Goal: Information Seeking & Learning: Learn about a topic

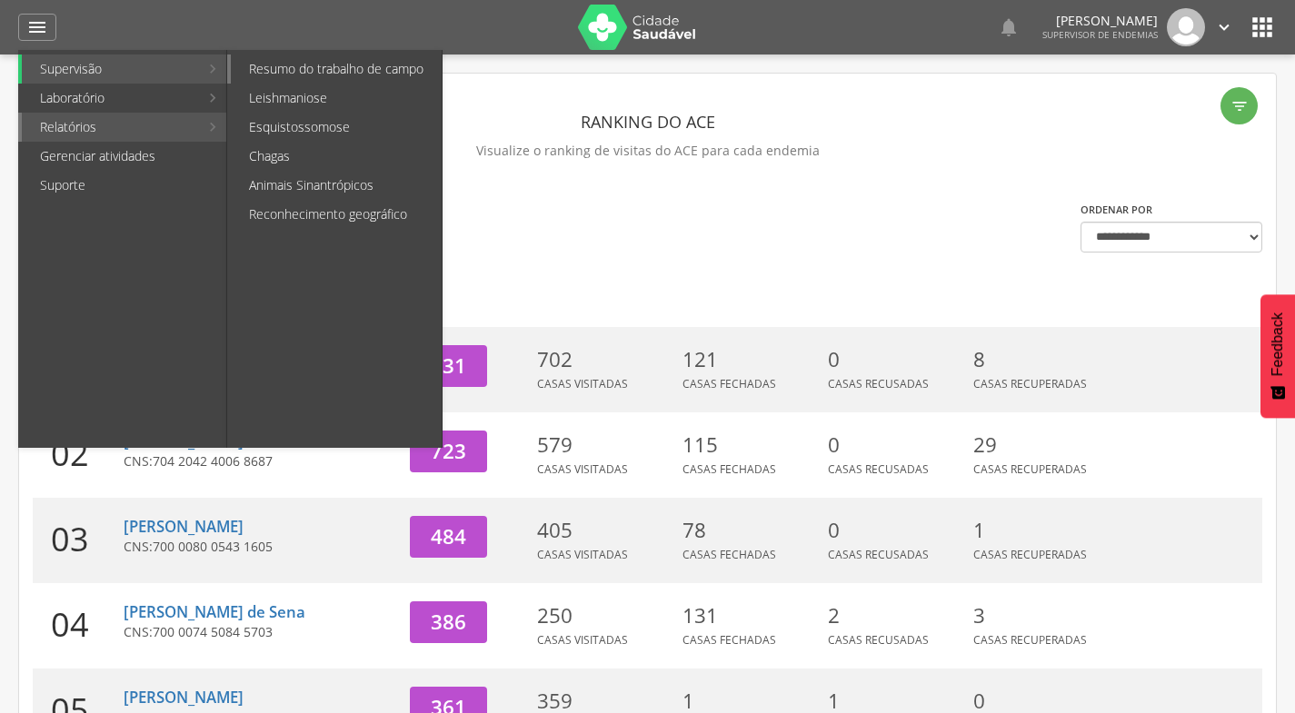
click at [334, 66] on link "Resumo do trabalho de campo" at bounding box center [336, 69] width 211 height 29
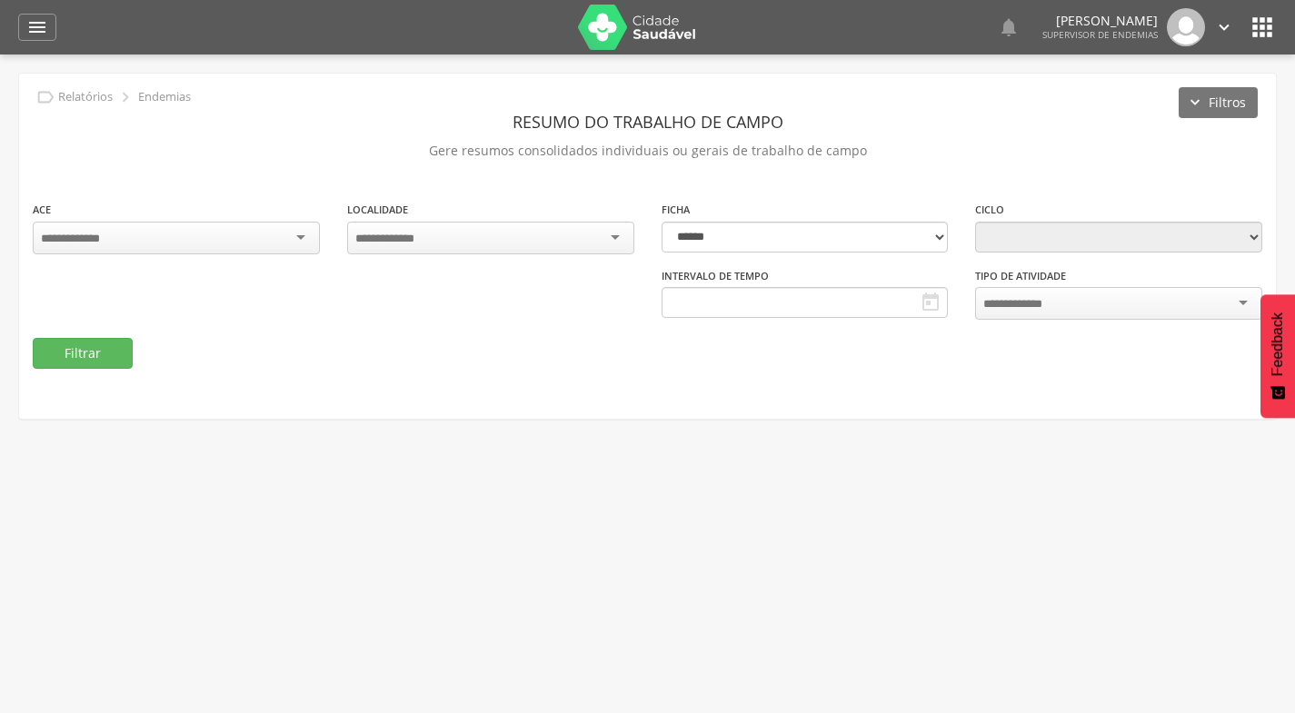
type input "**********"
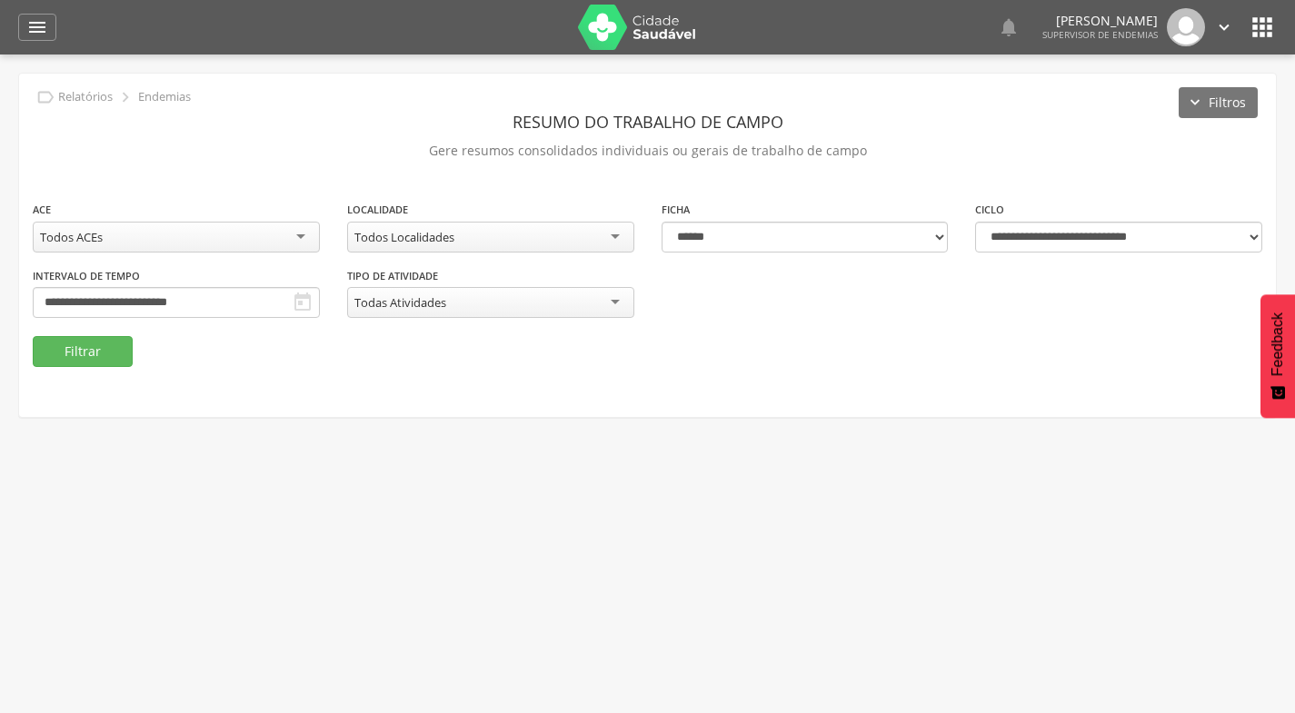
click at [509, 232] on div "Todos Localidades" at bounding box center [490, 237] width 287 height 31
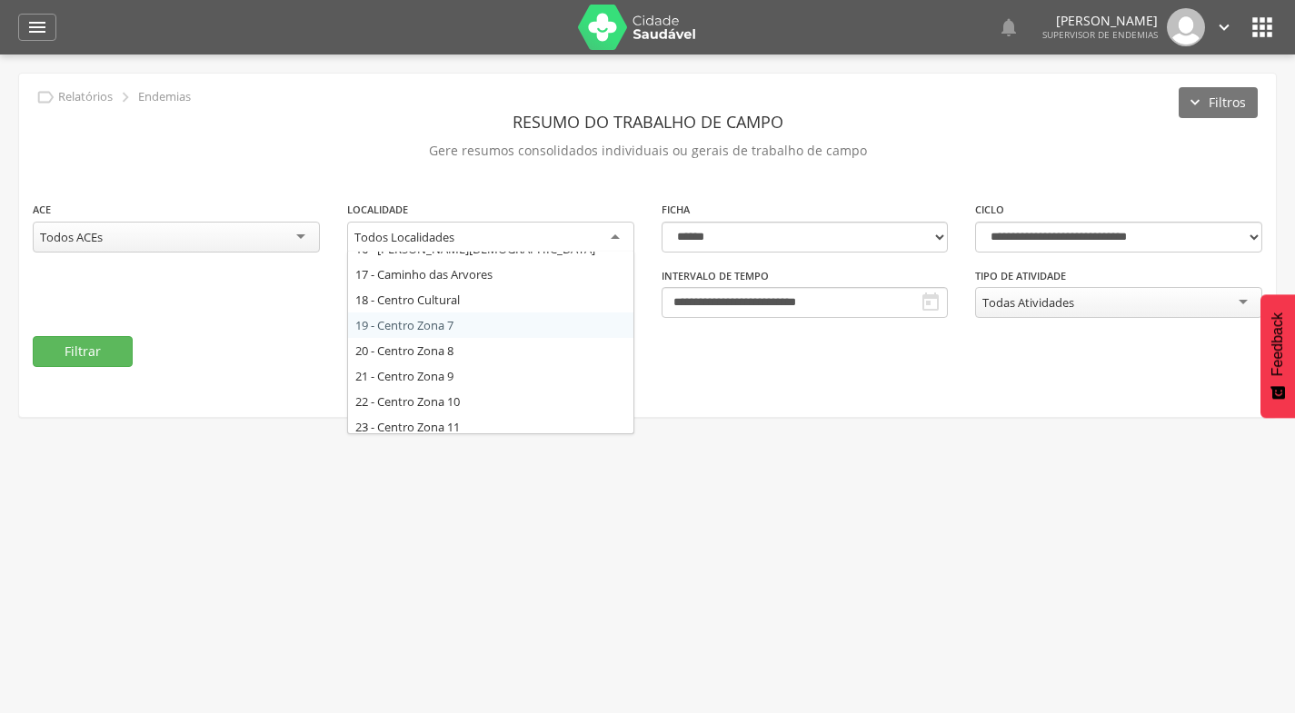
scroll to position [454, 0]
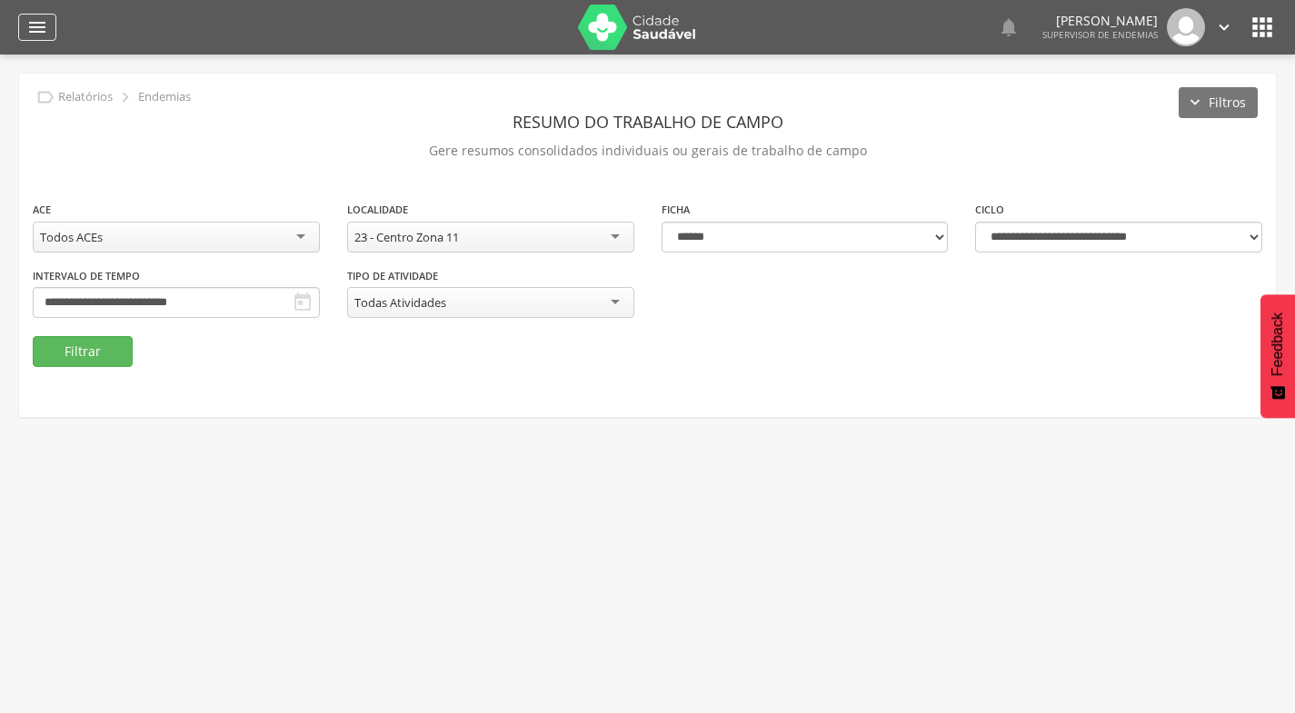
click at [45, 21] on icon "" at bounding box center [37, 27] width 22 height 22
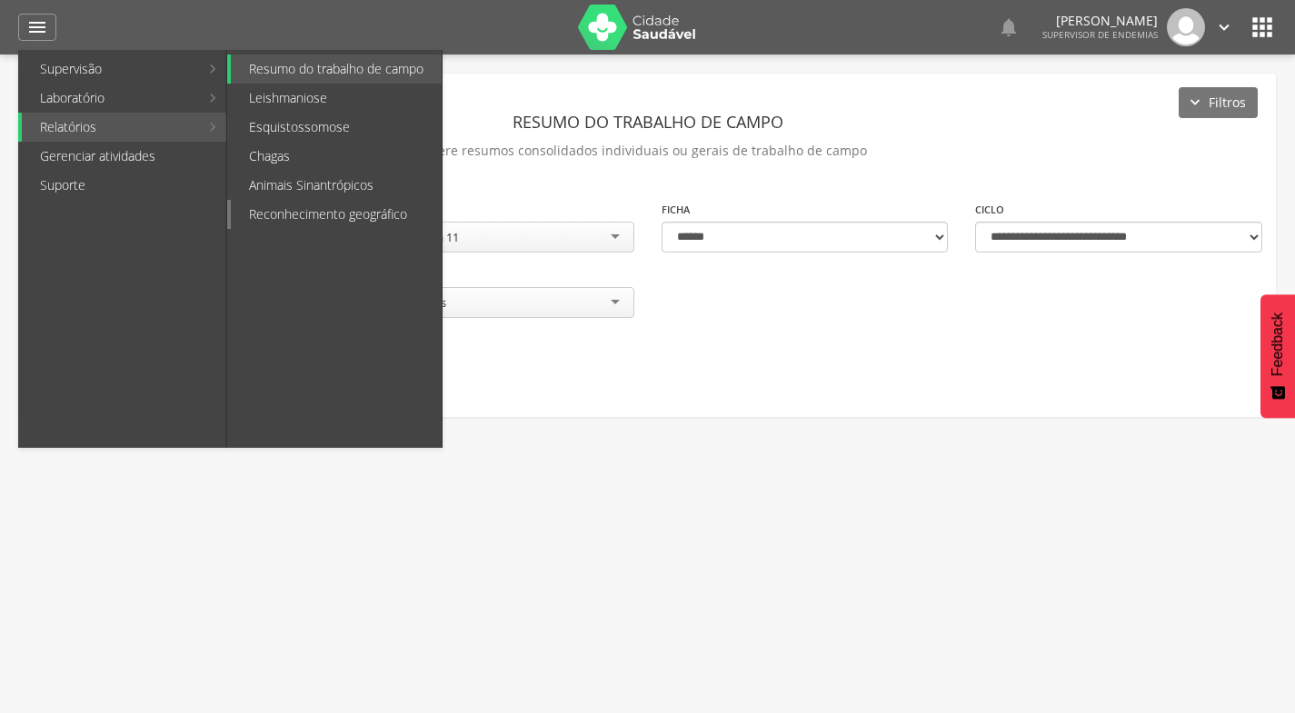
click at [287, 214] on link "Reconhecimento geográfico" at bounding box center [336, 214] width 211 height 29
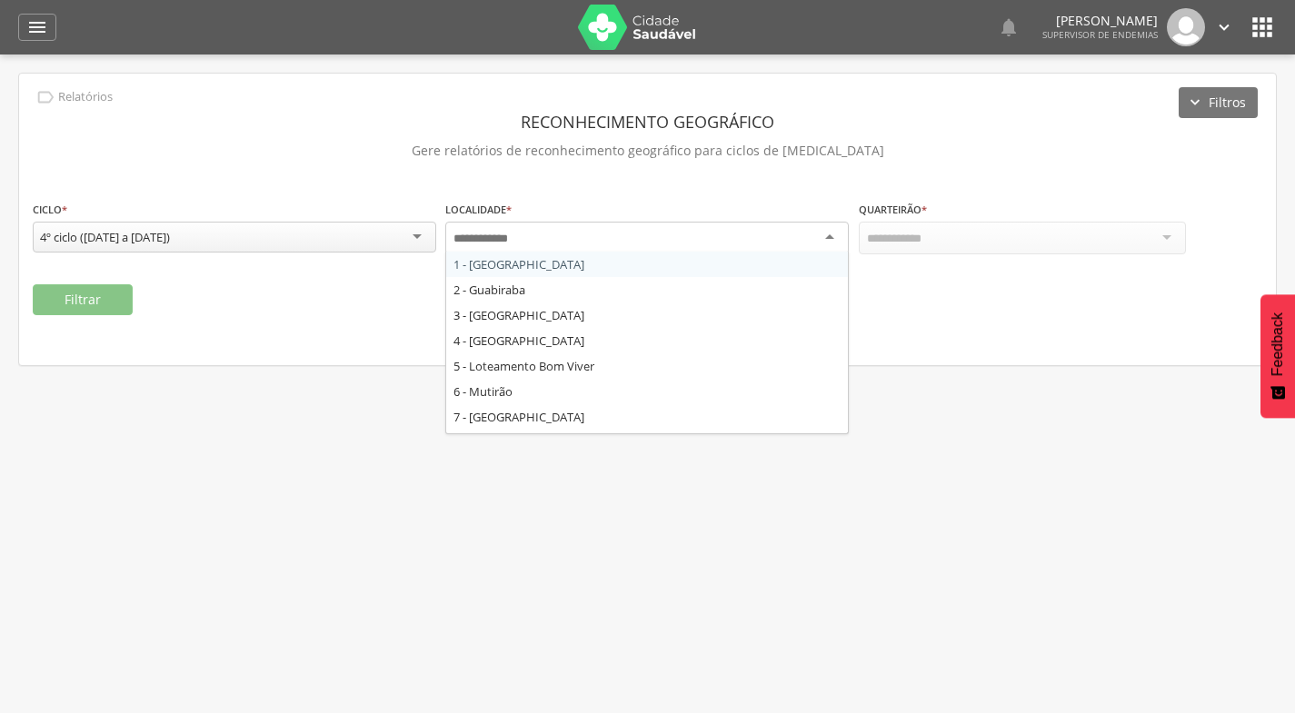
click at [678, 247] on div at bounding box center [646, 238] width 403 height 33
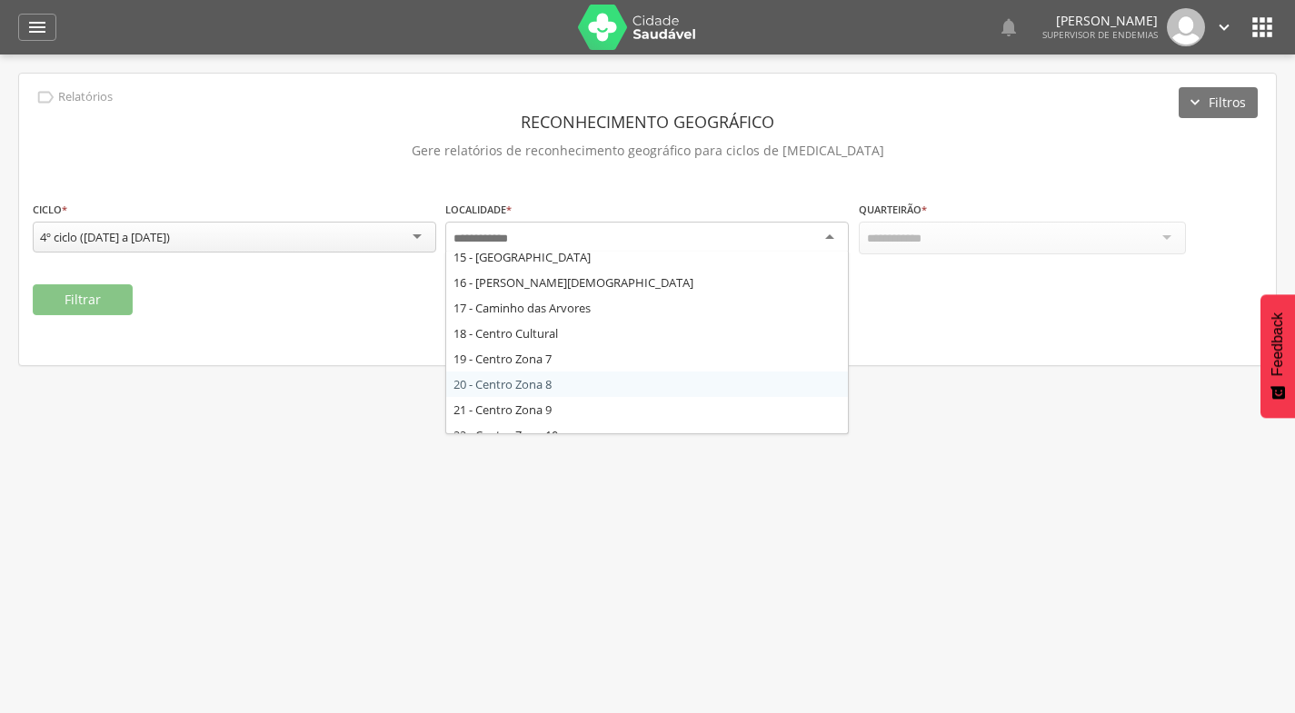
scroll to position [454, 0]
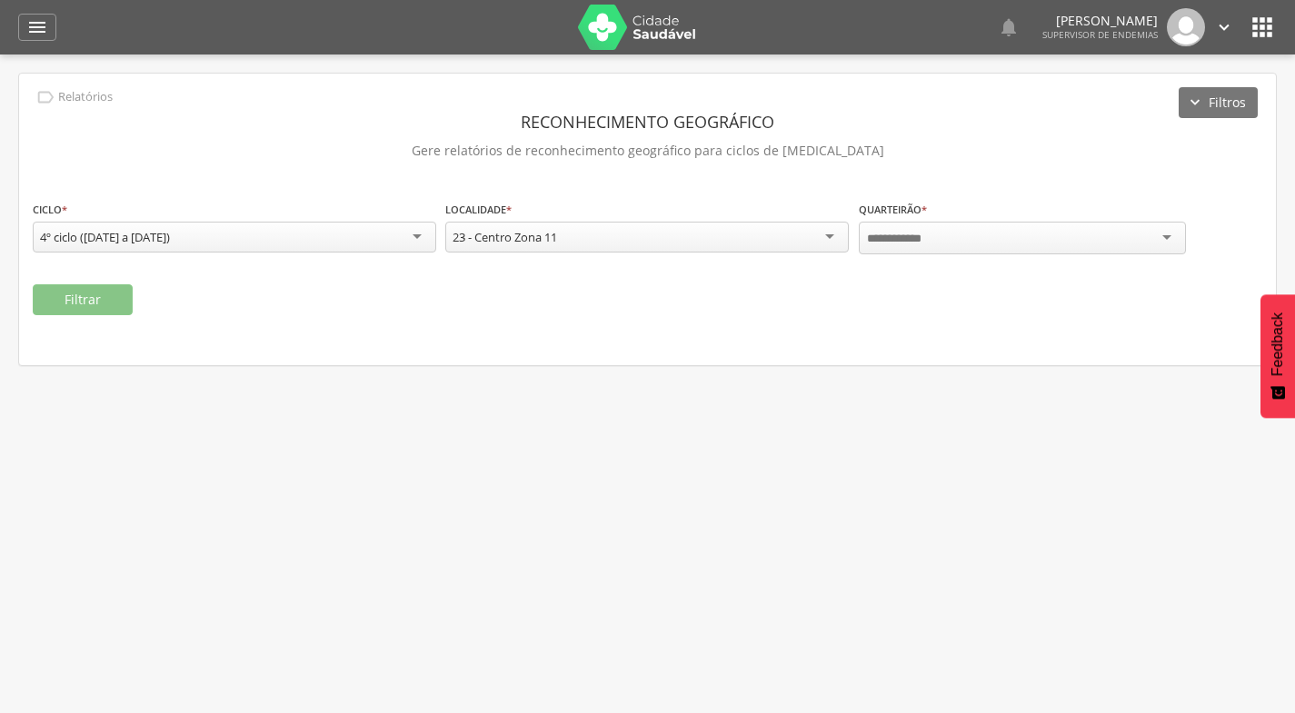
click at [1065, 258] on div "Quarteirão * Campo obrigatório" at bounding box center [1060, 235] width 403 height 71
click at [1076, 252] on div at bounding box center [1022, 238] width 327 height 33
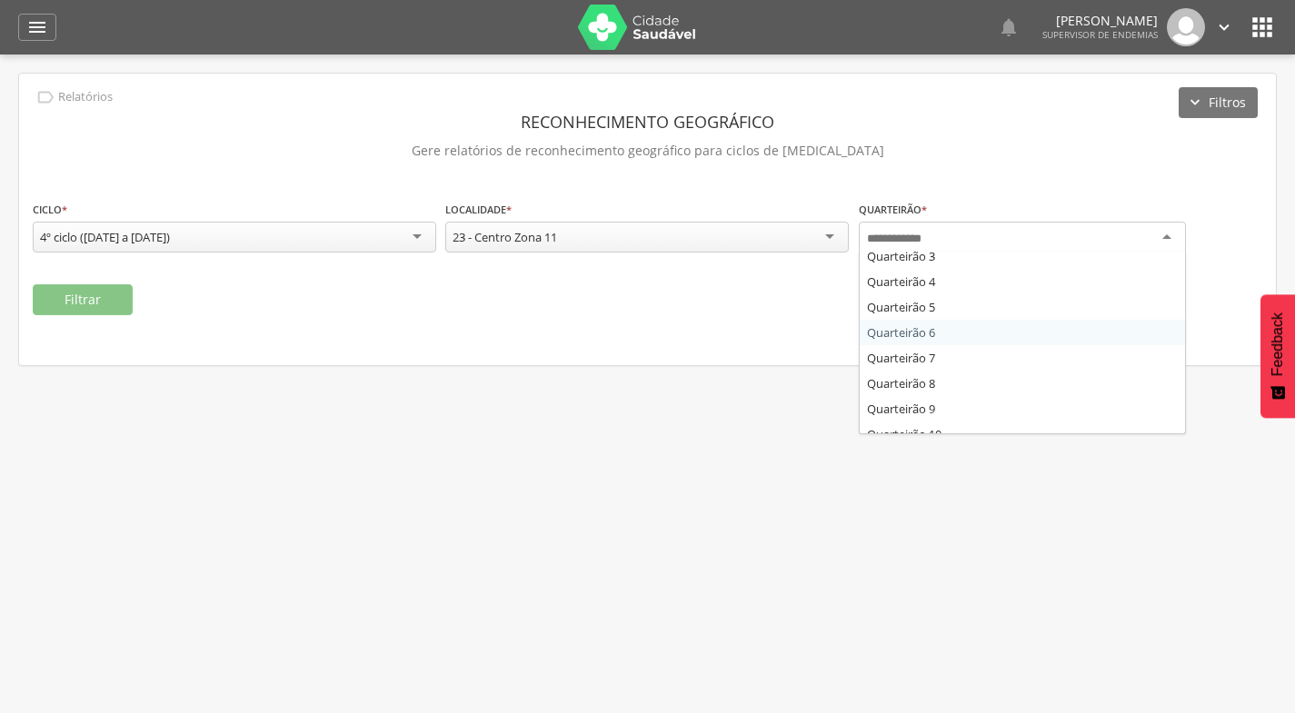
scroll to position [91, 0]
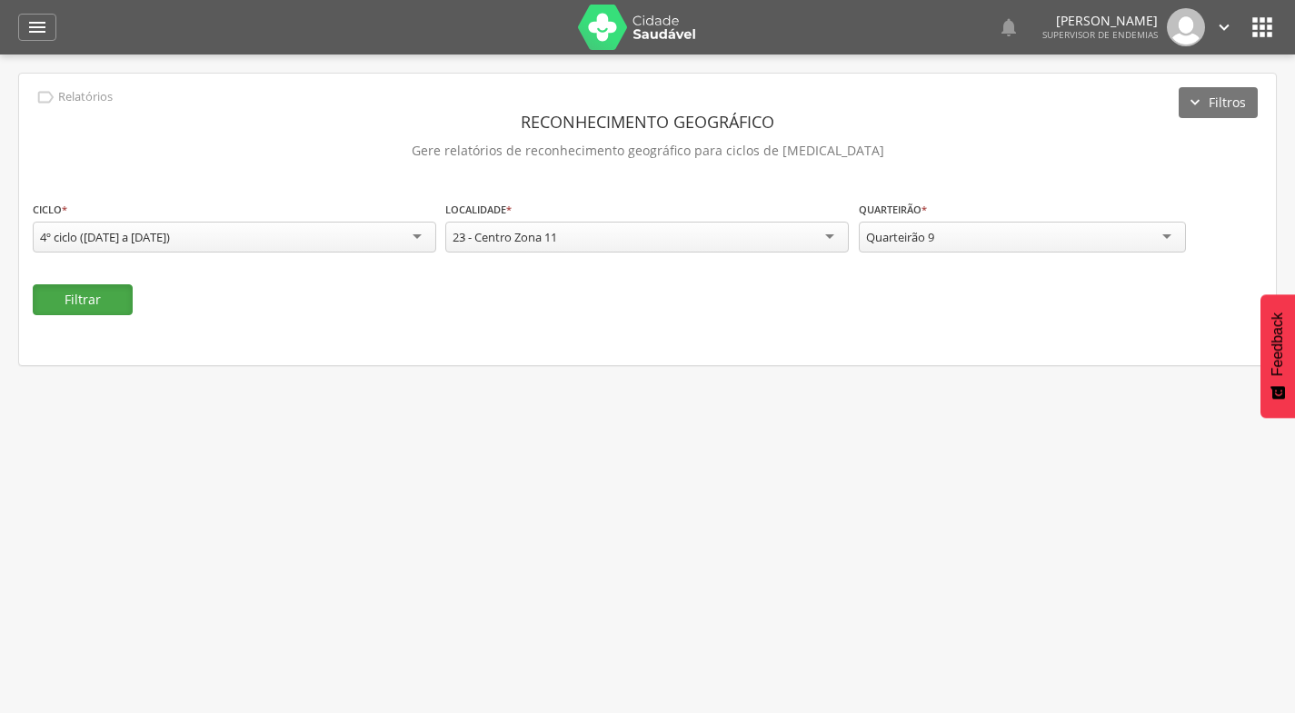
click at [109, 301] on button "Filtrar" at bounding box center [83, 299] width 100 height 31
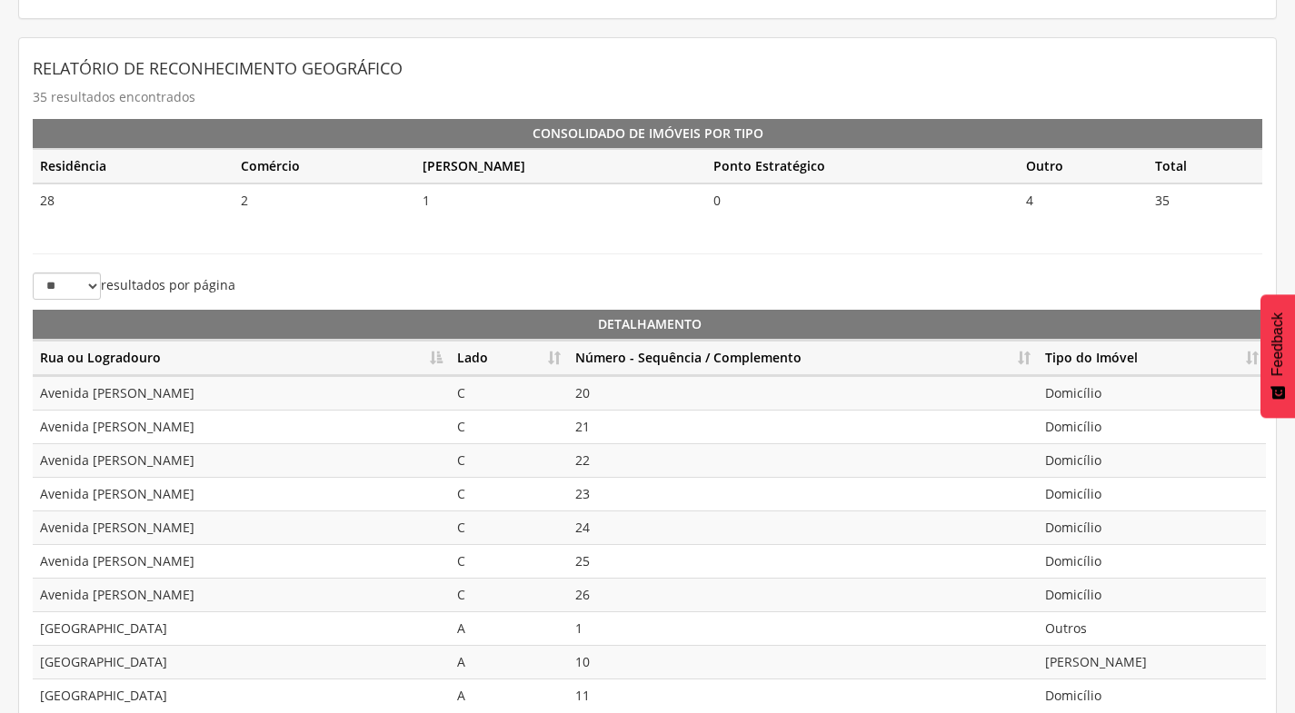
scroll to position [364, 0]
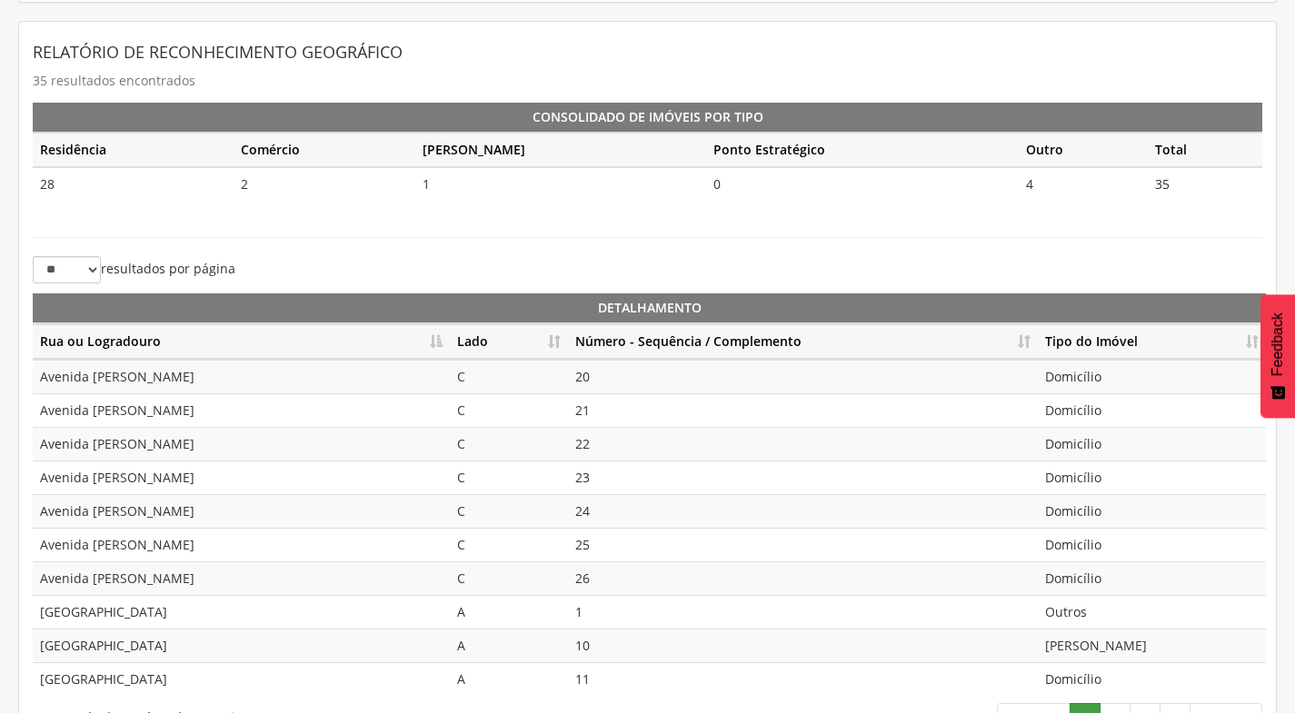
click at [433, 344] on th "Rua ou Logradouro" at bounding box center [241, 341] width 417 height 35
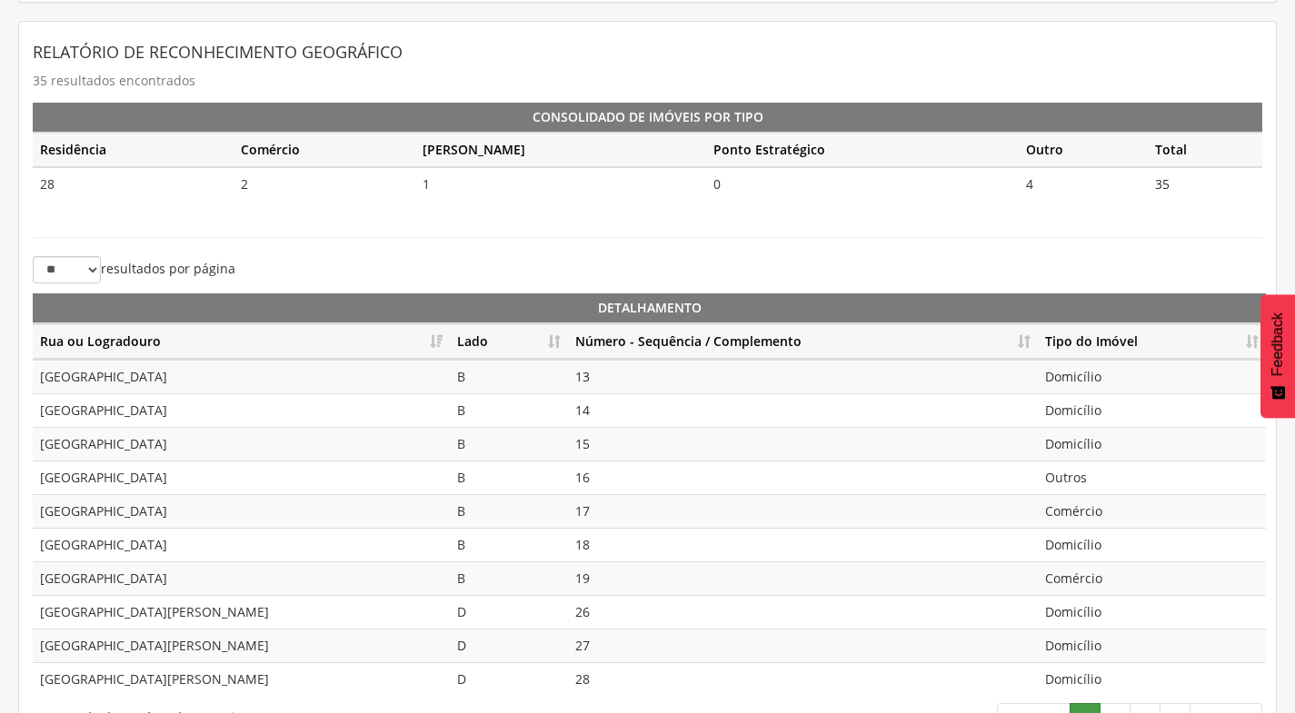
click at [1024, 346] on th "Número - Sequência / Complemento" at bounding box center [803, 341] width 470 height 35
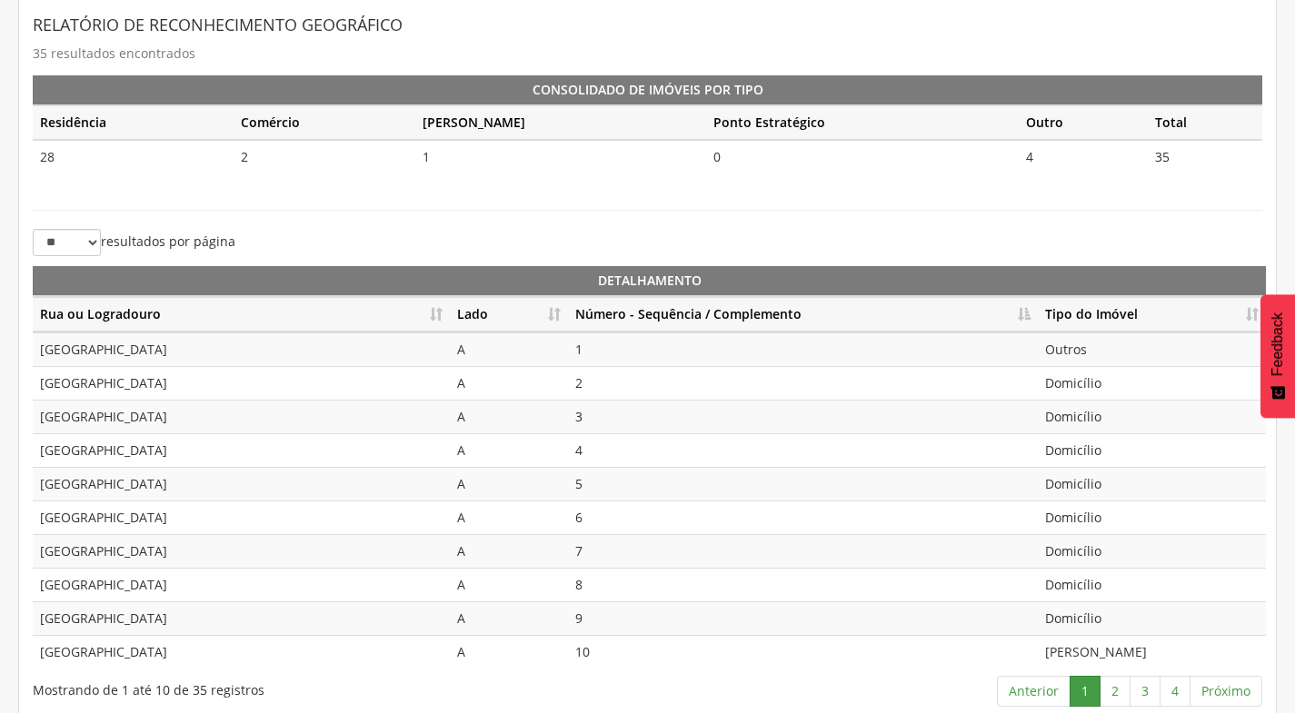
scroll to position [405, 0]
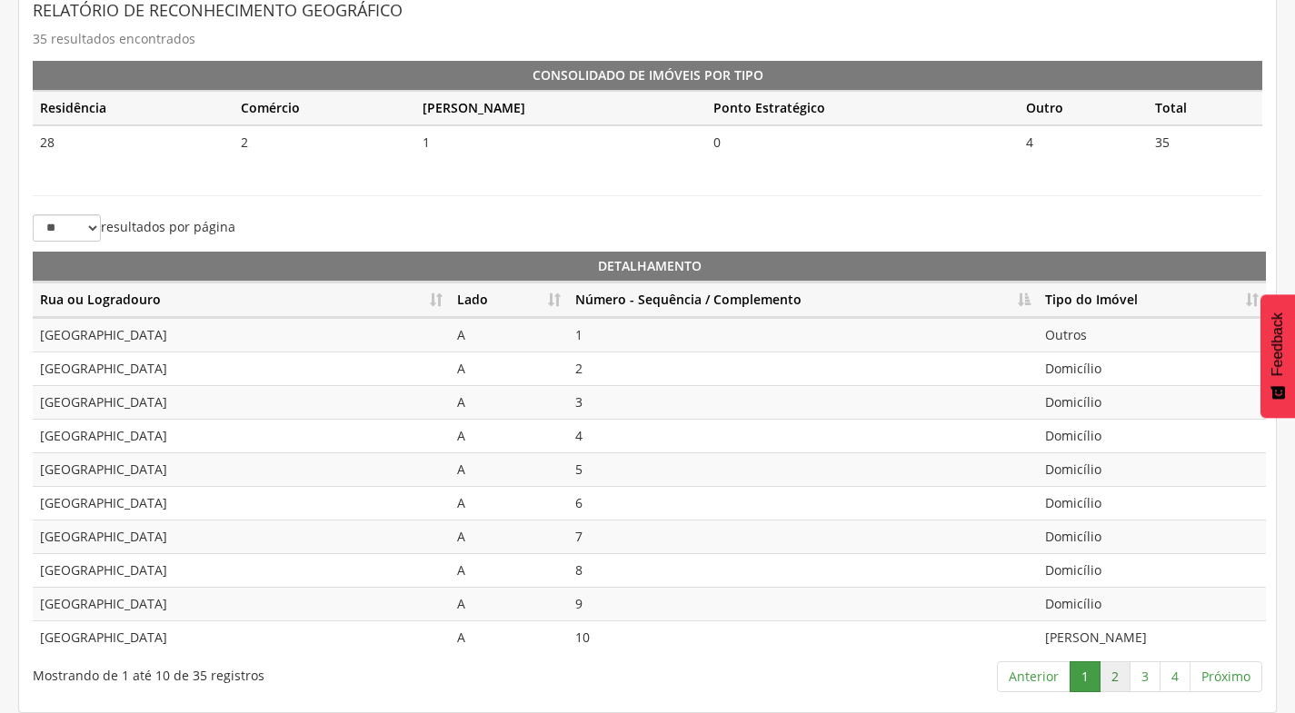
click at [1110, 679] on link "2" at bounding box center [1115, 677] width 31 height 31
click at [1060, 472] on td "Outros" at bounding box center [1152, 470] width 228 height 34
click at [1084, 517] on td "Comércio" at bounding box center [1152, 503] width 228 height 34
click at [1080, 583] on td "Comércio" at bounding box center [1152, 570] width 228 height 34
drag, startPoint x: 1060, startPoint y: 337, endPoint x: 1071, endPoint y: 370, distance: 34.8
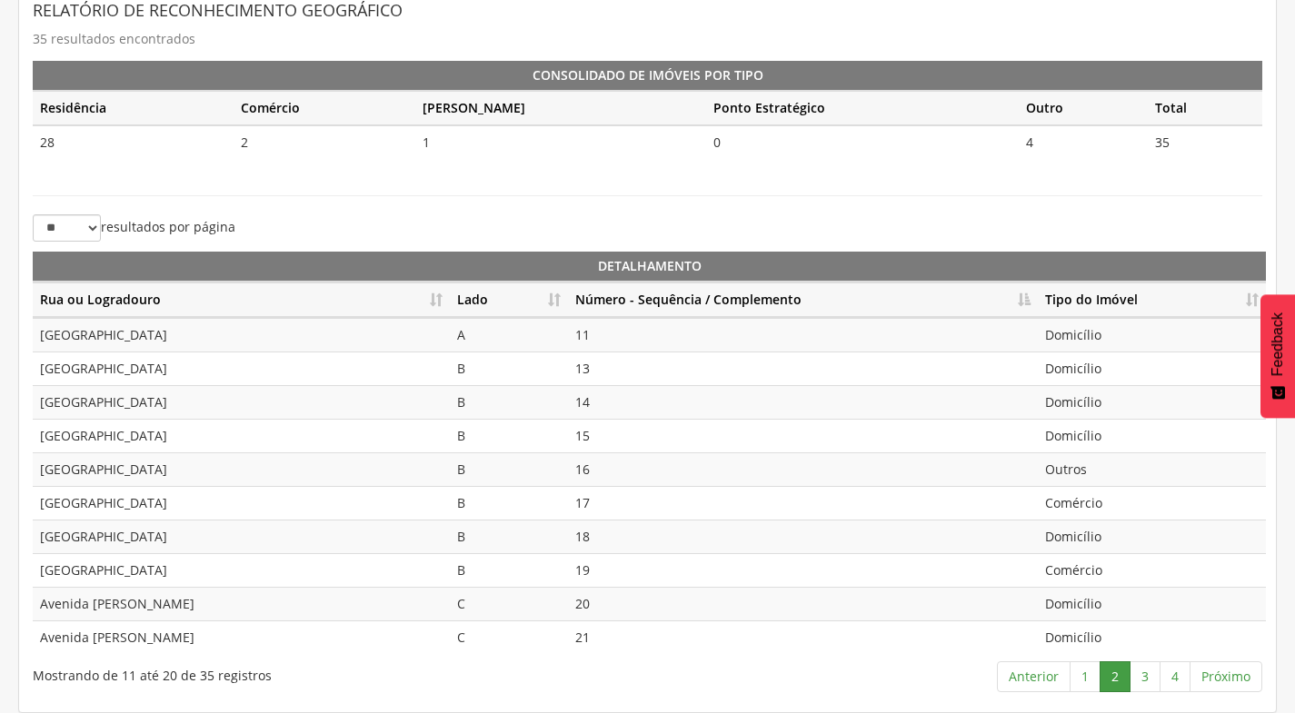
click at [1063, 339] on td "Domicílio" at bounding box center [1152, 335] width 228 height 34
click at [1071, 375] on td "Domicílio" at bounding box center [1152, 369] width 228 height 34
click at [1071, 394] on td "Domicílio" at bounding box center [1152, 402] width 228 height 34
click at [1061, 425] on td "Domicílio" at bounding box center [1152, 436] width 228 height 34
click at [1057, 463] on td "Outros" at bounding box center [1152, 470] width 228 height 34
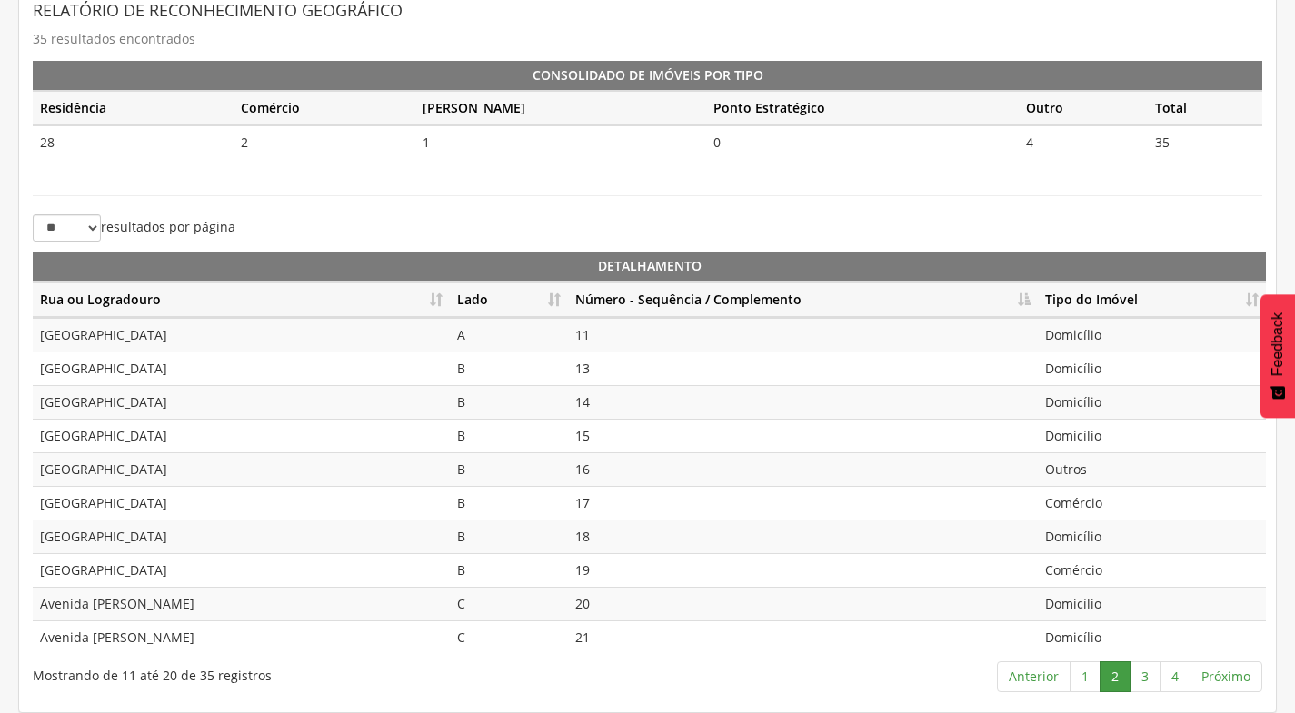
click at [1058, 502] on td "Comércio" at bounding box center [1152, 503] width 228 height 34
click at [1058, 546] on td "Domicílio" at bounding box center [1152, 537] width 228 height 34
click at [1050, 568] on td "Comércio" at bounding box center [1152, 570] width 228 height 34
click at [1054, 471] on td "Outros" at bounding box center [1152, 470] width 228 height 34
click at [1051, 495] on td "Comércio" at bounding box center [1152, 503] width 228 height 34
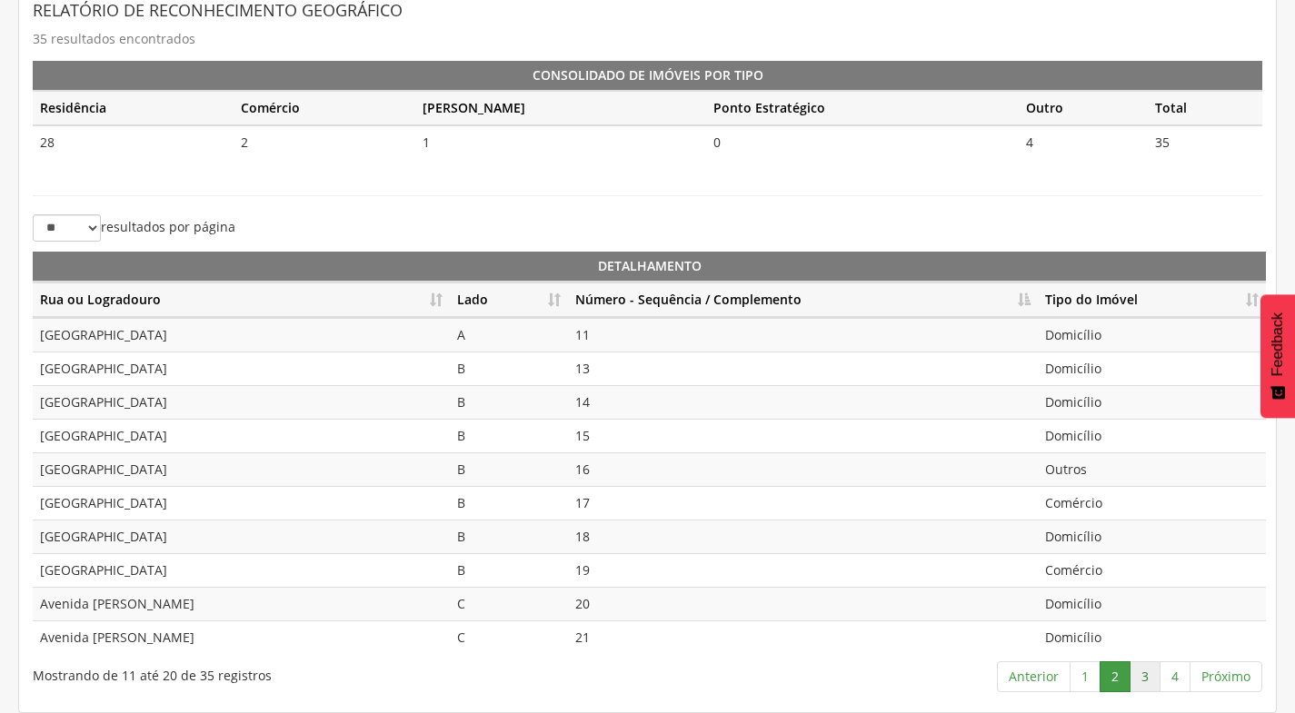
click at [1142, 673] on link "3" at bounding box center [1145, 677] width 31 height 31
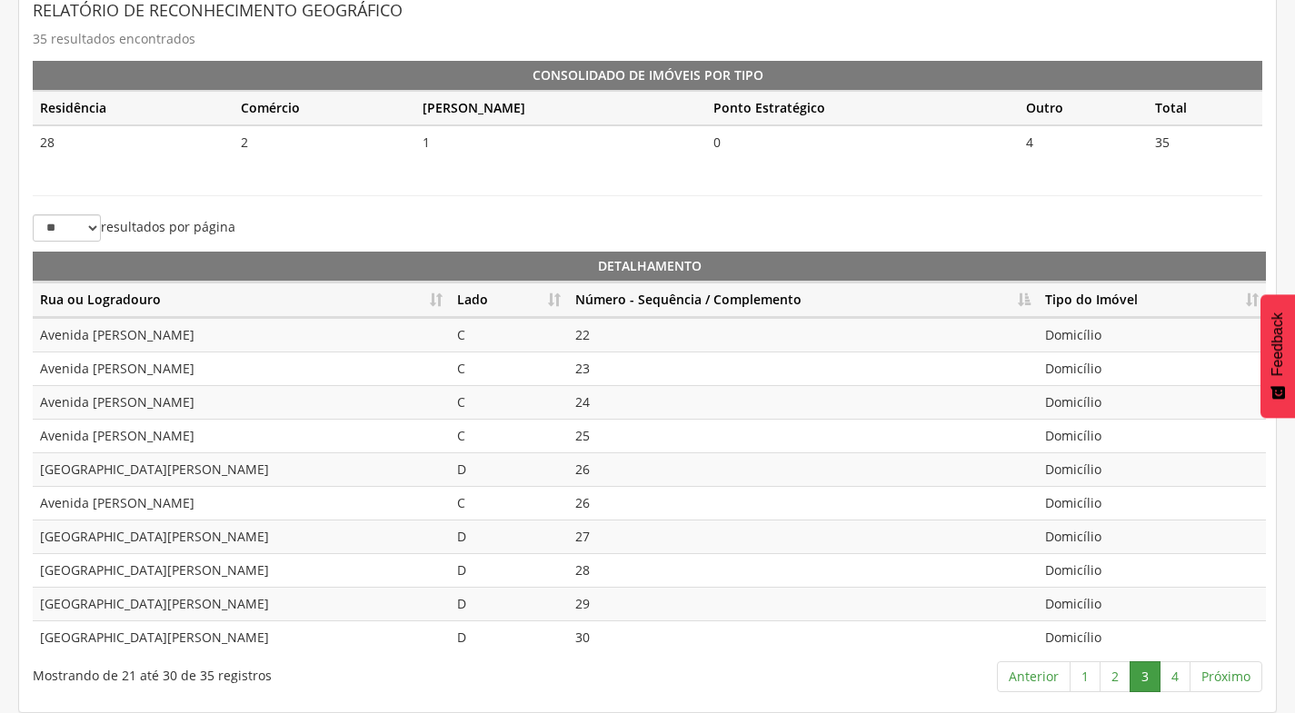
click at [605, 339] on td "22" at bounding box center [803, 335] width 470 height 34
click at [592, 379] on td "23" at bounding box center [803, 369] width 470 height 34
click at [584, 405] on td "24" at bounding box center [803, 402] width 470 height 34
click at [583, 432] on td "25" at bounding box center [803, 436] width 470 height 34
click at [582, 472] on td "26" at bounding box center [803, 470] width 470 height 34
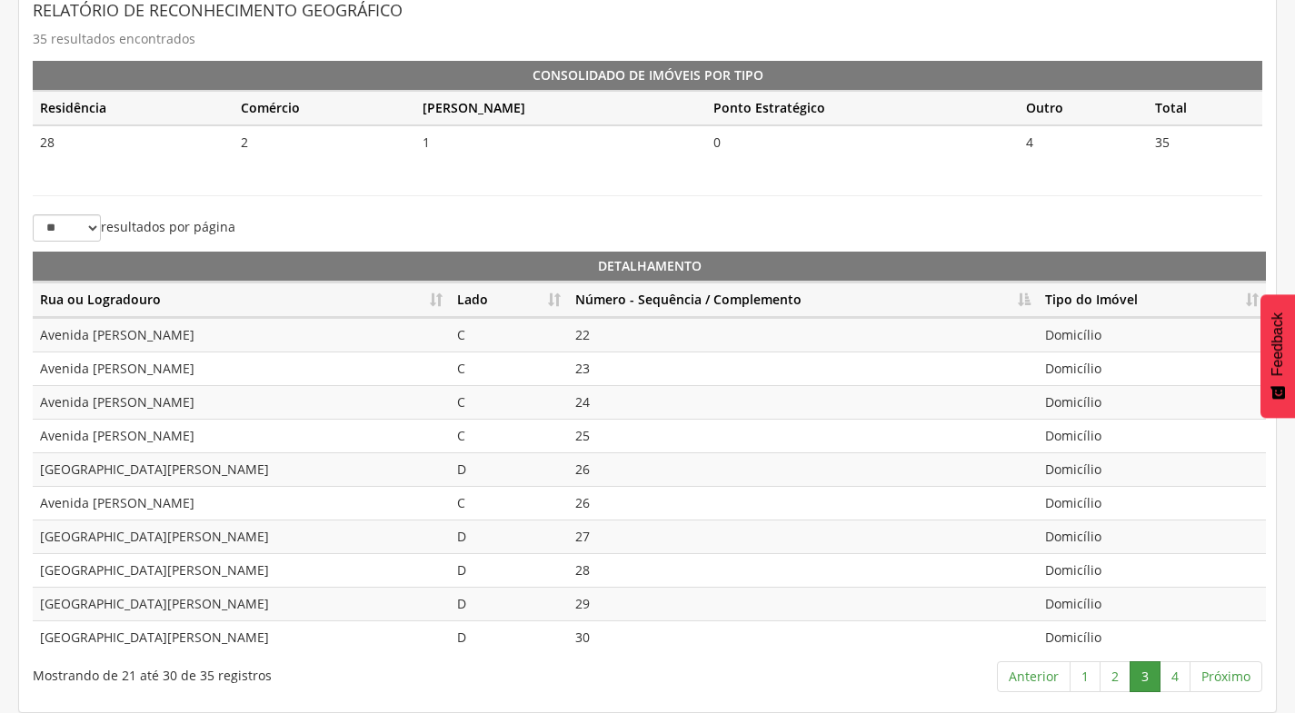
click at [582, 502] on td "26" at bounding box center [803, 503] width 470 height 34
drag, startPoint x: 607, startPoint y: 342, endPoint x: 602, endPoint y: 355, distance: 14.7
click at [606, 343] on td "22" at bounding box center [803, 335] width 470 height 34
click at [589, 378] on td "23" at bounding box center [803, 369] width 470 height 34
click at [585, 408] on td "24" at bounding box center [803, 402] width 470 height 34
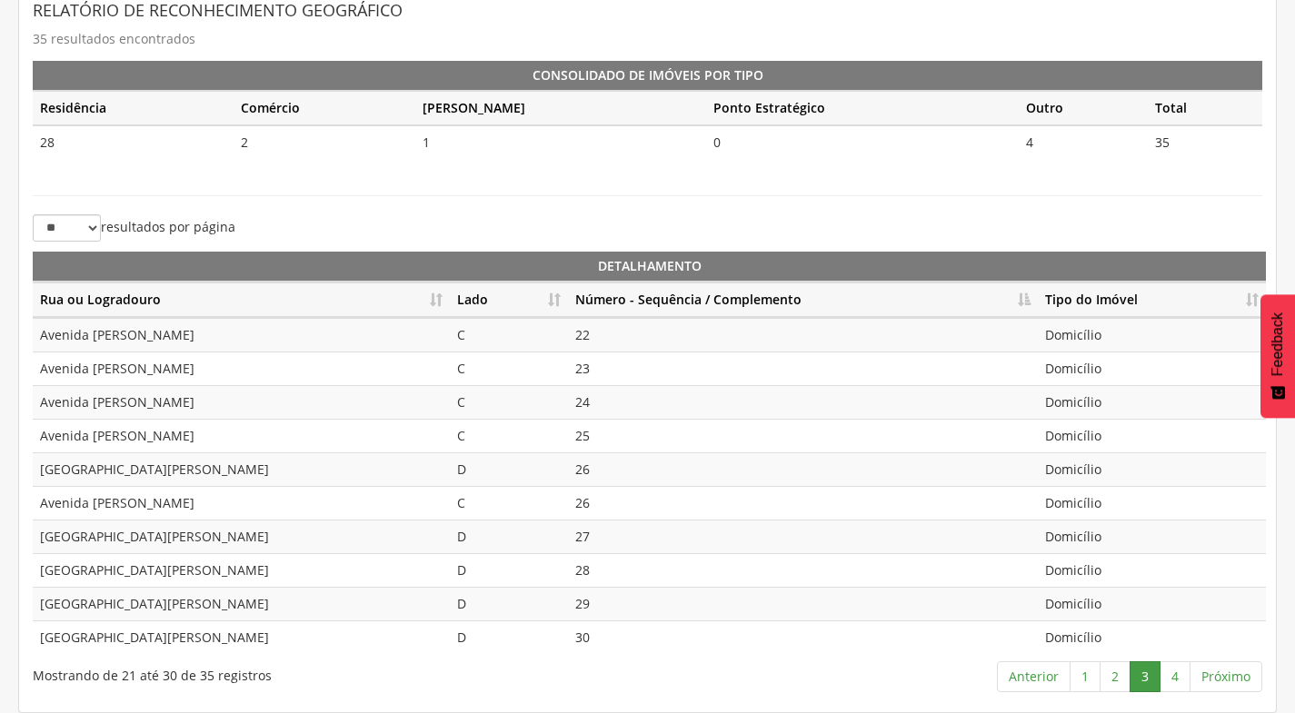
click at [584, 436] on td "25" at bounding box center [803, 436] width 470 height 34
click at [578, 477] on td "26" at bounding box center [803, 470] width 470 height 34
click at [584, 507] on td "26" at bounding box center [803, 503] width 470 height 34
click at [1177, 682] on link "4" at bounding box center [1175, 677] width 31 height 31
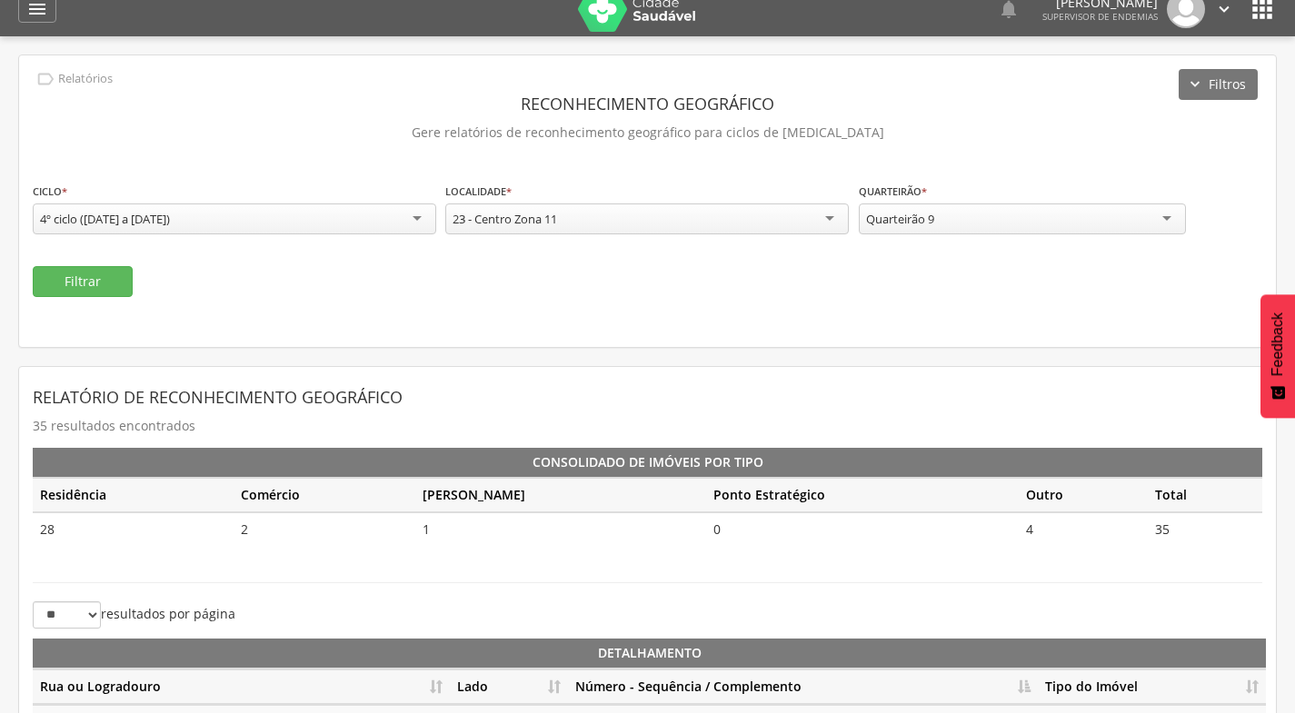
scroll to position [0, 0]
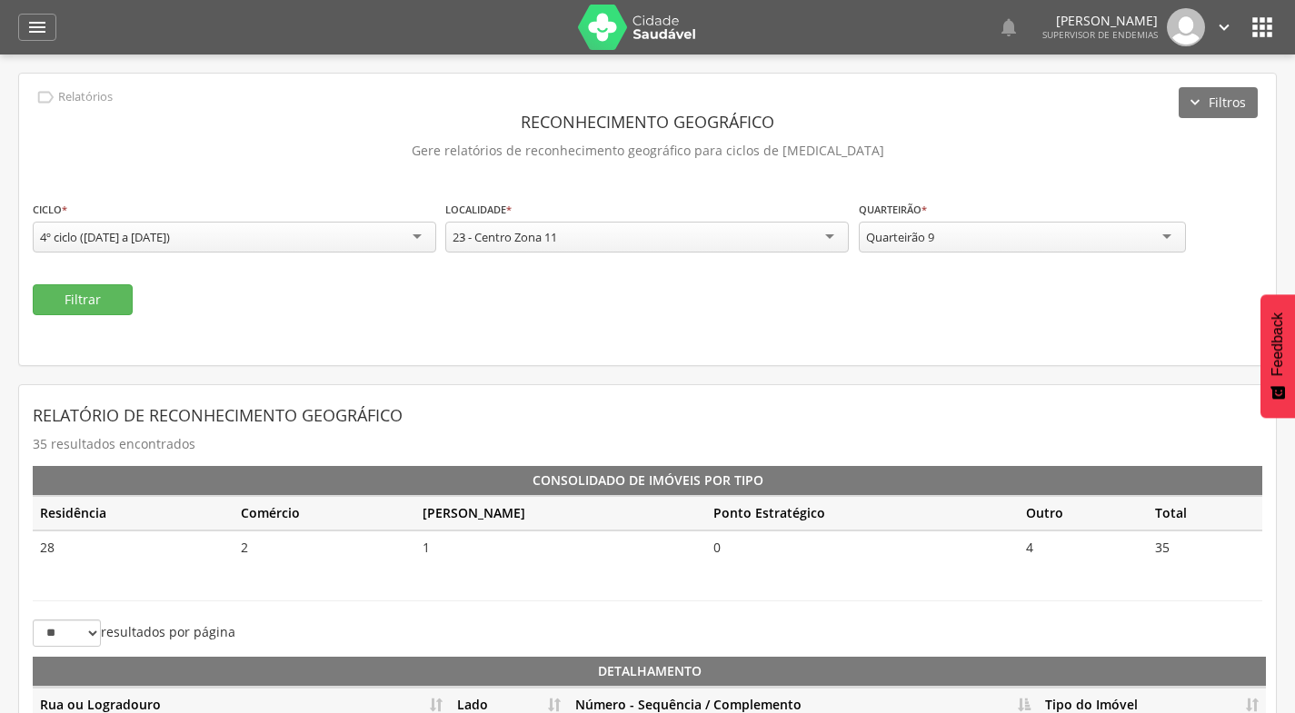
click at [1021, 234] on div "Quarteirão 9" at bounding box center [1022, 237] width 327 height 31
click at [85, 298] on button "Filtrar" at bounding box center [83, 299] width 100 height 31
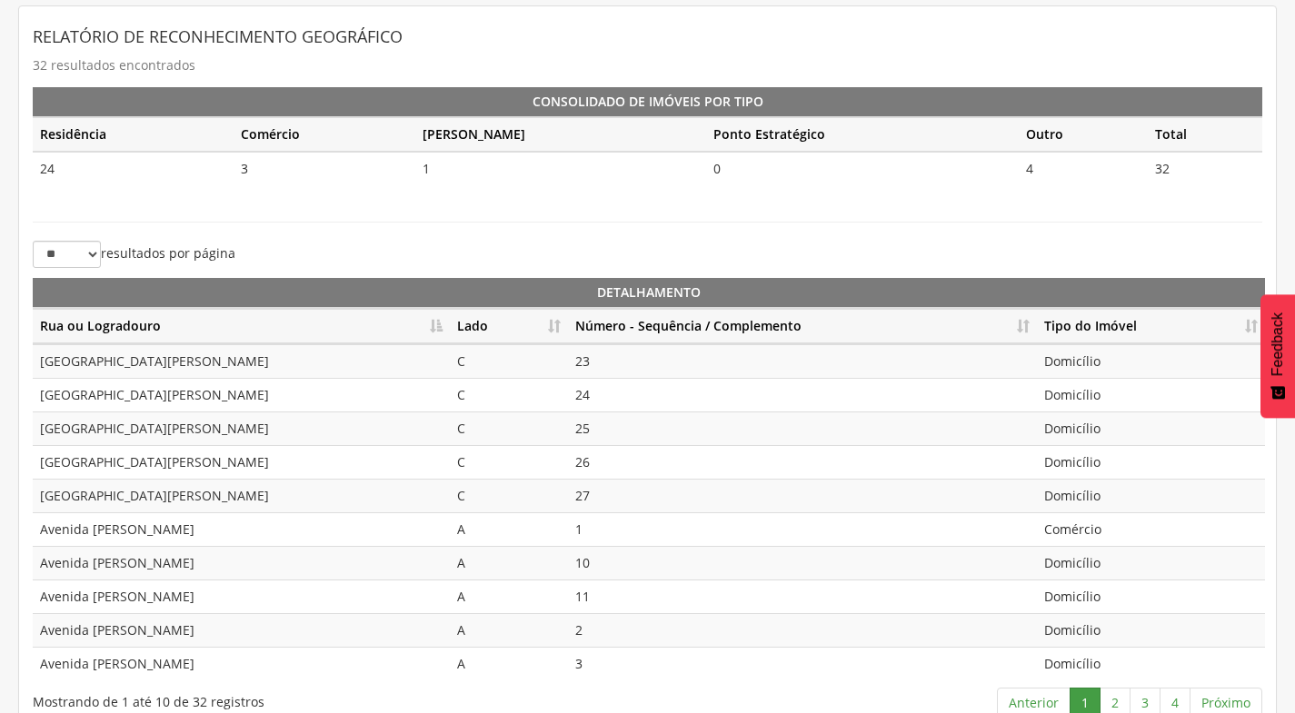
scroll to position [405, 0]
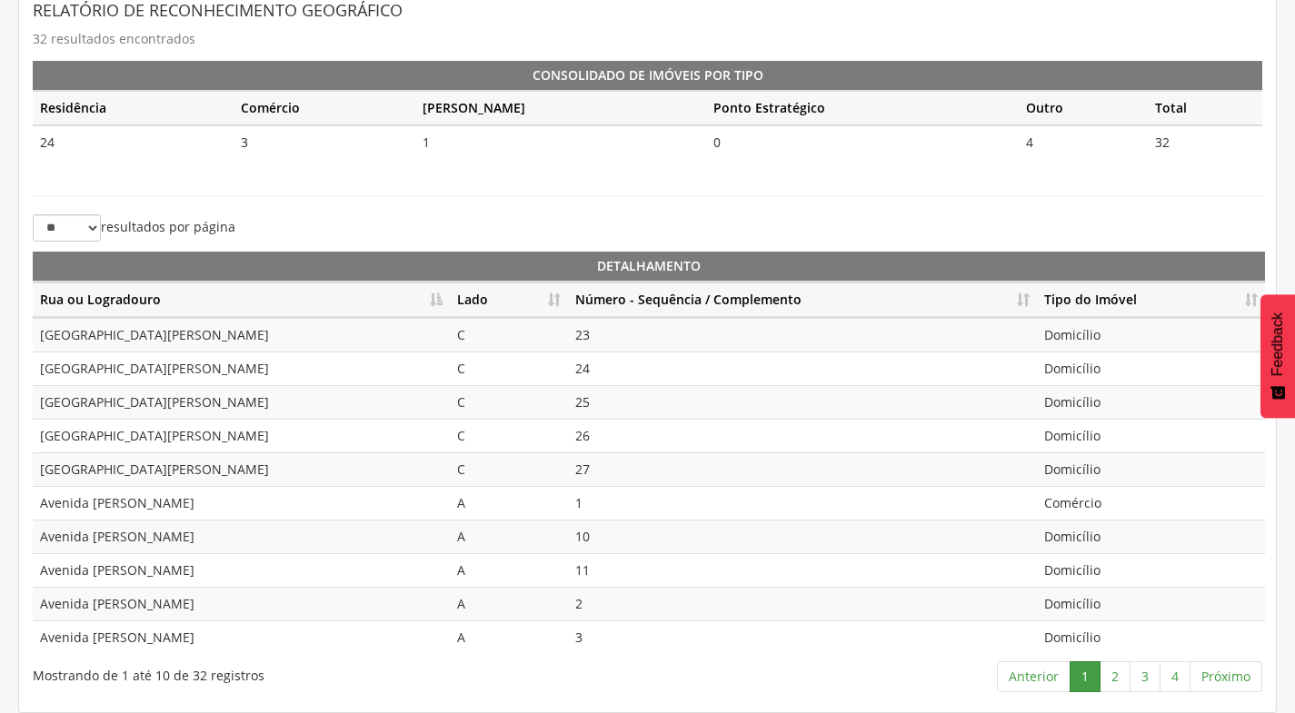
click at [443, 298] on th "Rua ou Logradouro" at bounding box center [241, 300] width 417 height 35
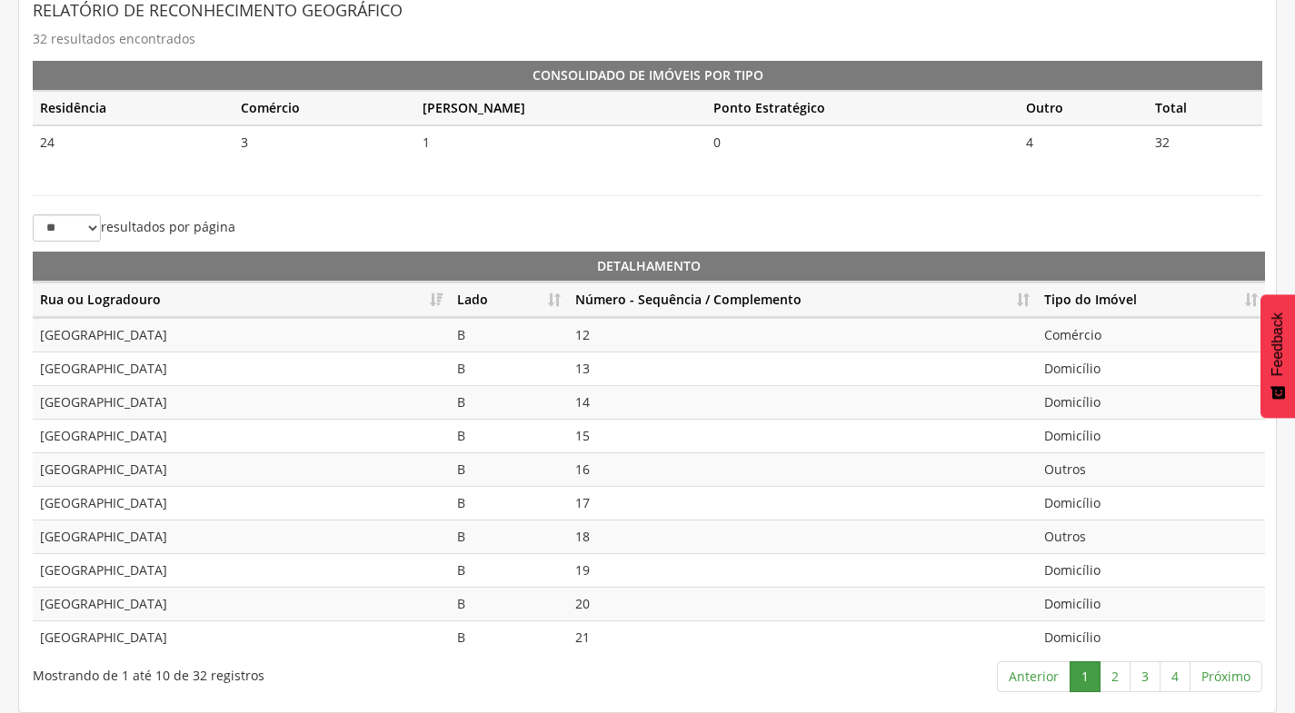
click at [1042, 306] on th "Tipo do Imóvel" at bounding box center [1151, 300] width 228 height 35
click at [433, 304] on th "Rua ou Logradouro" at bounding box center [241, 300] width 417 height 35
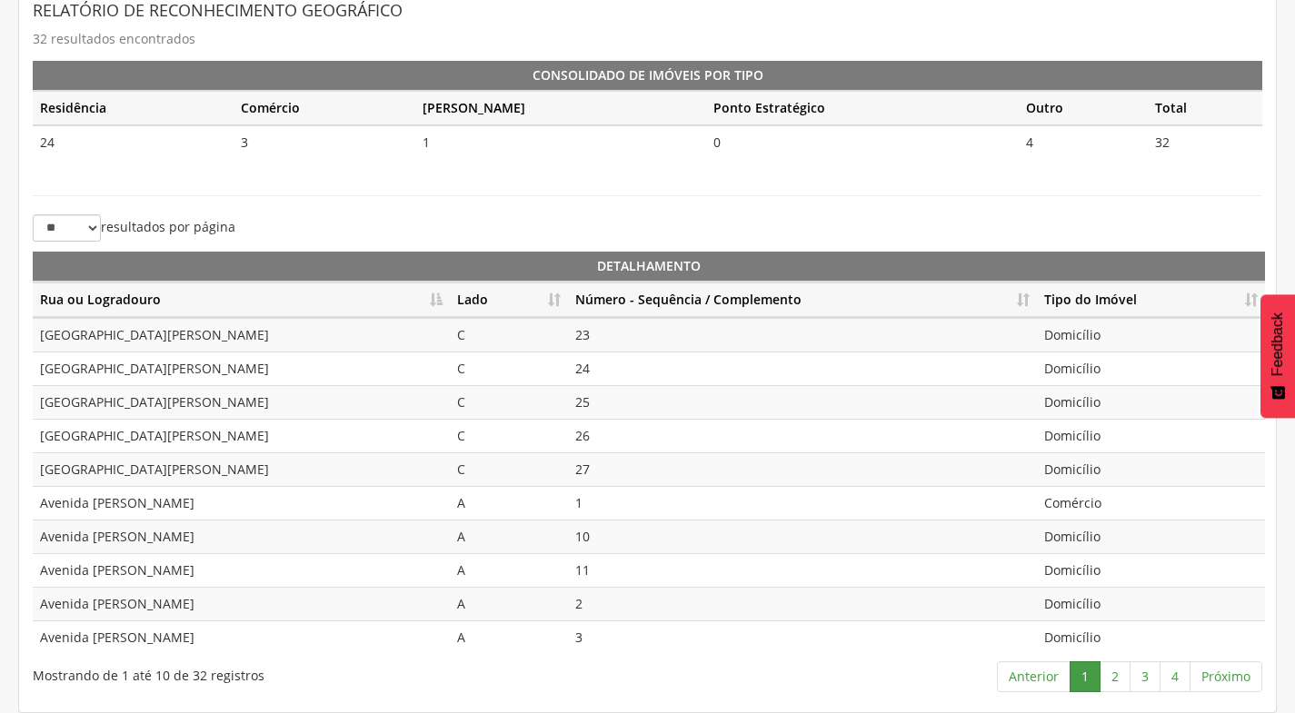
click at [1042, 297] on th "Tipo do Imóvel" at bounding box center [1151, 300] width 228 height 35
click at [1029, 286] on th "Número - Sequência / Complemento" at bounding box center [802, 300] width 469 height 35
click at [1116, 681] on link "2" at bounding box center [1115, 677] width 31 height 31
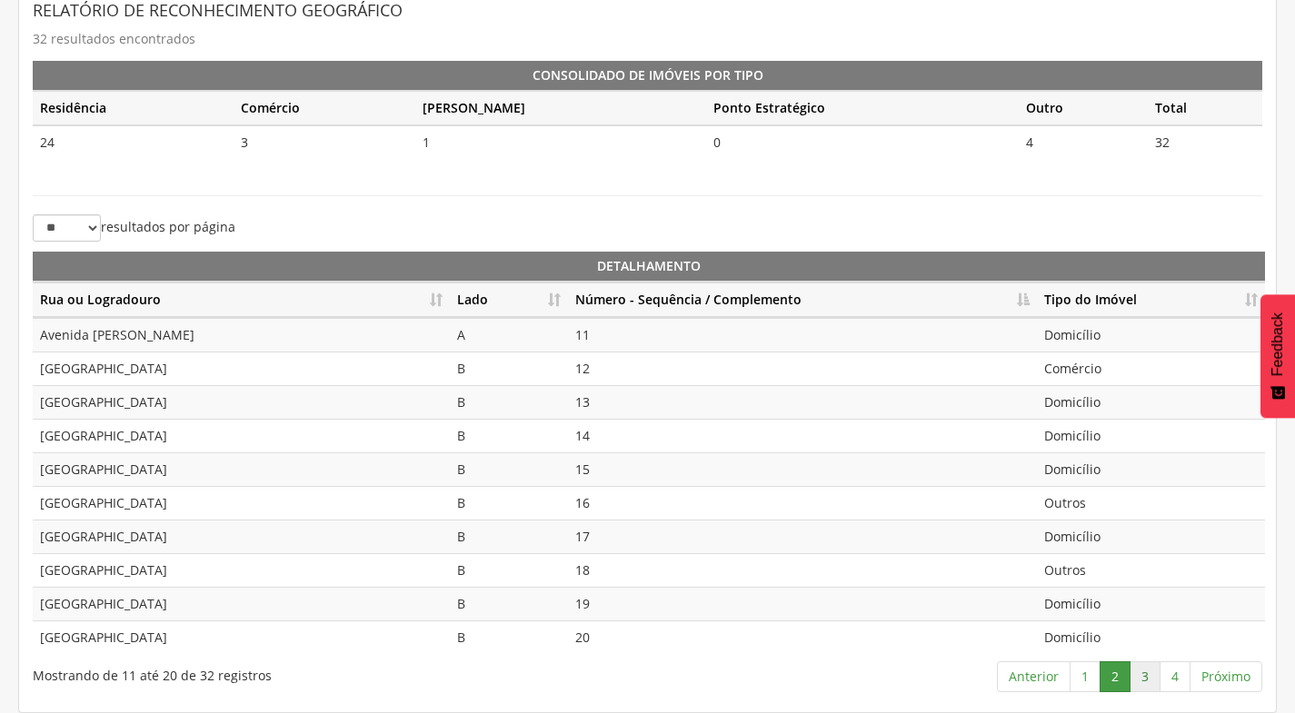
click at [1138, 682] on link "3" at bounding box center [1145, 677] width 31 height 31
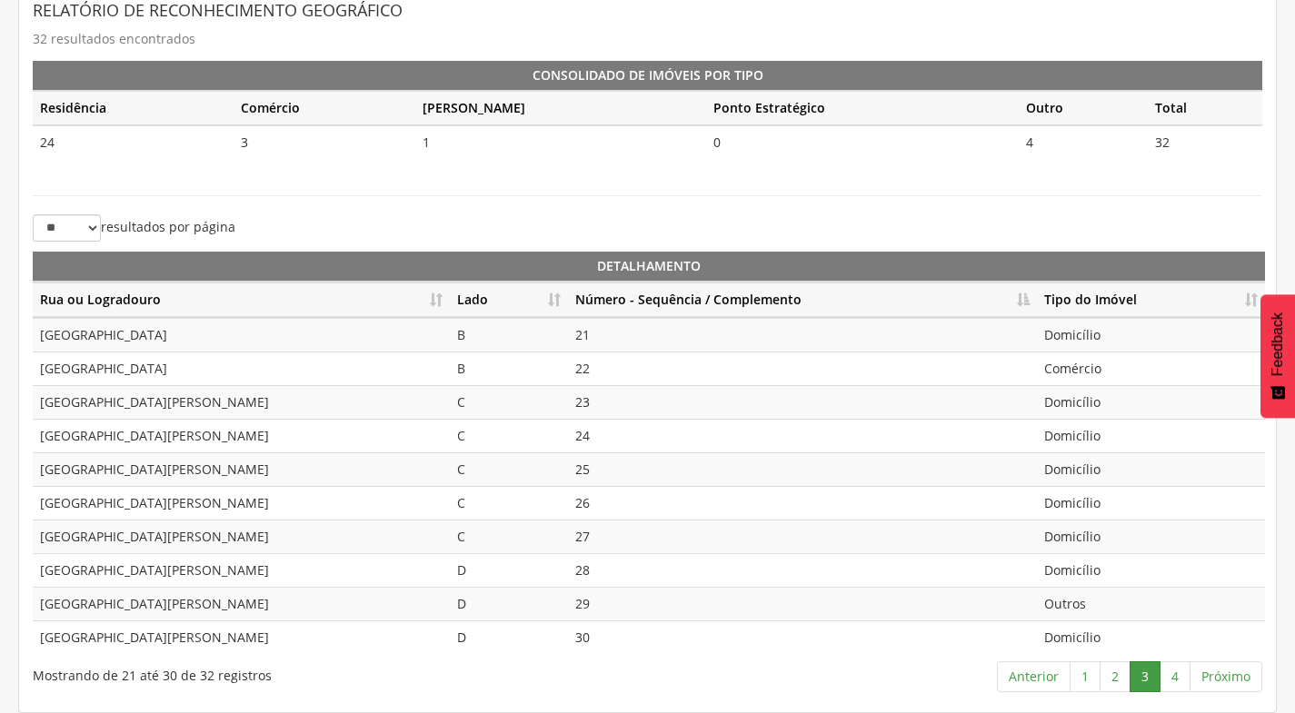
click at [1085, 369] on td "Comércio" at bounding box center [1151, 369] width 228 height 34
click at [1161, 686] on link "4" at bounding box center [1175, 677] width 31 height 31
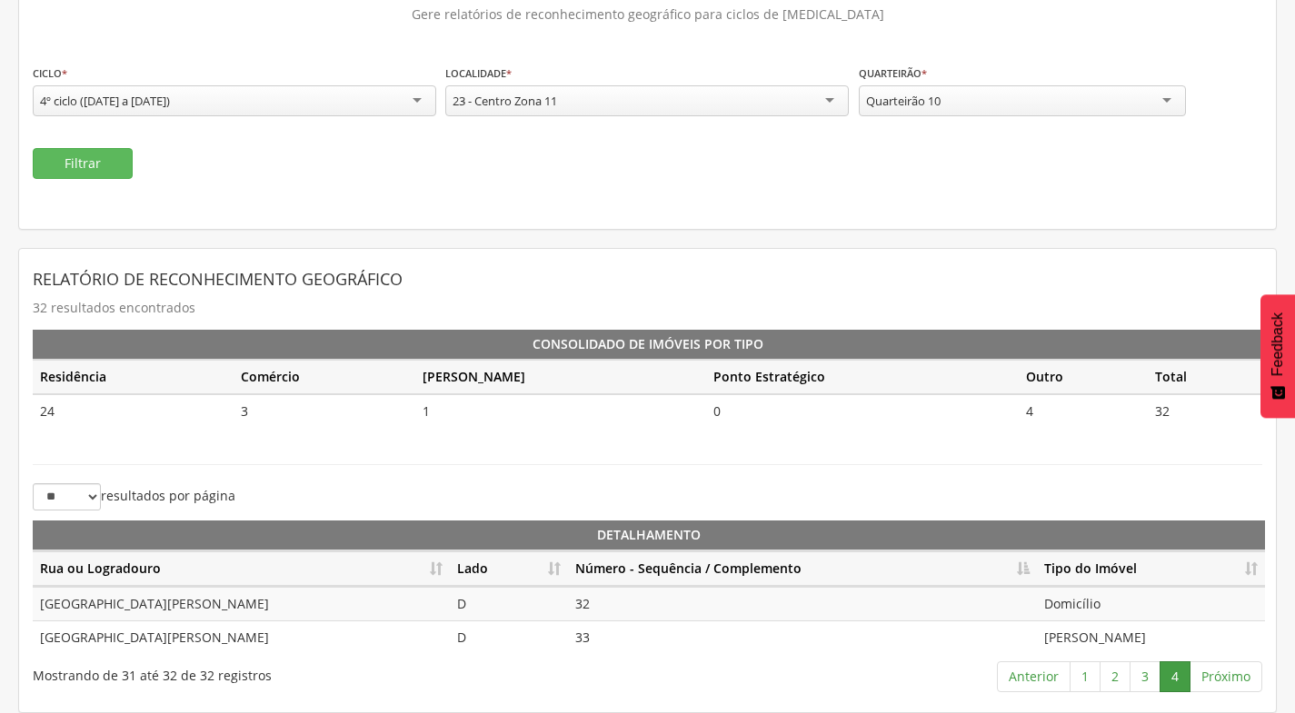
scroll to position [136, 0]
click at [973, 104] on div "Quarteirão 10" at bounding box center [1022, 100] width 327 height 31
click at [136, 163] on div "Filtrar" at bounding box center [648, 163] width 1230 height 31
click at [113, 165] on button "Filtrar" at bounding box center [83, 163] width 100 height 31
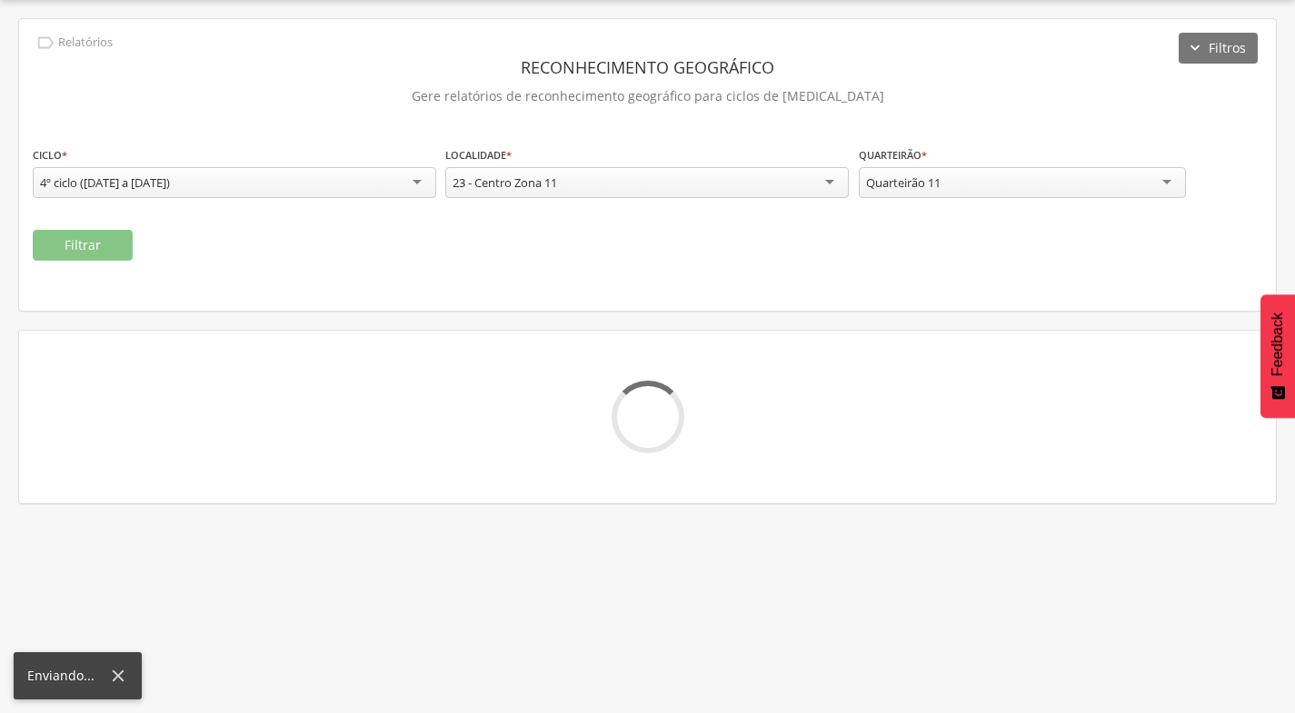
scroll to position [136, 0]
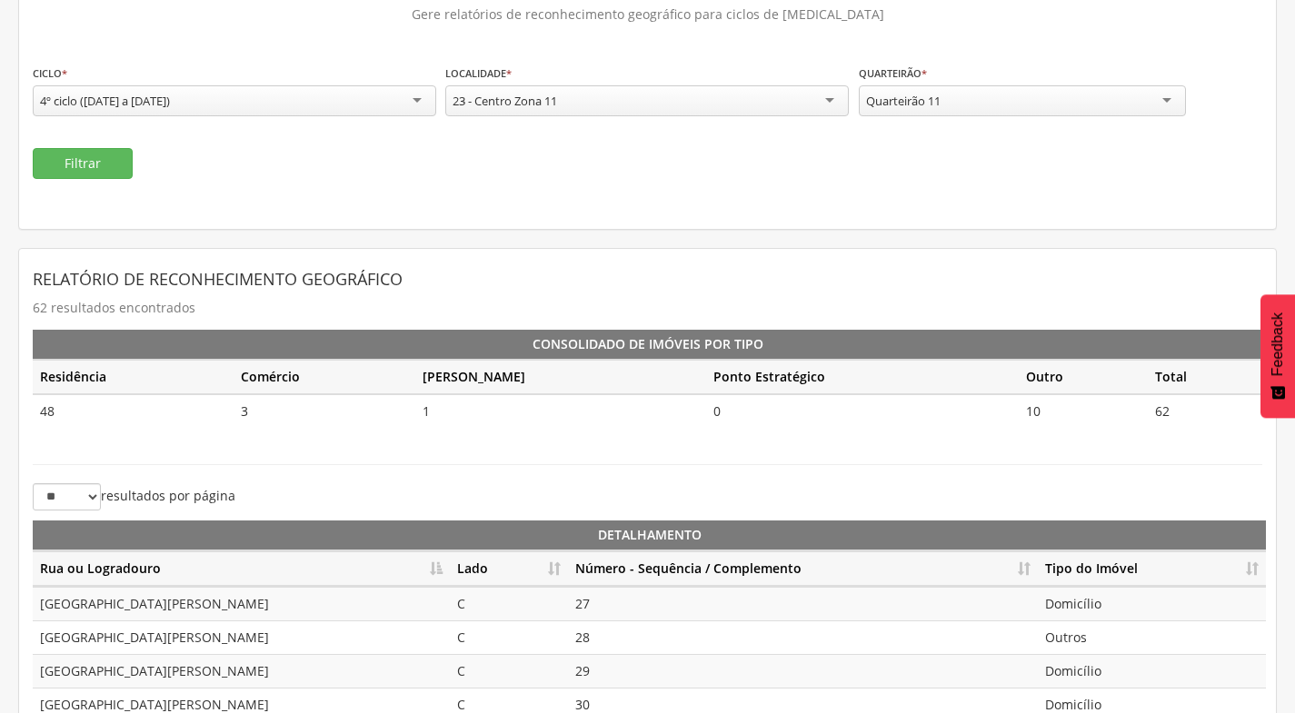
click at [436, 573] on th "Rua ou Logradouro" at bounding box center [241, 569] width 417 height 35
click at [1032, 564] on th "Número - Sequência / Complemento" at bounding box center [803, 569] width 470 height 35
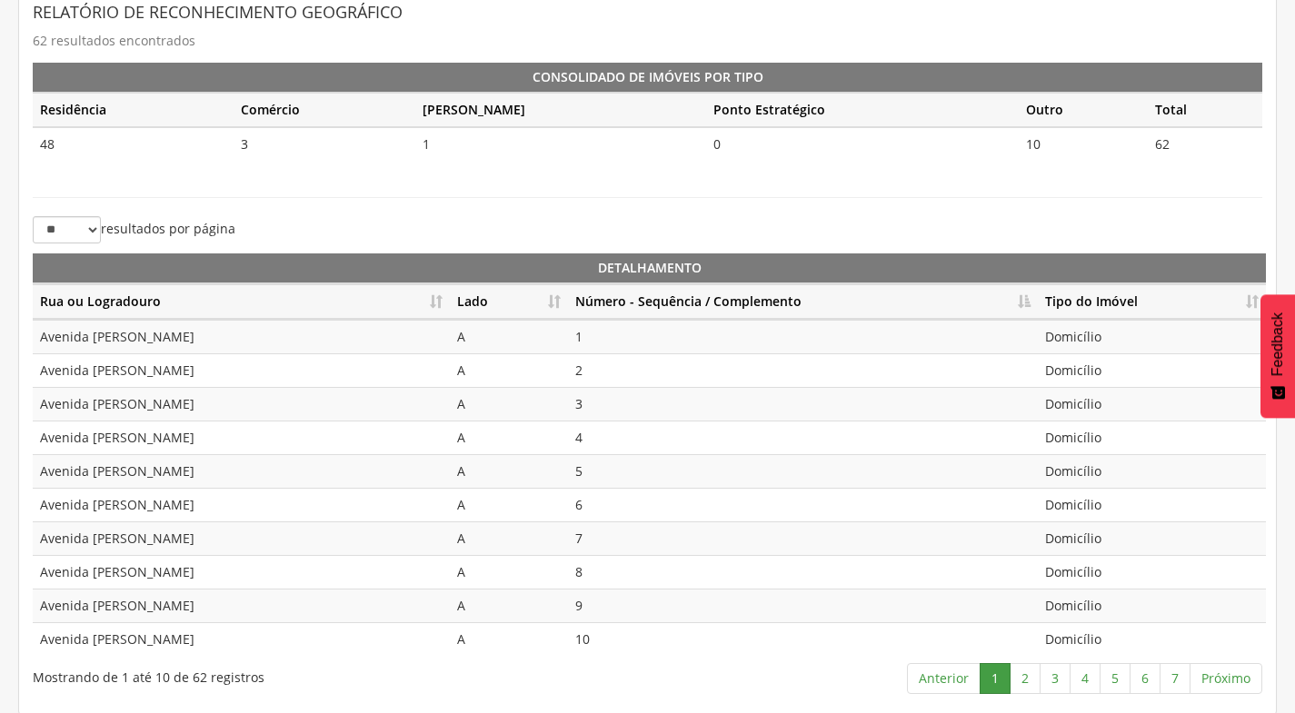
scroll to position [405, 0]
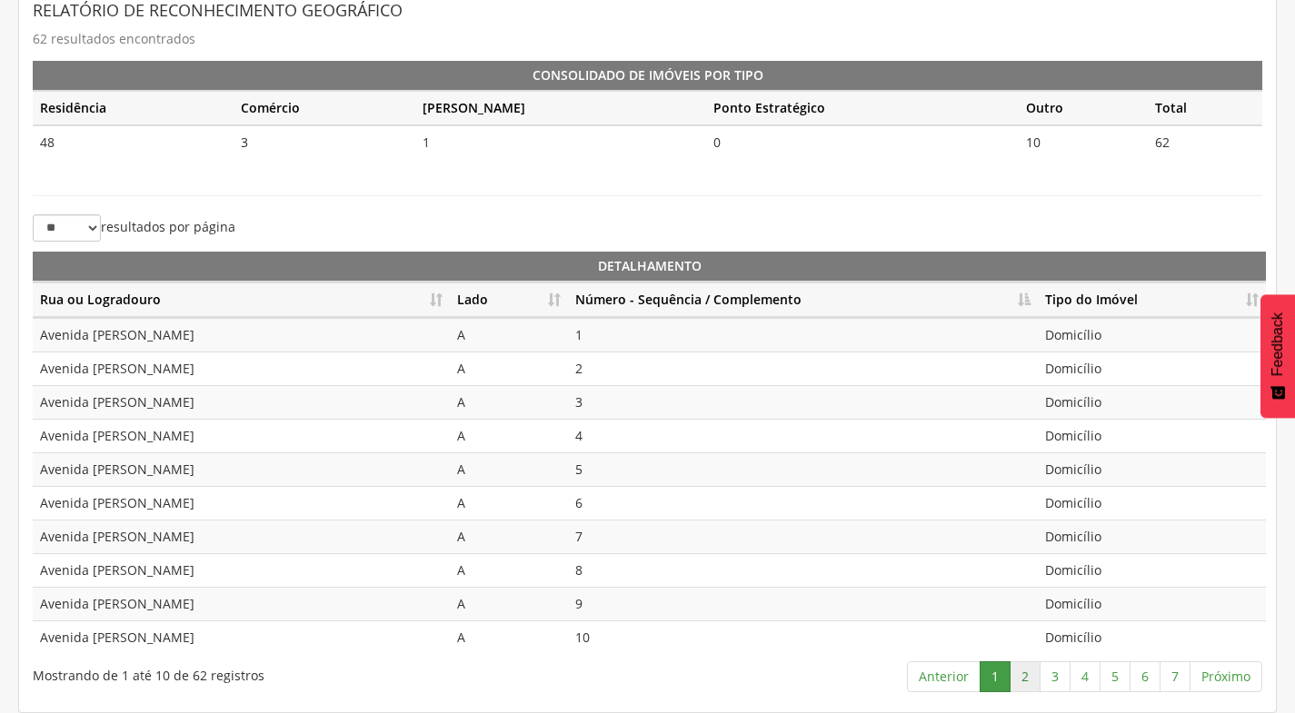
click at [1024, 667] on link "2" at bounding box center [1025, 677] width 31 height 31
click at [1060, 683] on link "3" at bounding box center [1055, 677] width 31 height 31
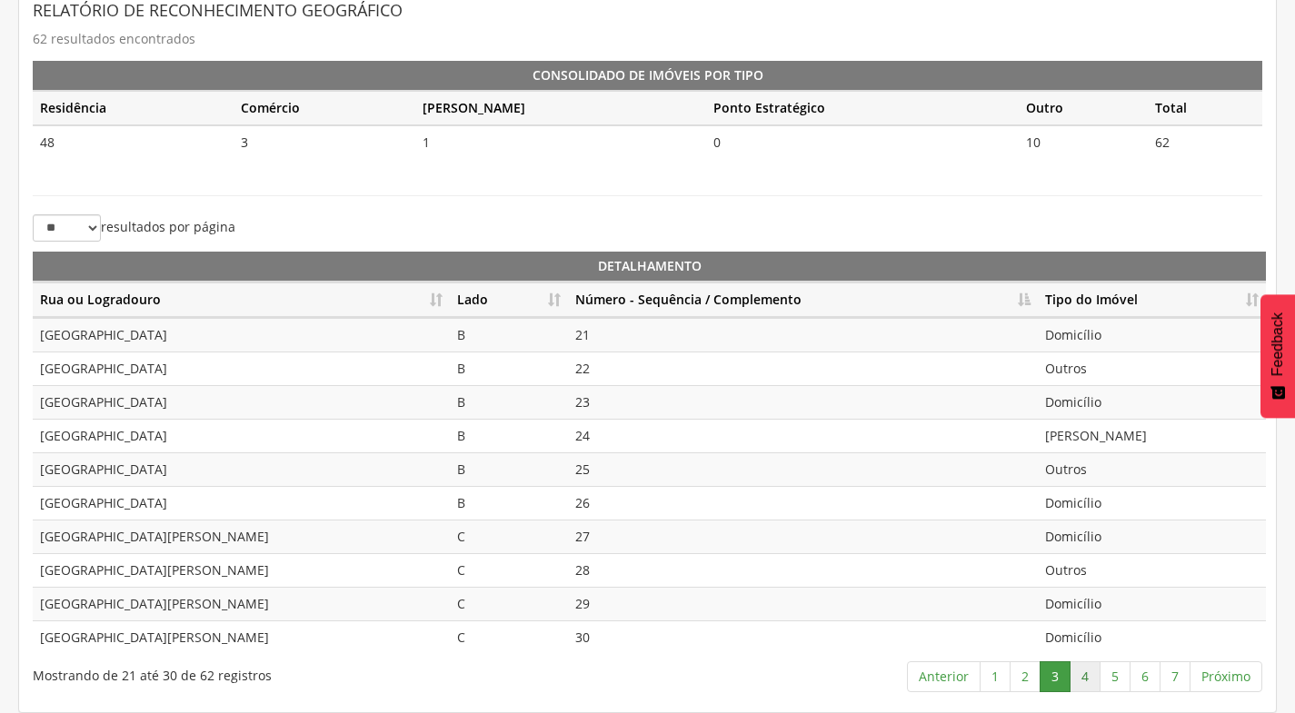
click at [1091, 677] on link "4" at bounding box center [1085, 677] width 31 height 31
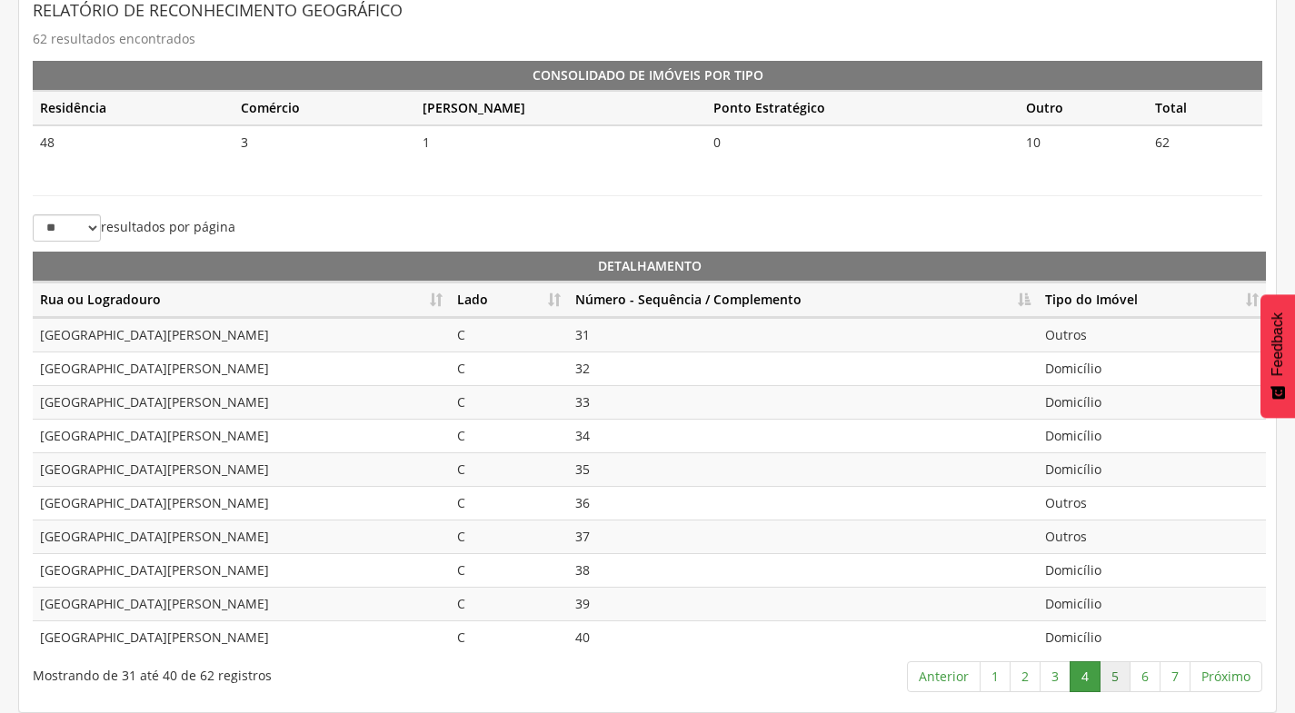
click at [1121, 677] on link "5" at bounding box center [1115, 677] width 31 height 31
click at [1085, 469] on td "Comércio" at bounding box center [1152, 470] width 228 height 34
click at [1150, 683] on link "6" at bounding box center [1145, 677] width 31 height 31
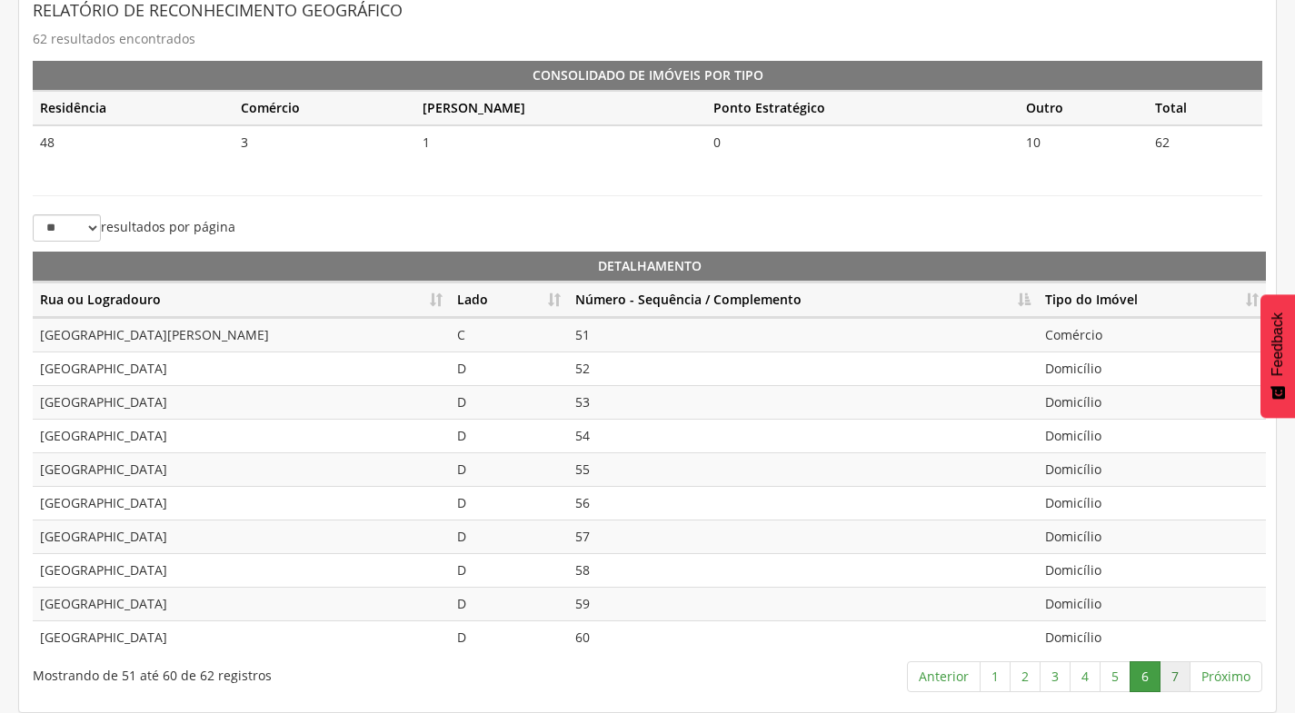
click at [1171, 677] on link "7" at bounding box center [1175, 677] width 31 height 31
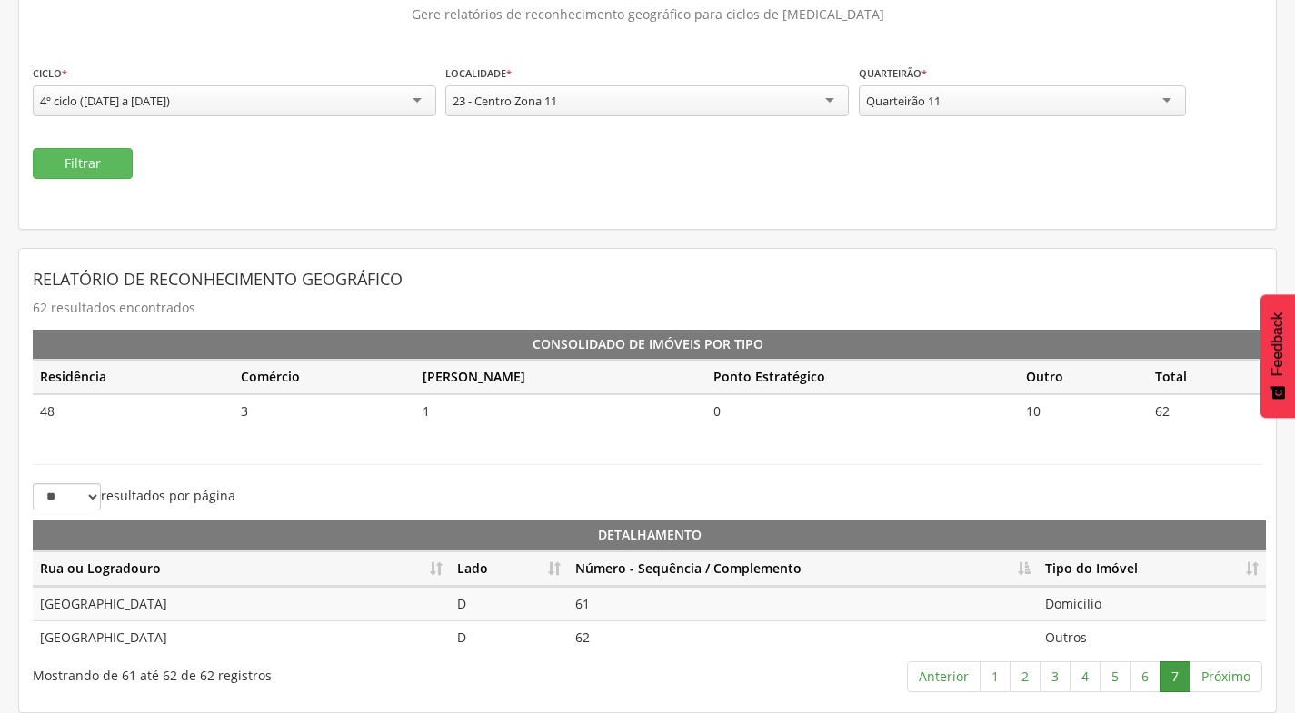
click at [921, 114] on div "Quarteirão 11" at bounding box center [1022, 100] width 327 height 31
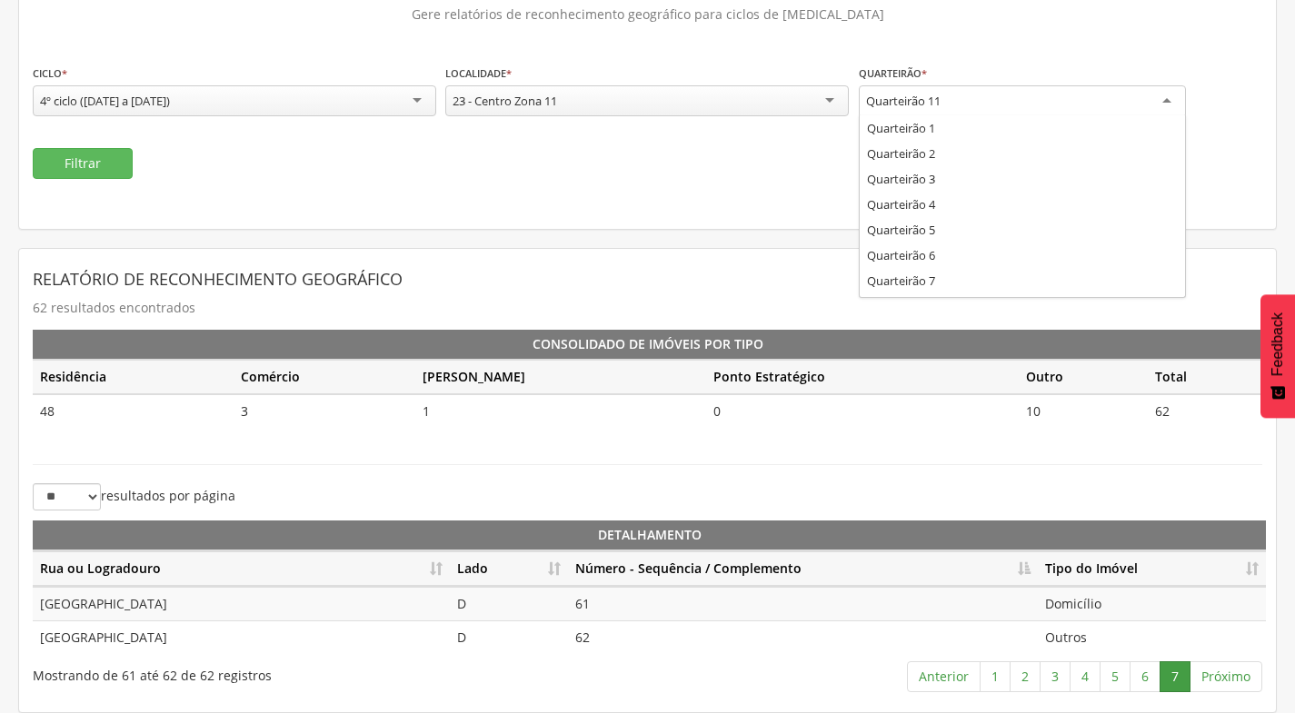
scroll to position [0, 0]
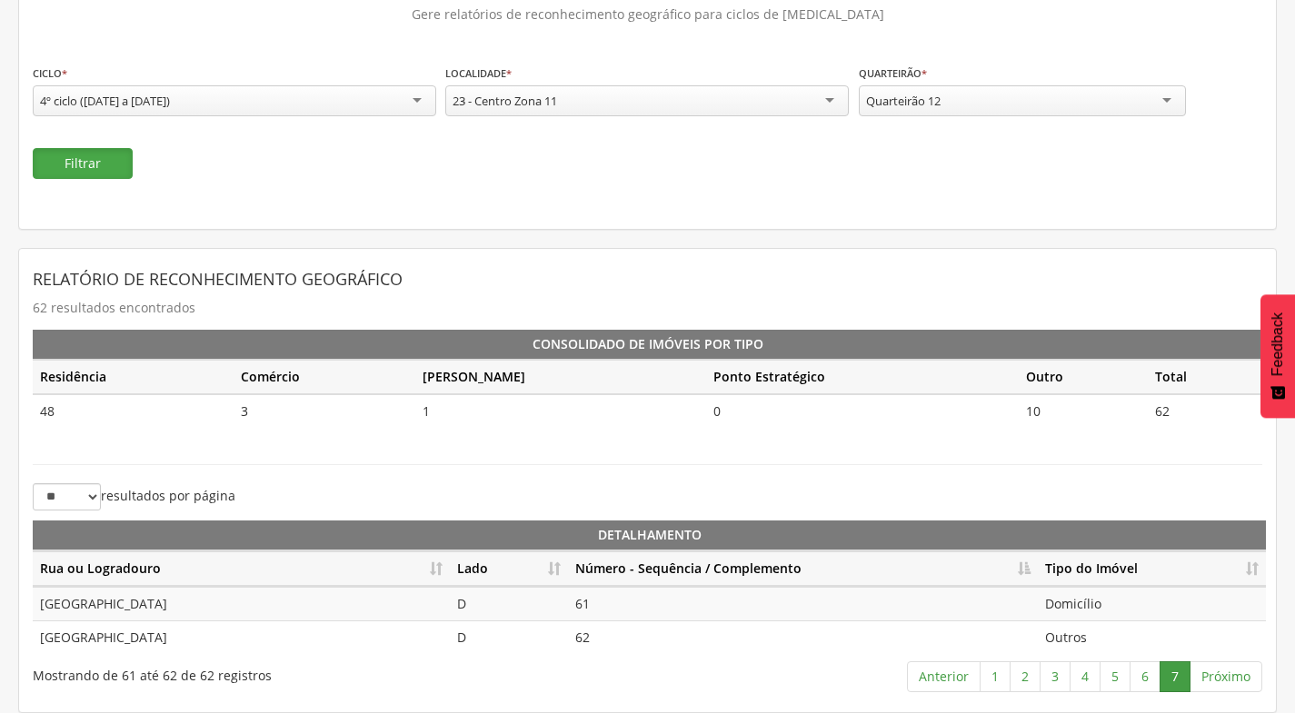
click at [70, 167] on button "Filtrar" at bounding box center [83, 163] width 100 height 31
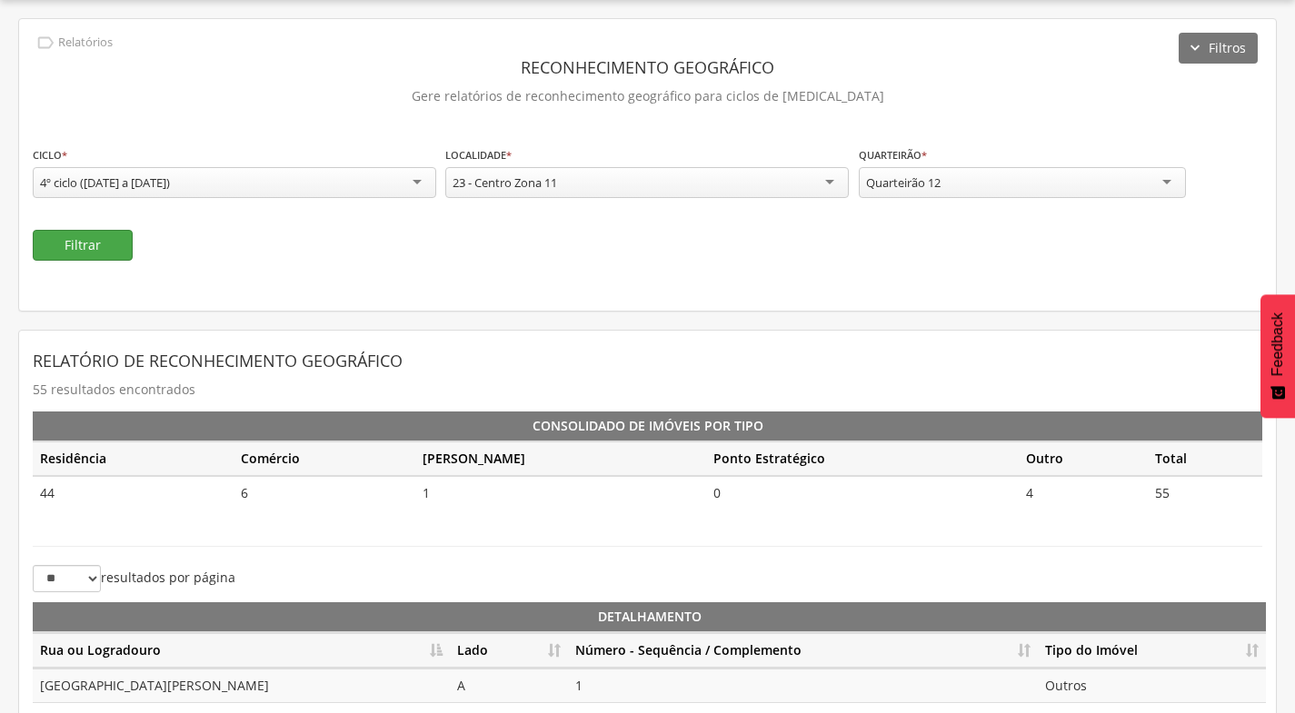
scroll to position [136, 0]
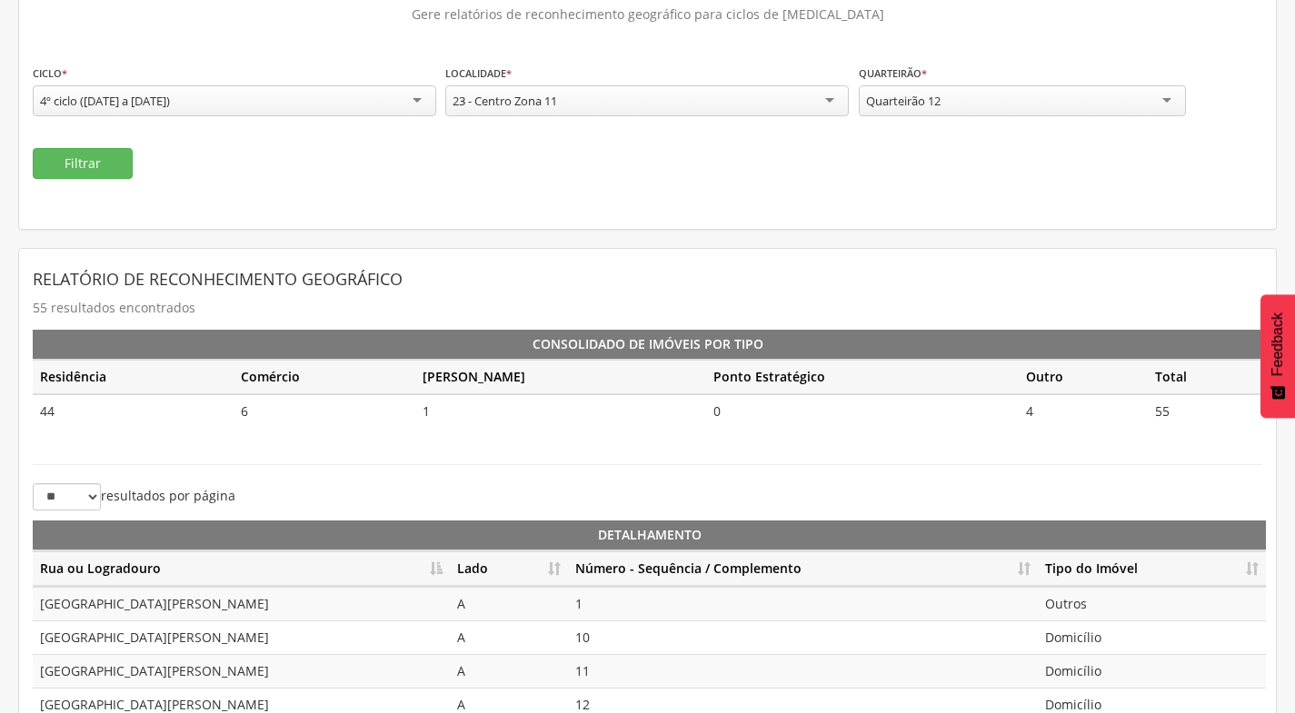
click at [1017, 568] on th "Número - Sequência / Complemento" at bounding box center [803, 569] width 470 height 35
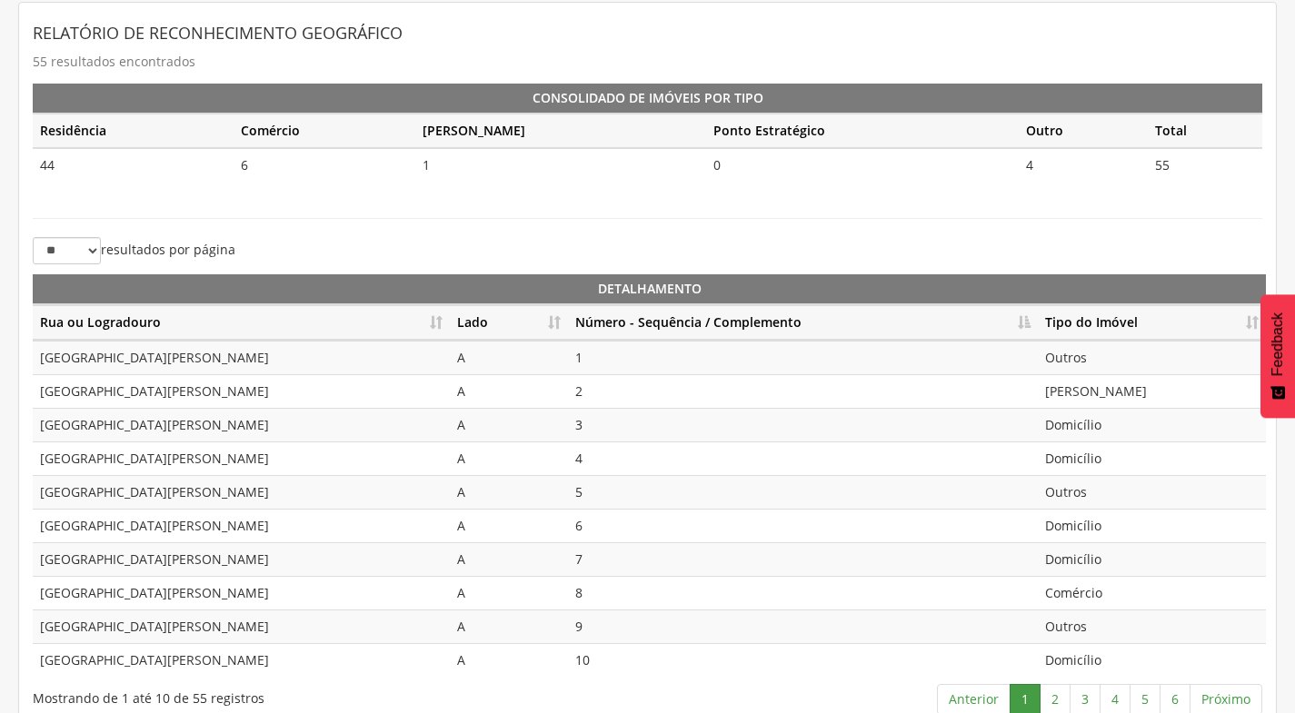
scroll to position [405, 0]
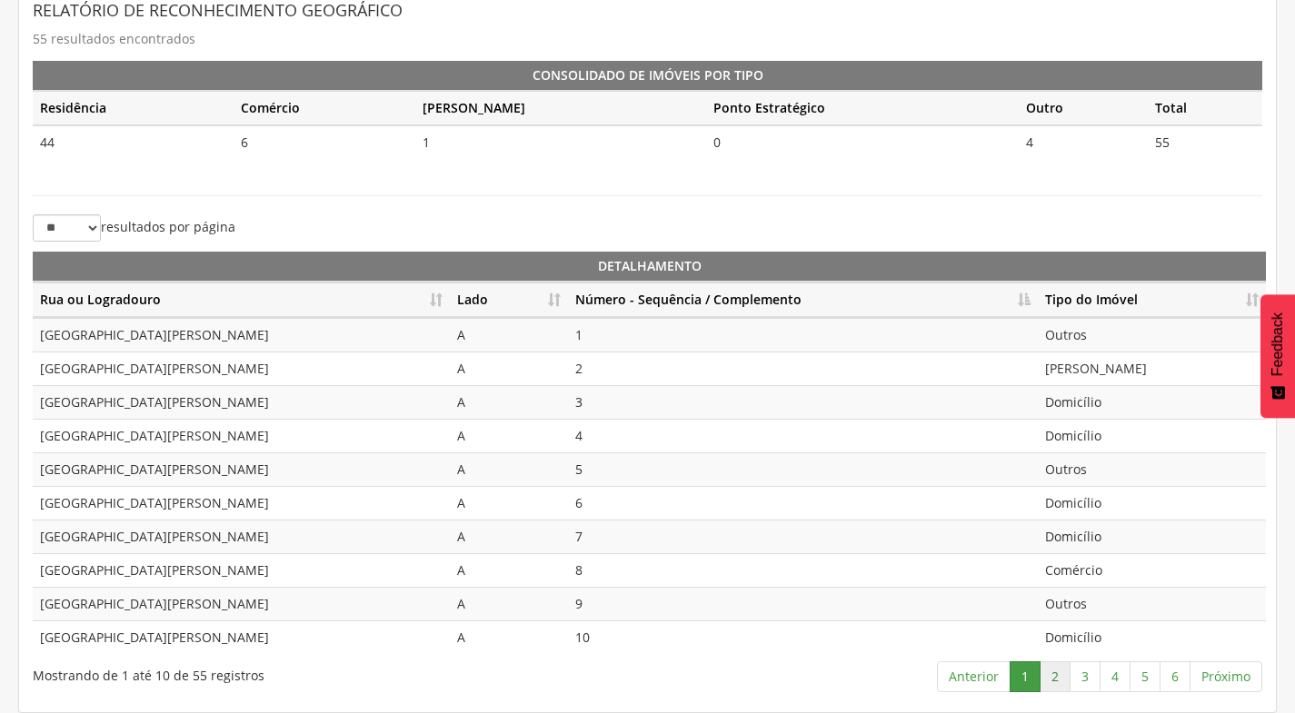
click at [1051, 663] on link "2" at bounding box center [1055, 677] width 31 height 31
click at [1088, 675] on link "3" at bounding box center [1085, 677] width 31 height 31
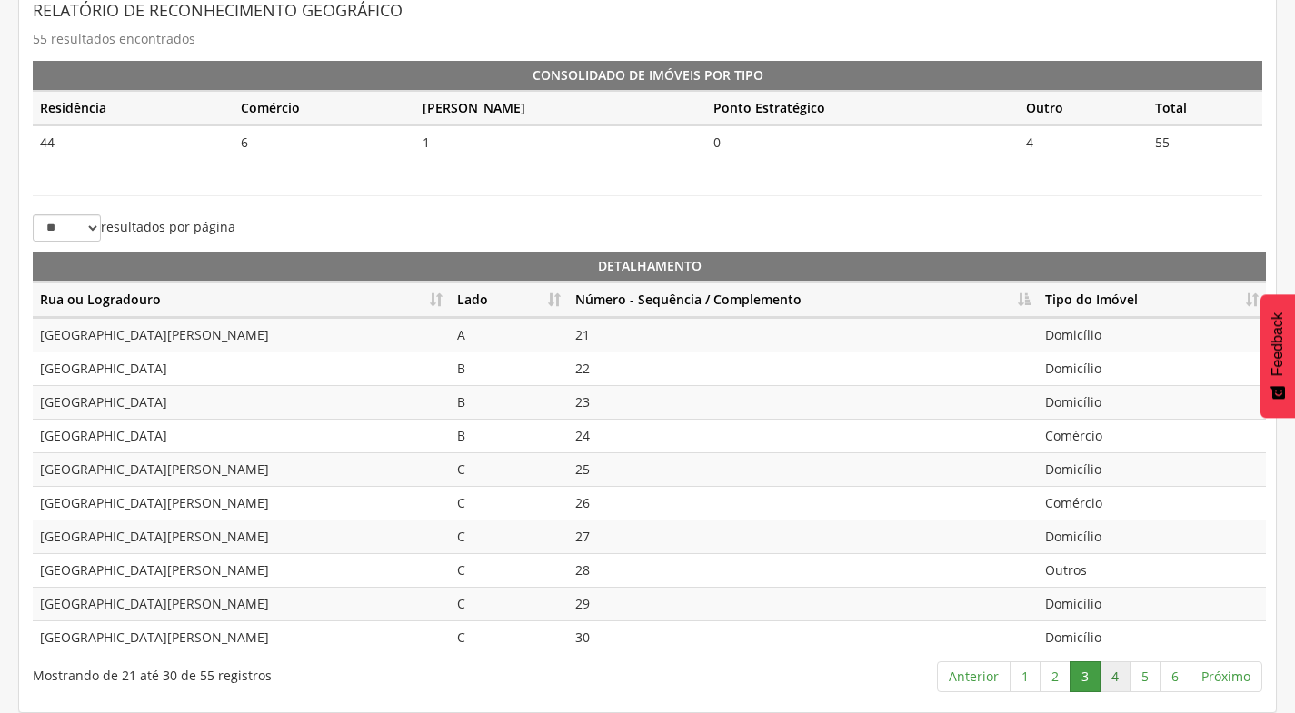
click at [1109, 686] on link "4" at bounding box center [1115, 677] width 31 height 31
click at [1112, 575] on td "Comércio" at bounding box center [1152, 570] width 228 height 34
click at [1111, 395] on td "Comércio" at bounding box center [1152, 402] width 228 height 34
click at [1149, 677] on link "5" at bounding box center [1145, 677] width 31 height 31
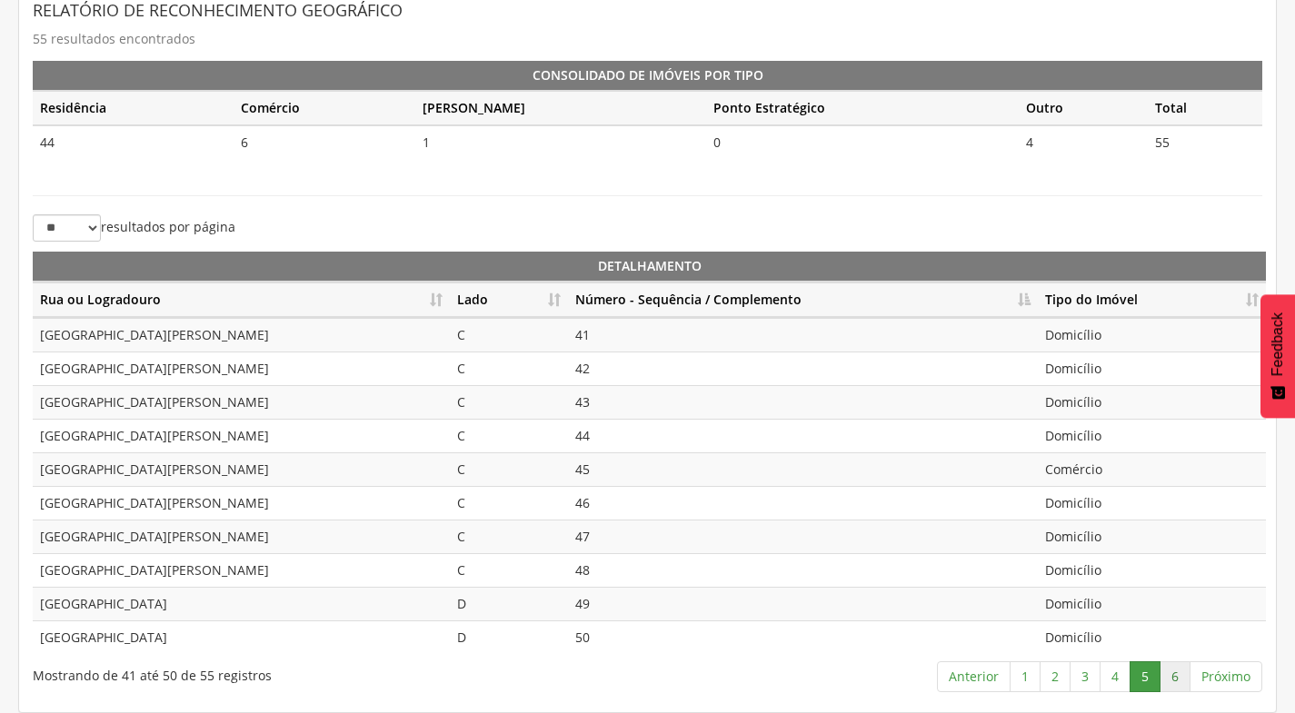
click at [1166, 666] on link "6" at bounding box center [1175, 677] width 31 height 31
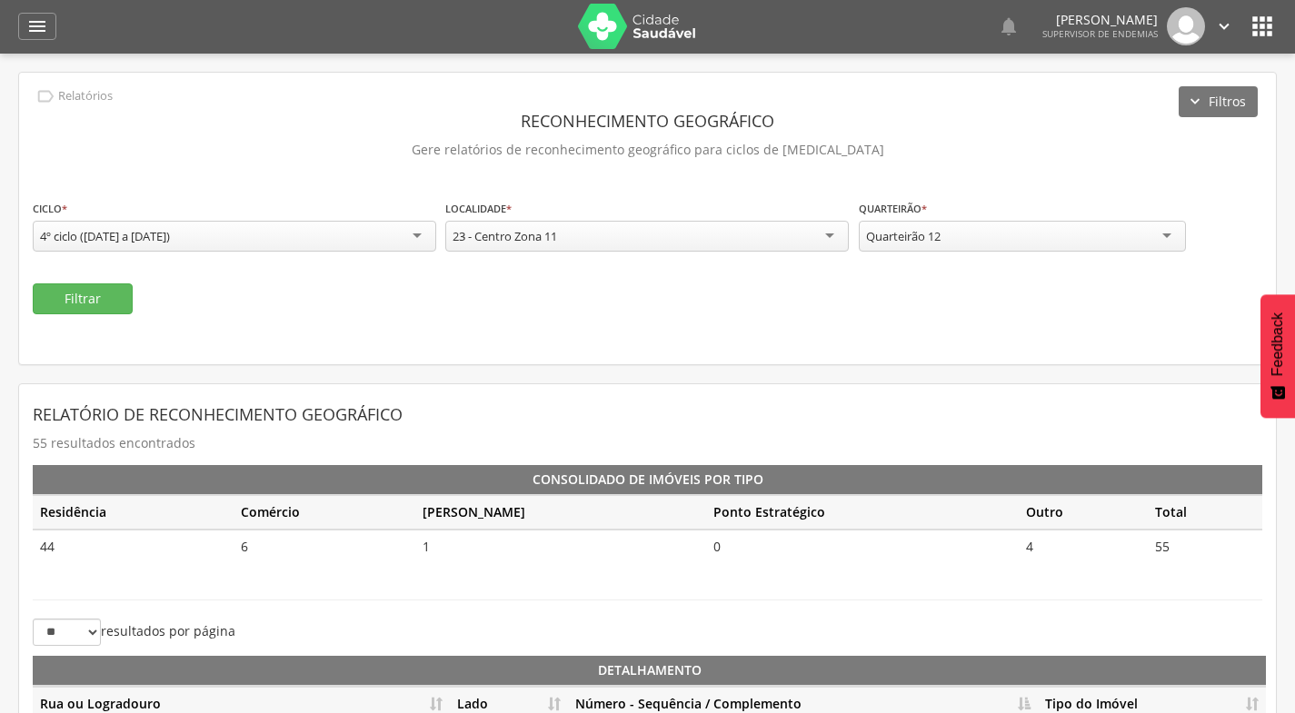
scroll to position [0, 0]
click at [1068, 248] on div "Quarteirão 12" at bounding box center [1022, 237] width 327 height 31
click at [101, 300] on button "Filtrar" at bounding box center [83, 299] width 100 height 31
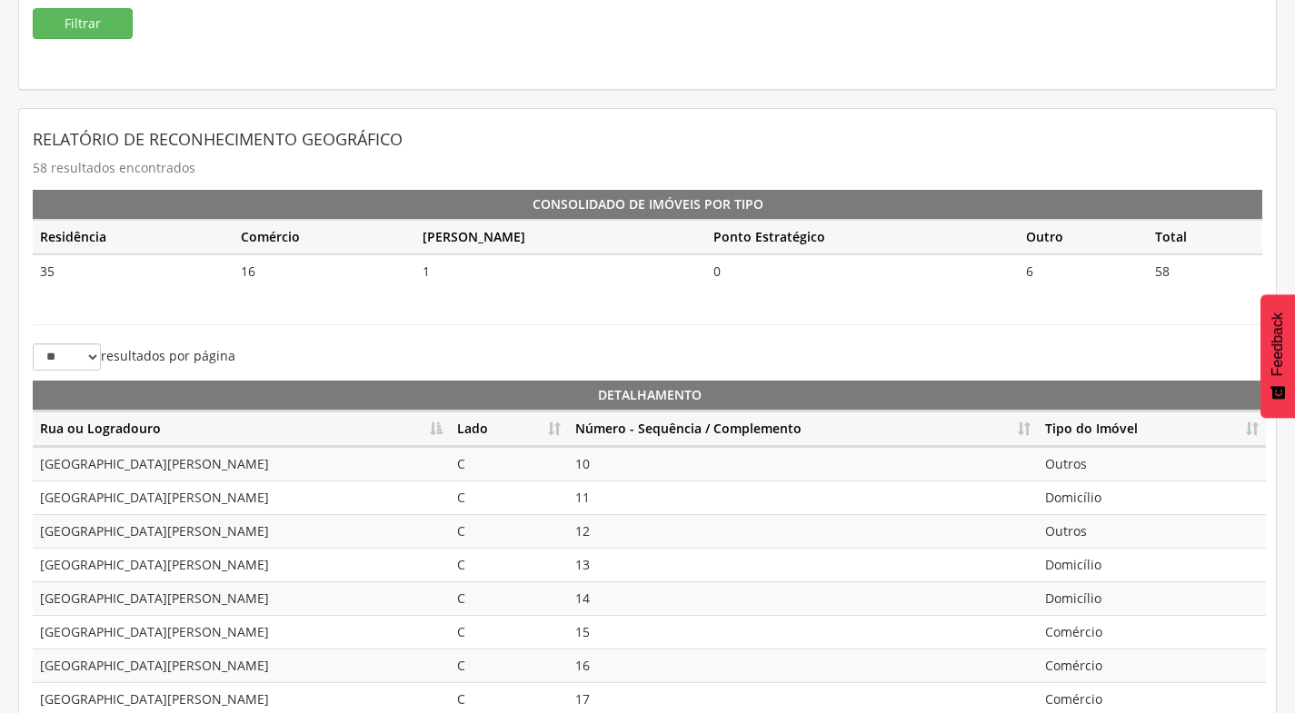
scroll to position [364, 0]
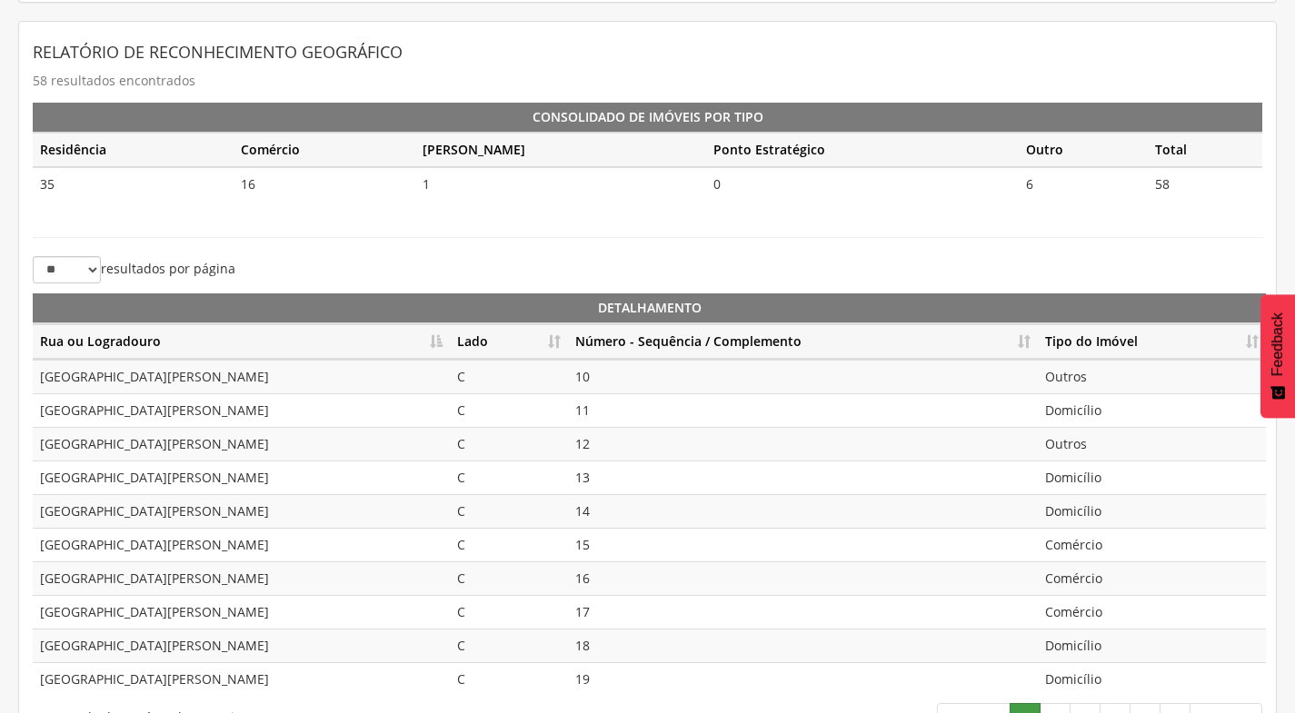
click at [434, 340] on th "Rua ou Logradouro" at bounding box center [241, 341] width 417 height 35
click at [1033, 339] on th "Número - Sequência / Complemento" at bounding box center [803, 341] width 470 height 35
click at [438, 334] on th "Rua ou Logradouro" at bounding box center [241, 341] width 417 height 35
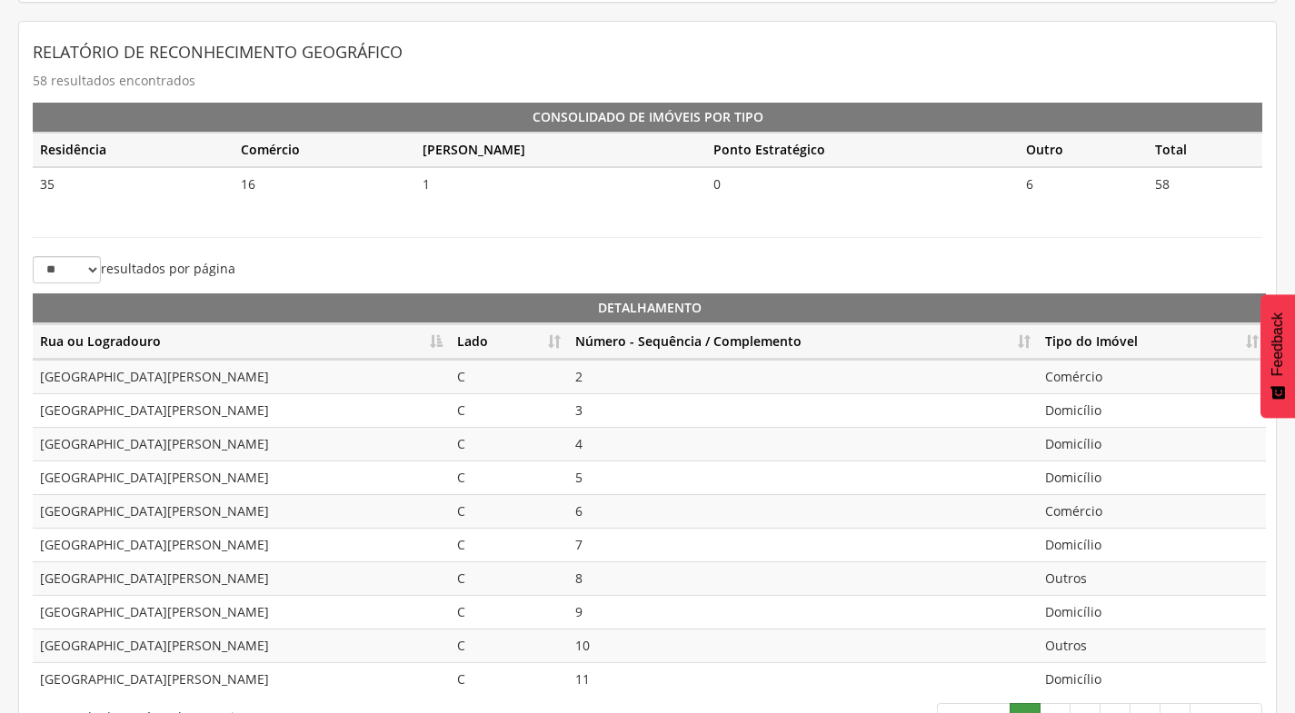
click at [438, 334] on th "Rua ou Logradouro" at bounding box center [241, 341] width 417 height 35
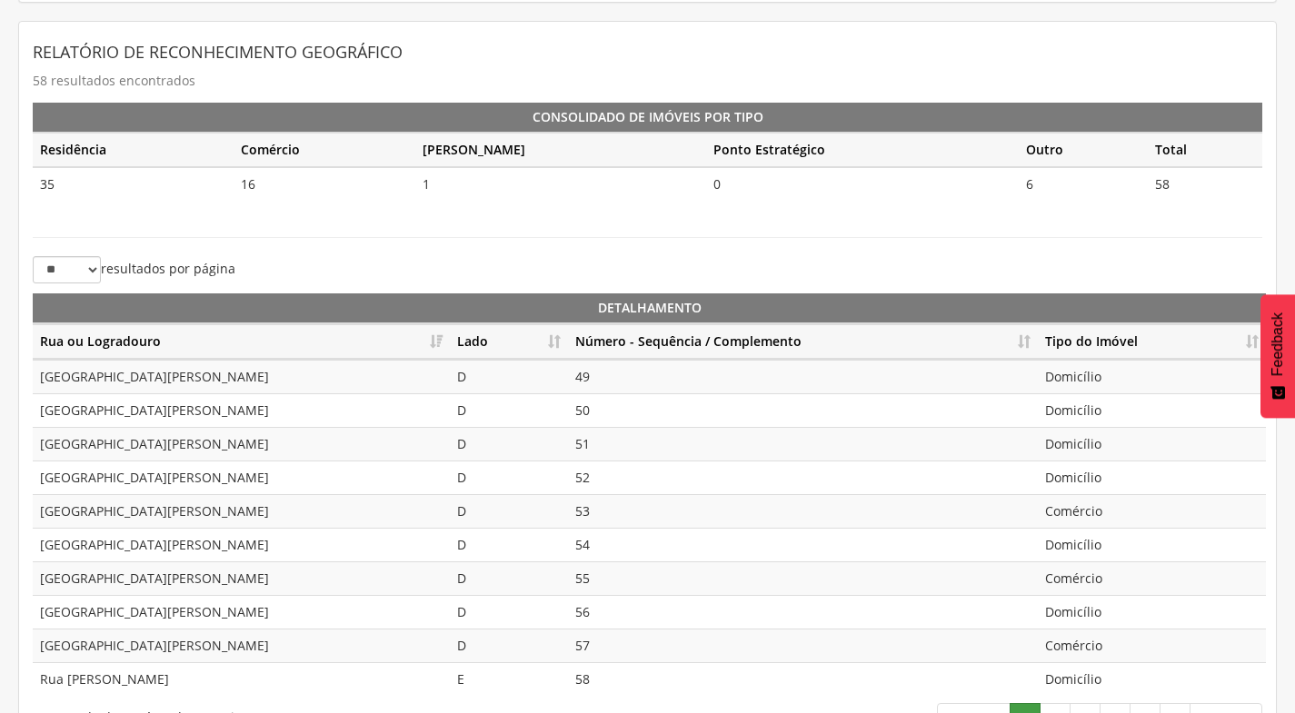
click at [438, 334] on th "Rua ou Logradouro" at bounding box center [241, 341] width 417 height 35
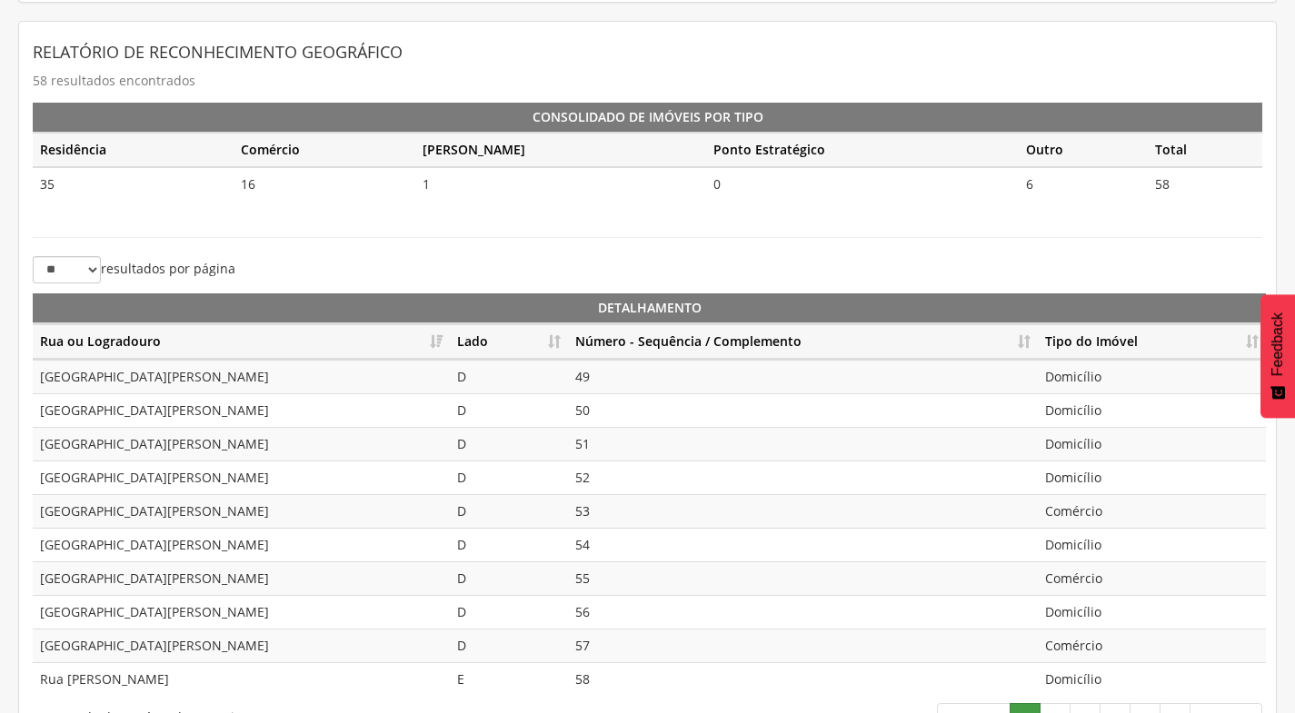
click at [438, 334] on th "Rua ou Logradouro" at bounding box center [241, 341] width 417 height 35
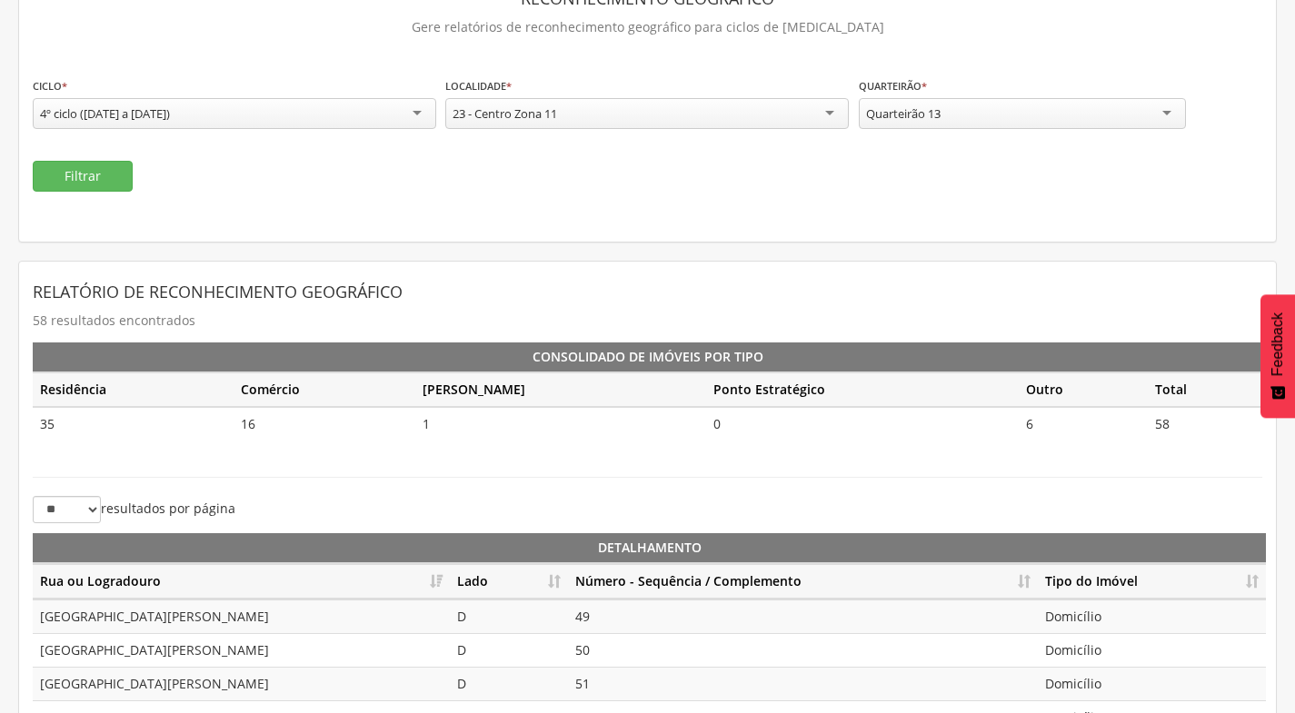
scroll to position [91, 0]
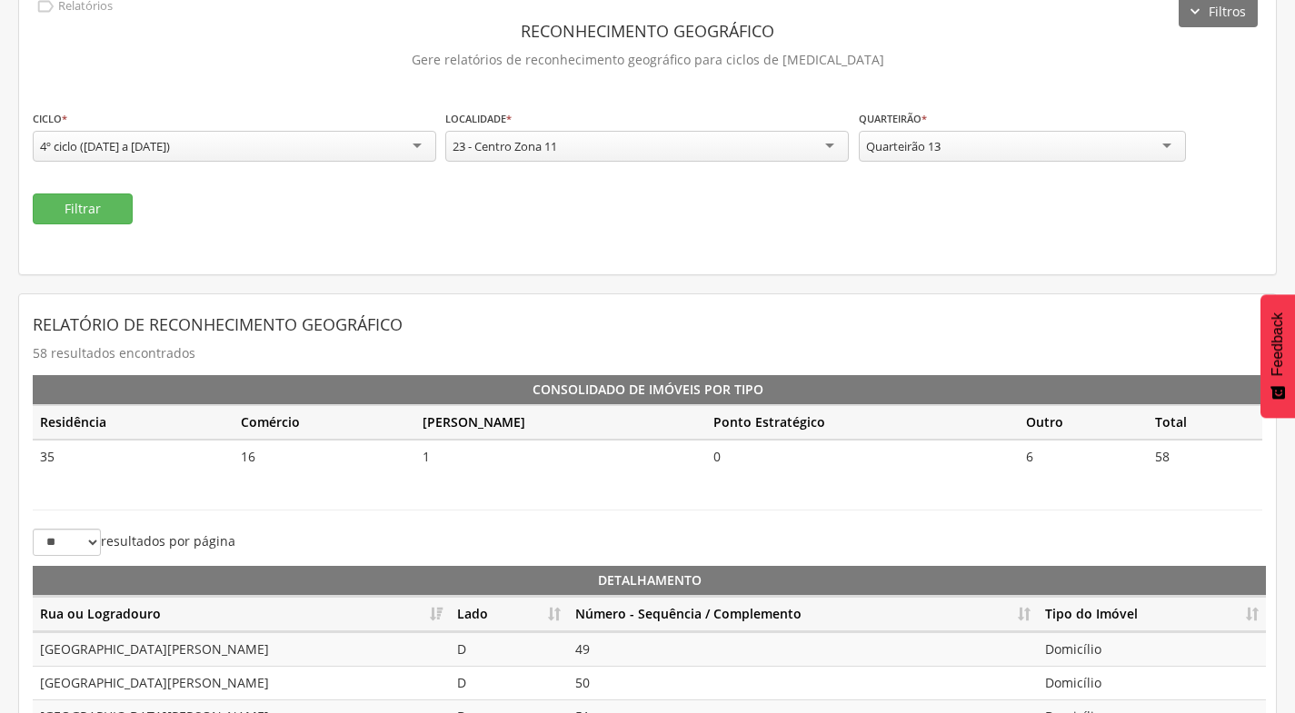
click at [1120, 152] on div "Quarteirão 13" at bounding box center [1022, 146] width 327 height 31
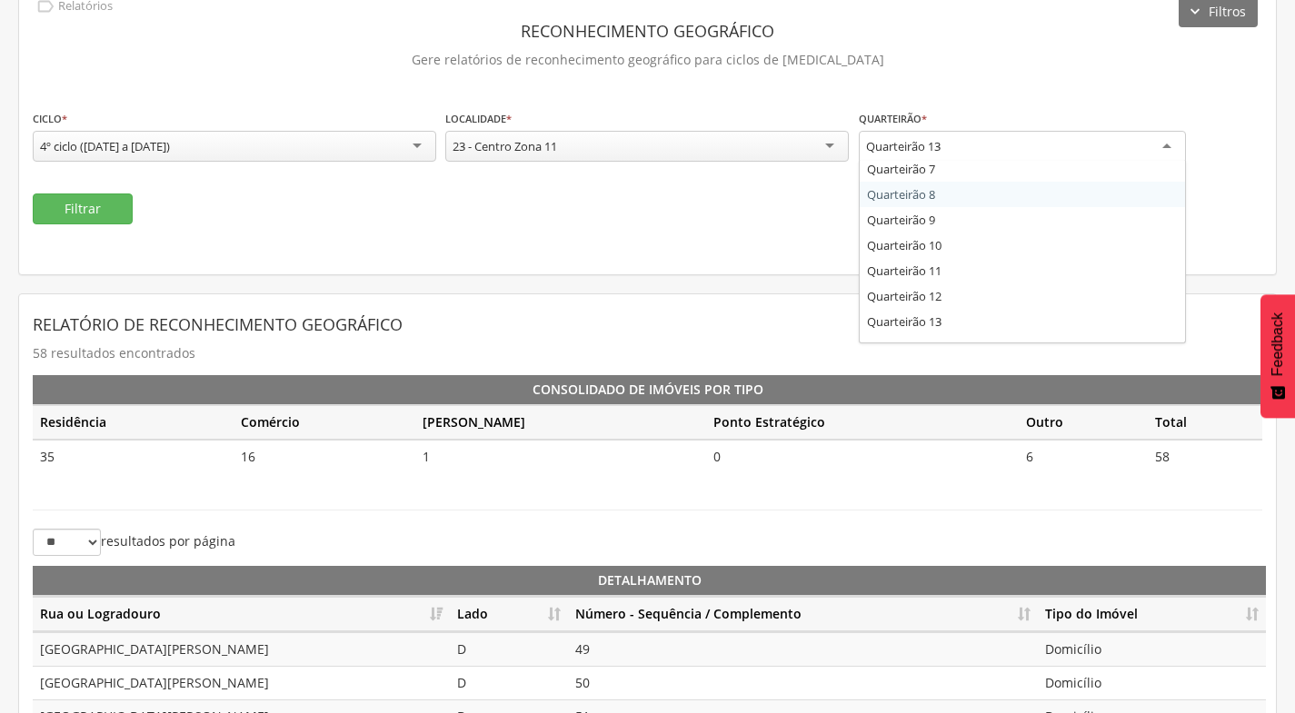
scroll to position [207, 0]
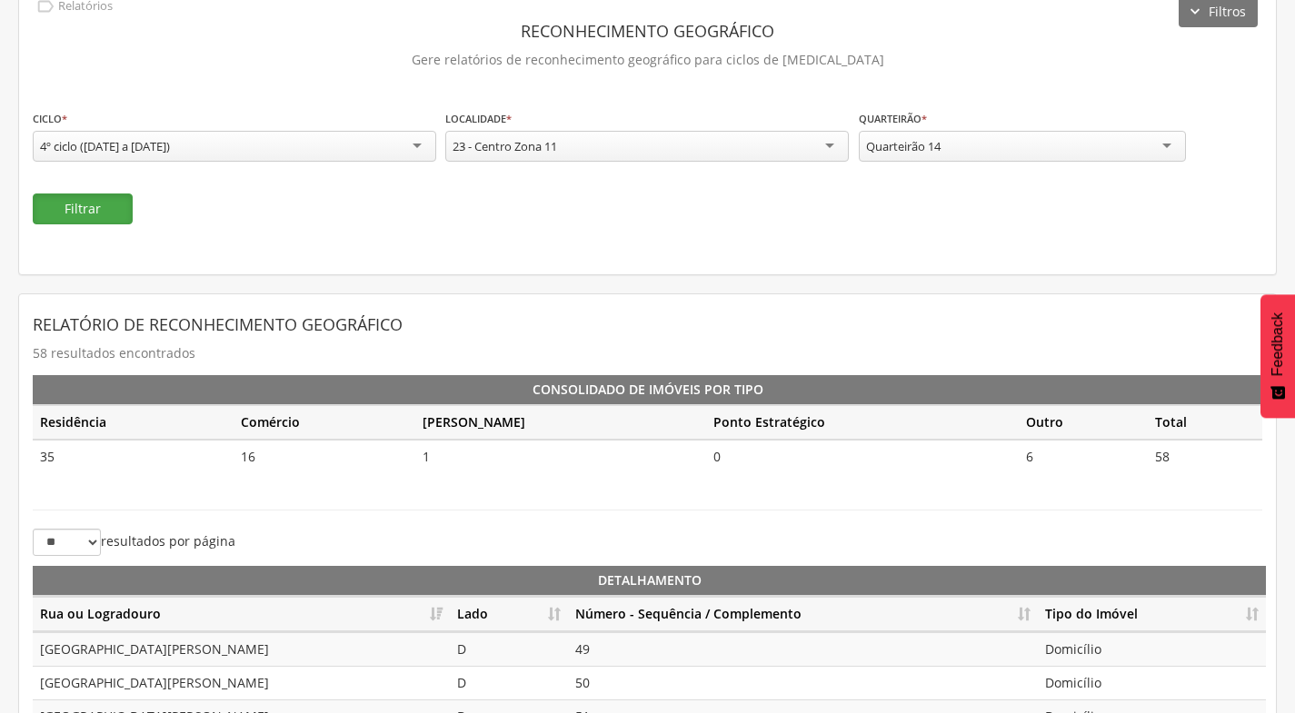
click at [95, 199] on button "Filtrar" at bounding box center [83, 209] width 100 height 31
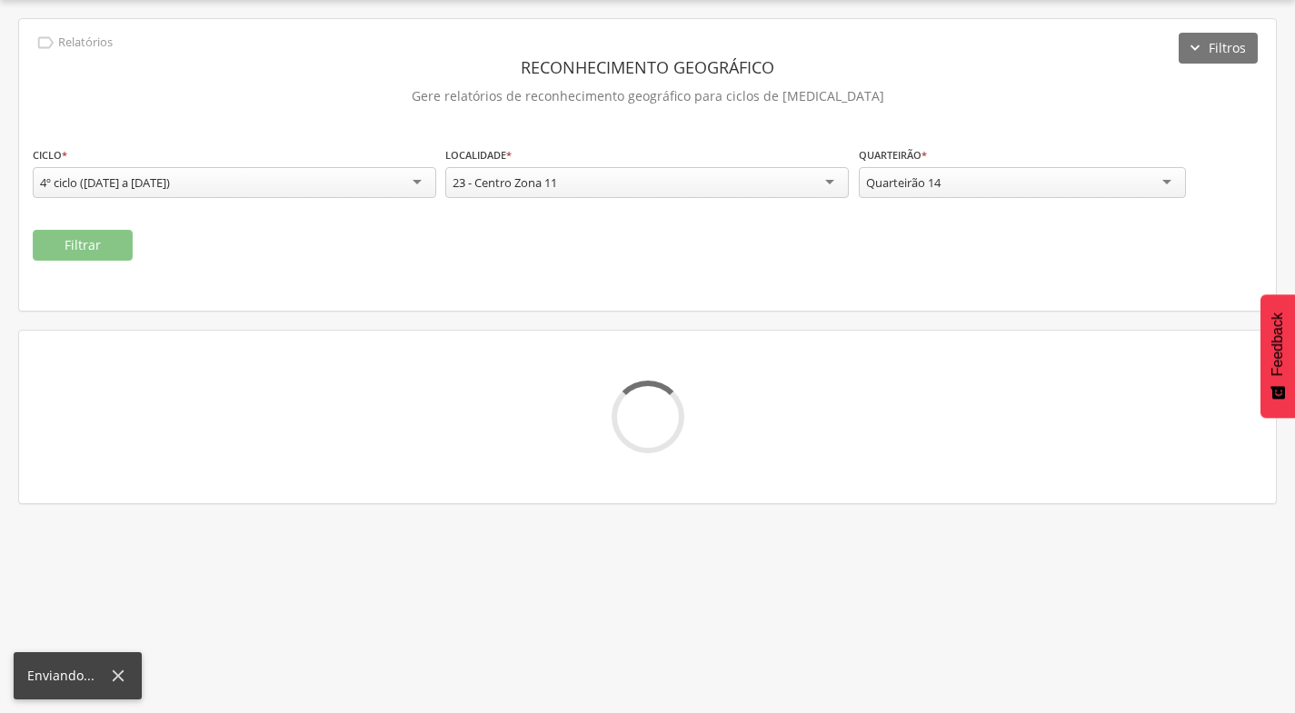
scroll to position [55, 0]
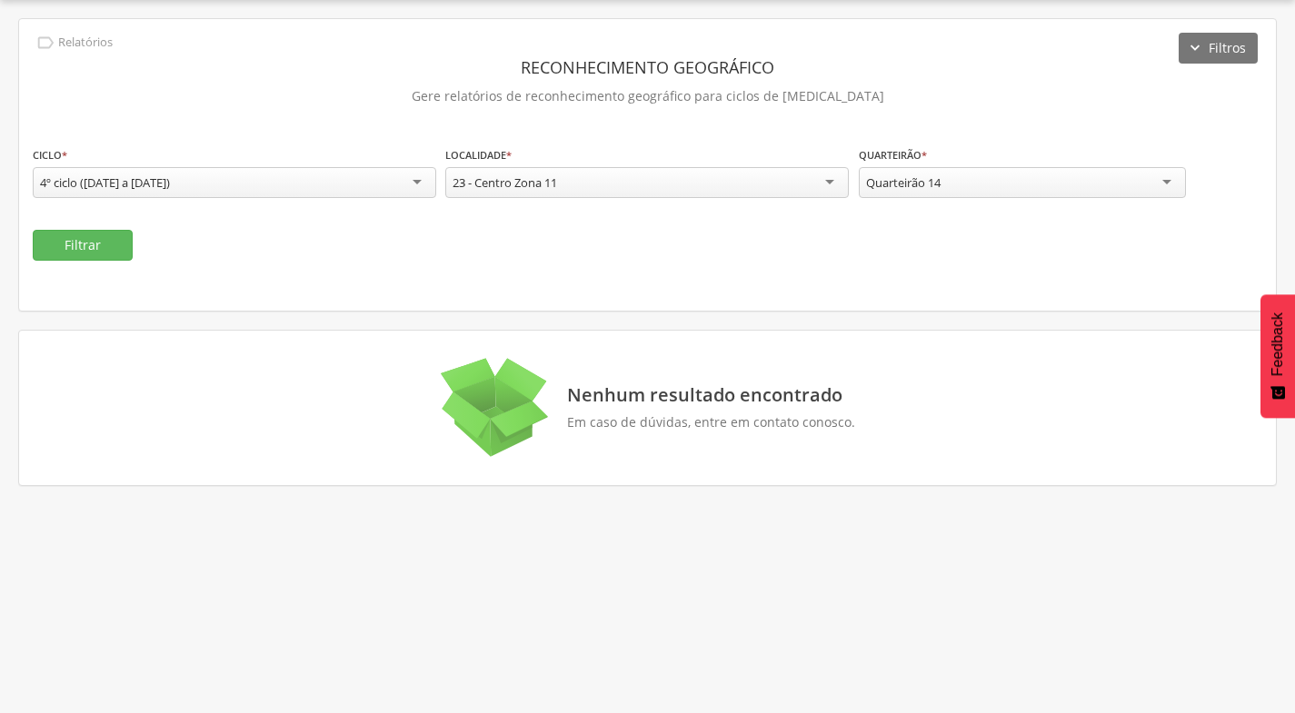
click at [1109, 185] on div "Quarteirão 14" at bounding box center [1022, 182] width 327 height 31
click at [57, 242] on button "Filtrar" at bounding box center [83, 245] width 100 height 31
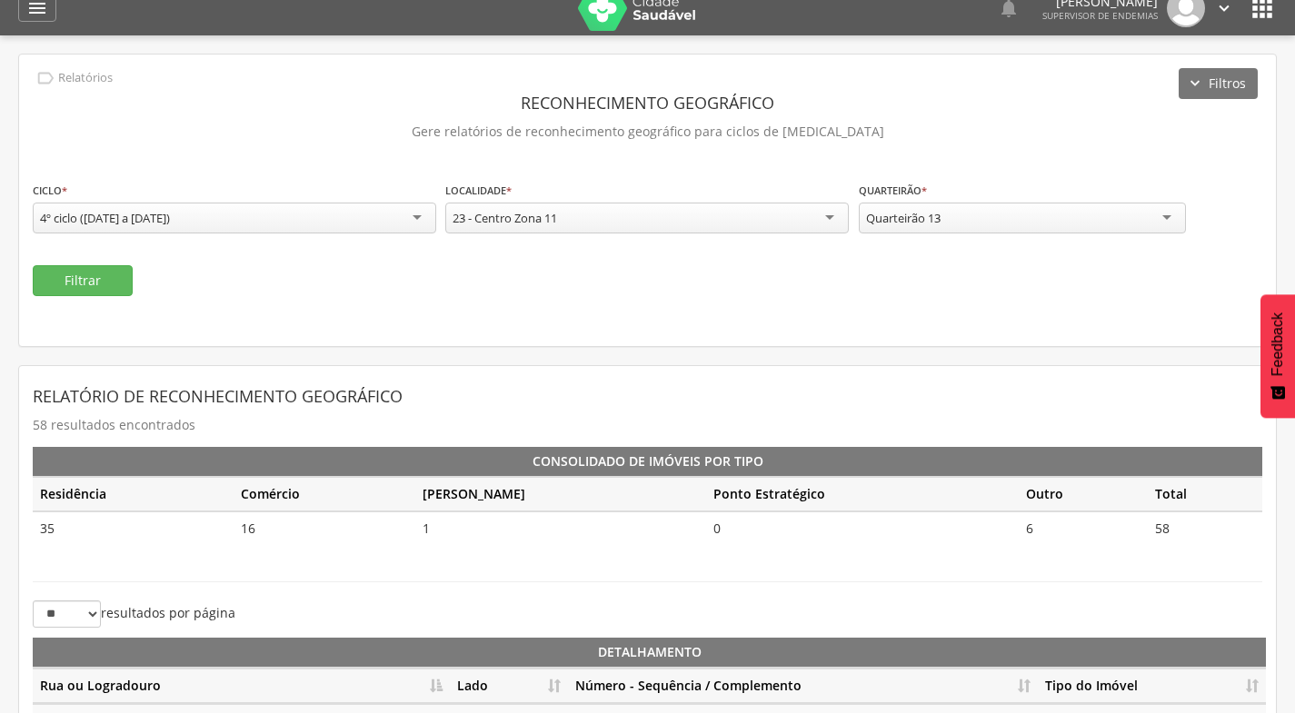
scroll to position [0, 0]
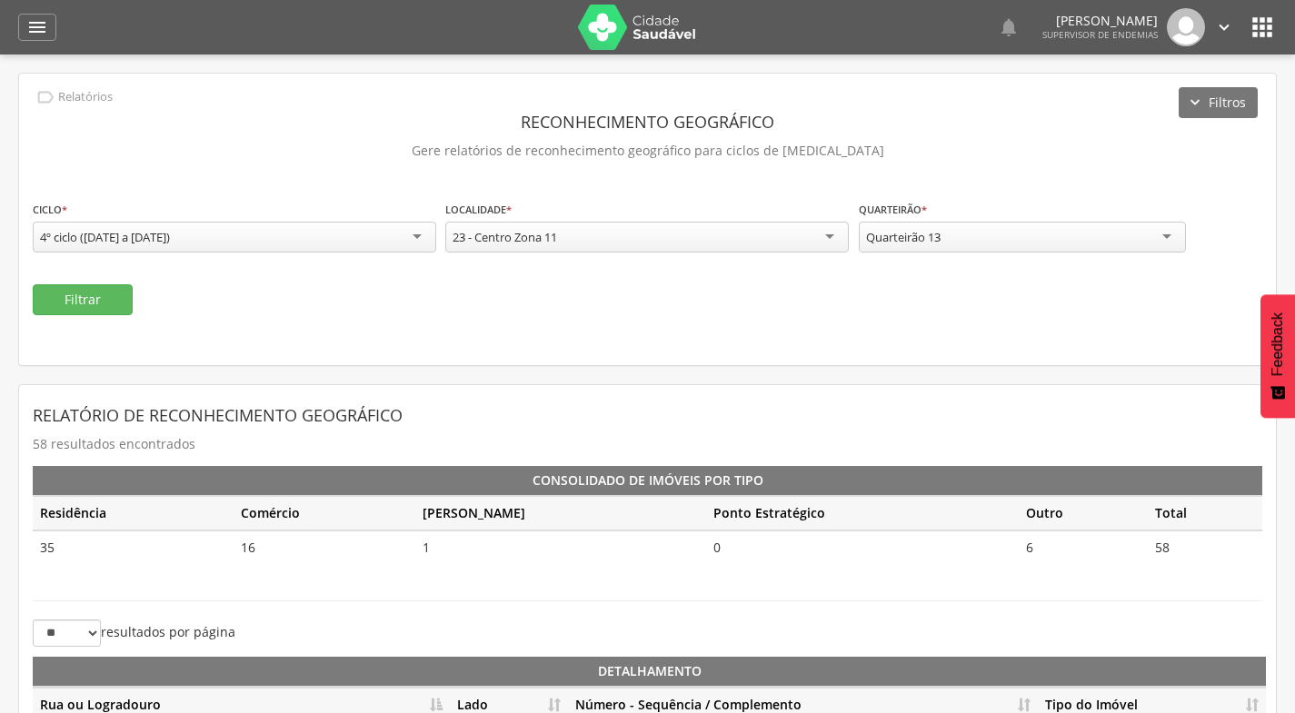
click at [996, 232] on div "Quarteirão 13" at bounding box center [1022, 237] width 327 height 31
click at [128, 303] on button "Filtrar" at bounding box center [83, 299] width 100 height 31
click at [951, 233] on div "Quarteirão 9" at bounding box center [1022, 237] width 327 height 31
click at [663, 242] on div "23 - Centro Zona 11" at bounding box center [646, 237] width 403 height 31
click at [886, 238] on input "select-one" at bounding box center [899, 239] width 65 height 16
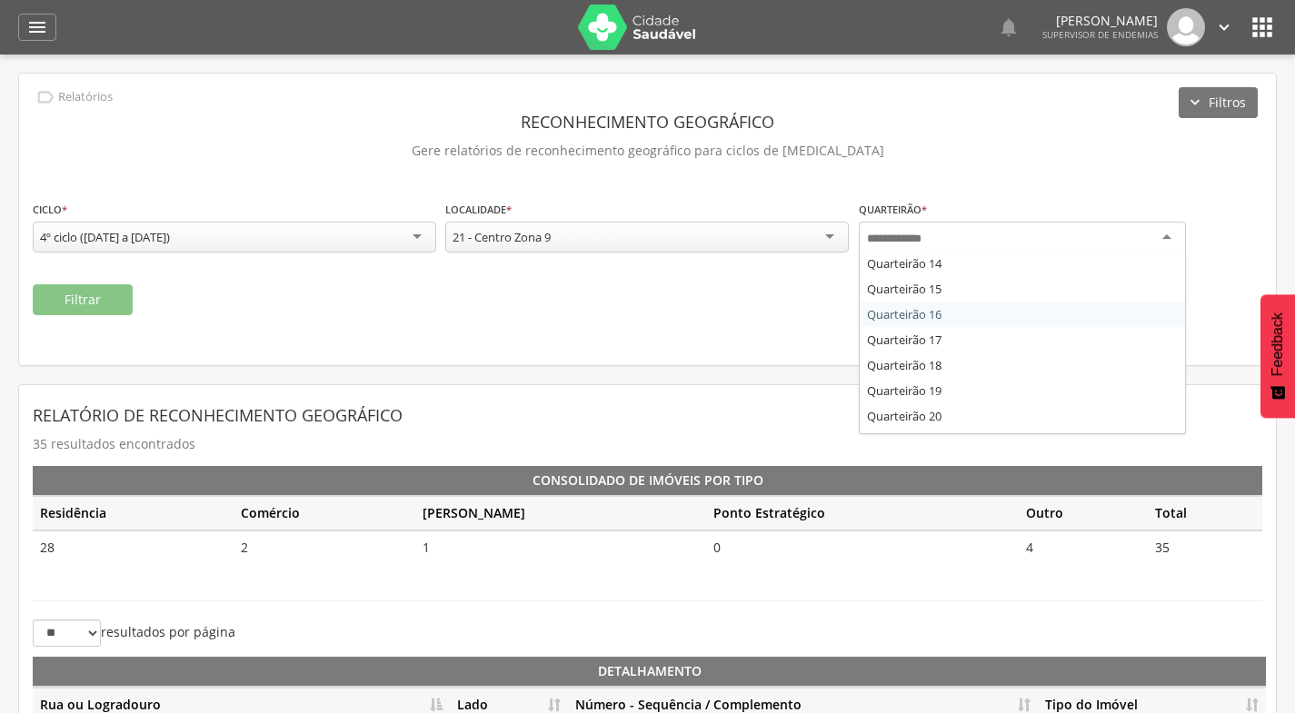
scroll to position [364, 0]
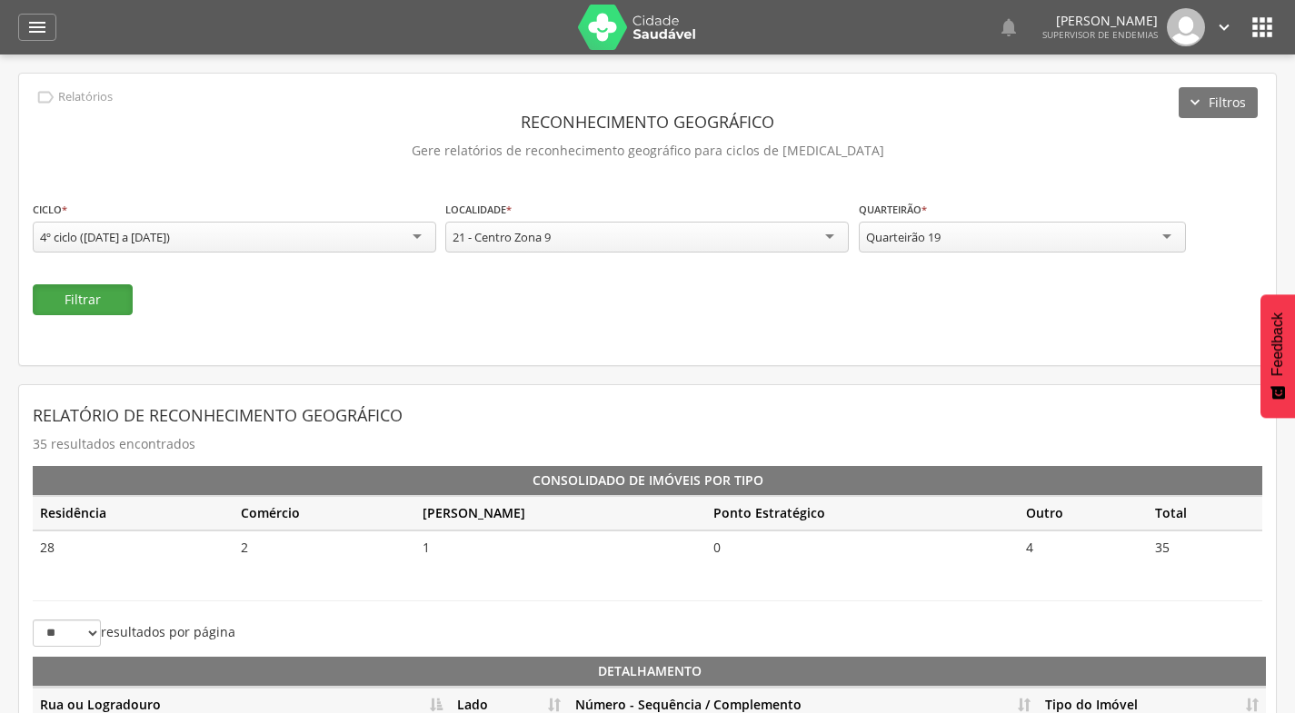
click at [121, 303] on button "Filtrar" at bounding box center [83, 299] width 100 height 31
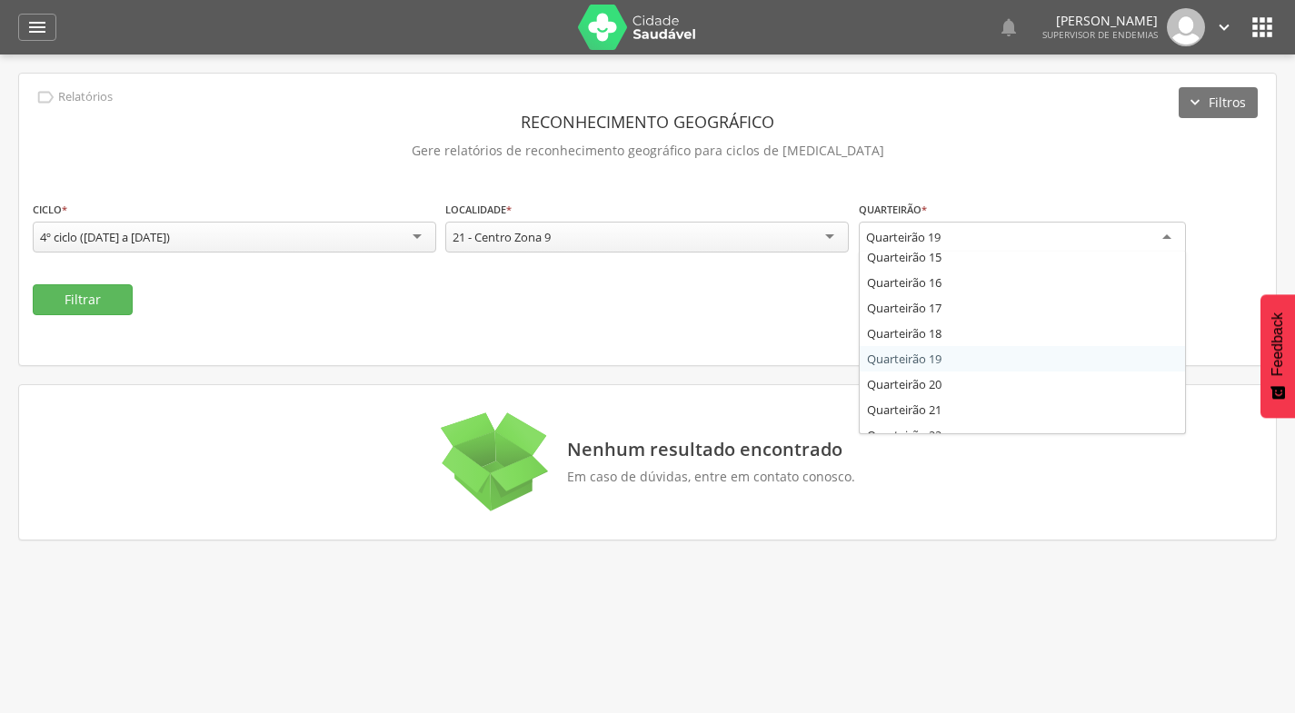
click at [1037, 243] on div "Quarteirão 19" at bounding box center [1022, 238] width 327 height 33
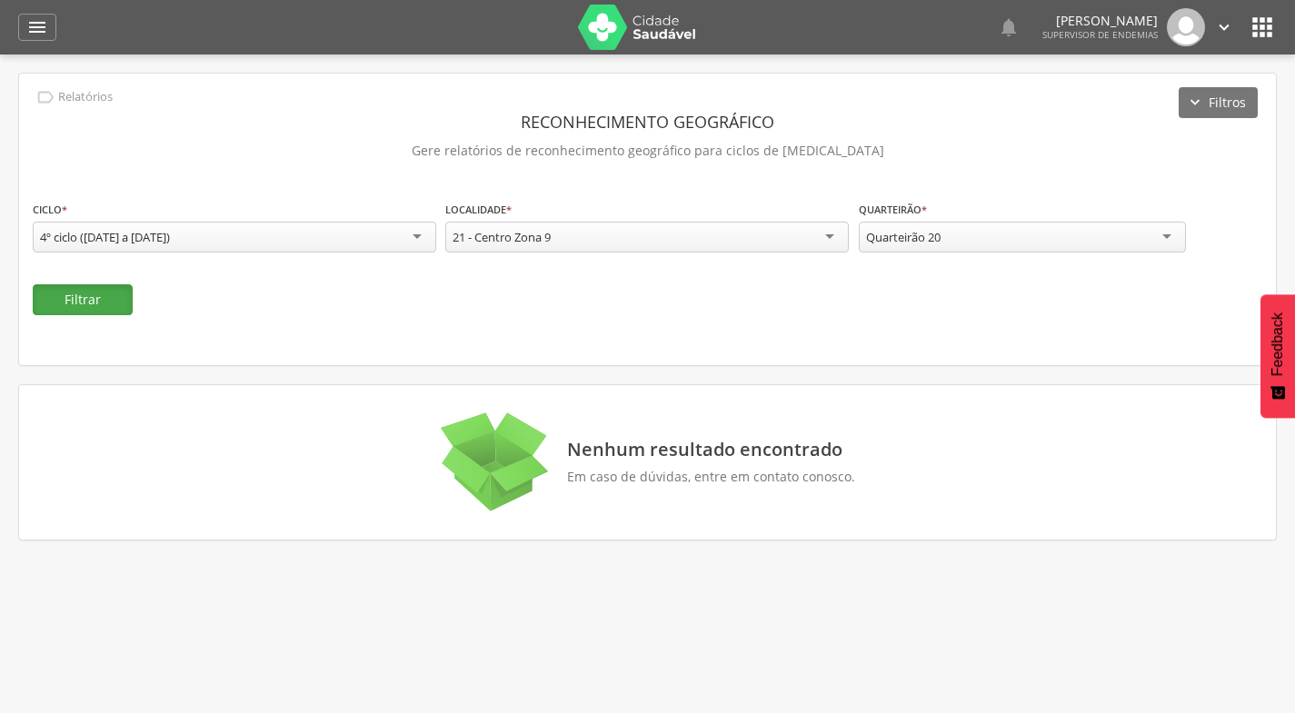
click at [120, 300] on button "Filtrar" at bounding box center [83, 299] width 100 height 31
click at [995, 237] on div "Quarteirão 20" at bounding box center [1022, 237] width 327 height 31
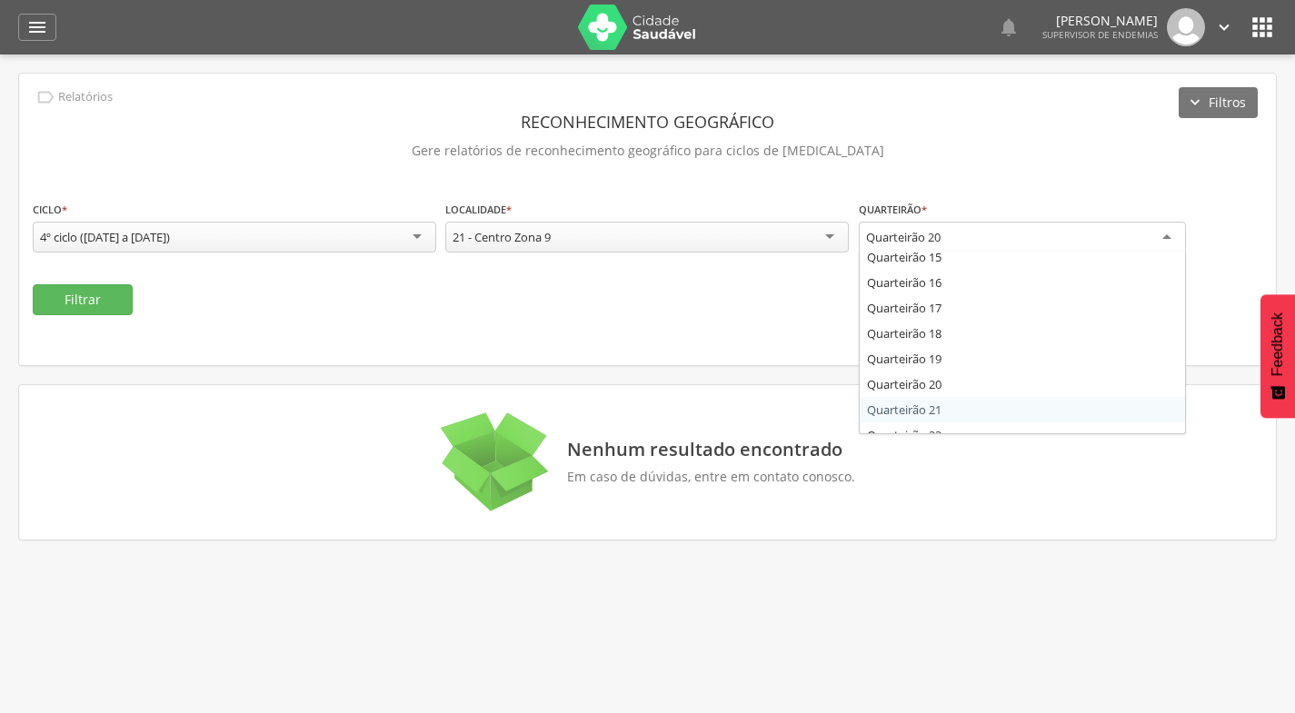
scroll to position [0, 0]
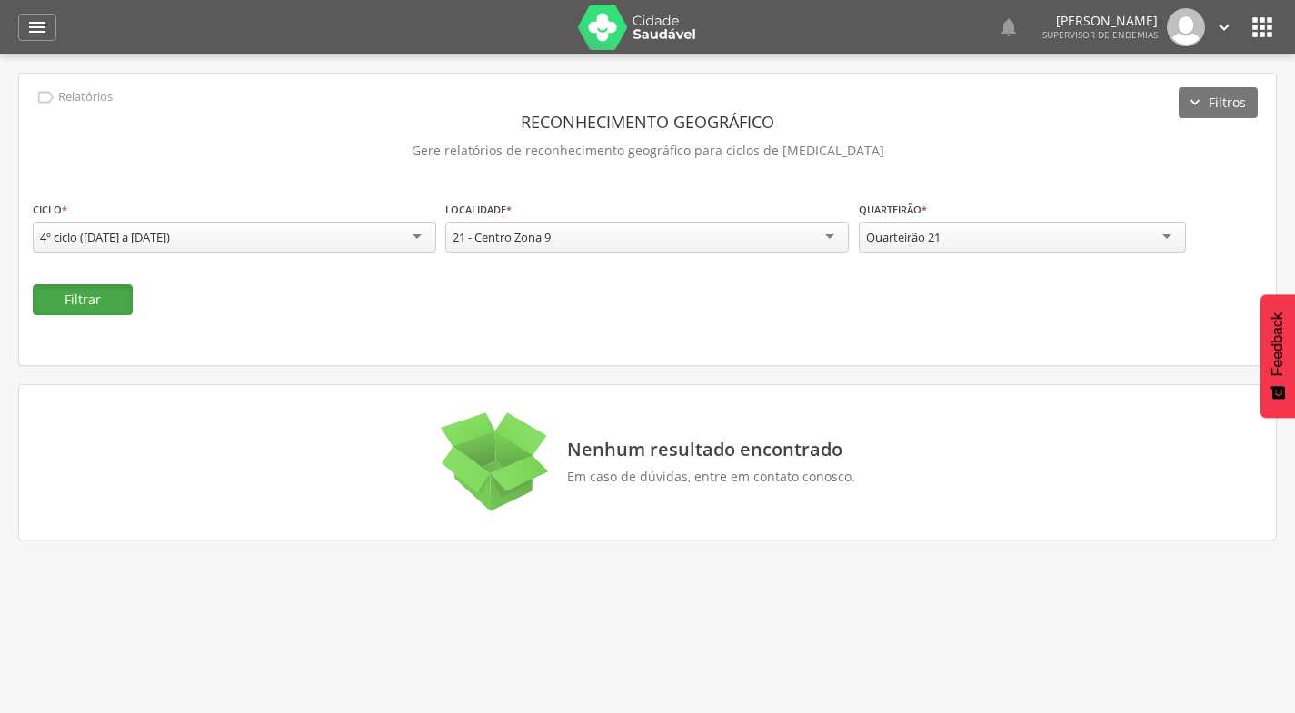
click at [96, 302] on button "Filtrar" at bounding box center [83, 299] width 100 height 31
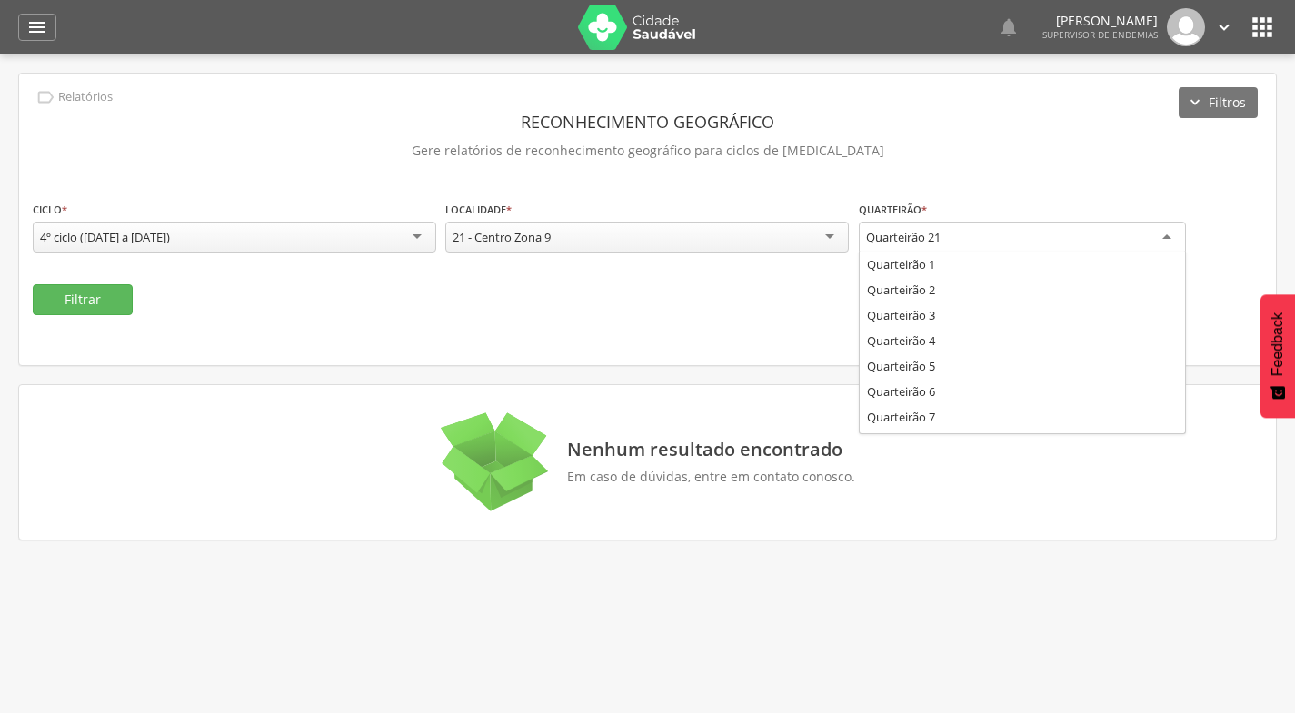
click at [1036, 248] on div "Quarteirão 21" at bounding box center [1022, 238] width 327 height 33
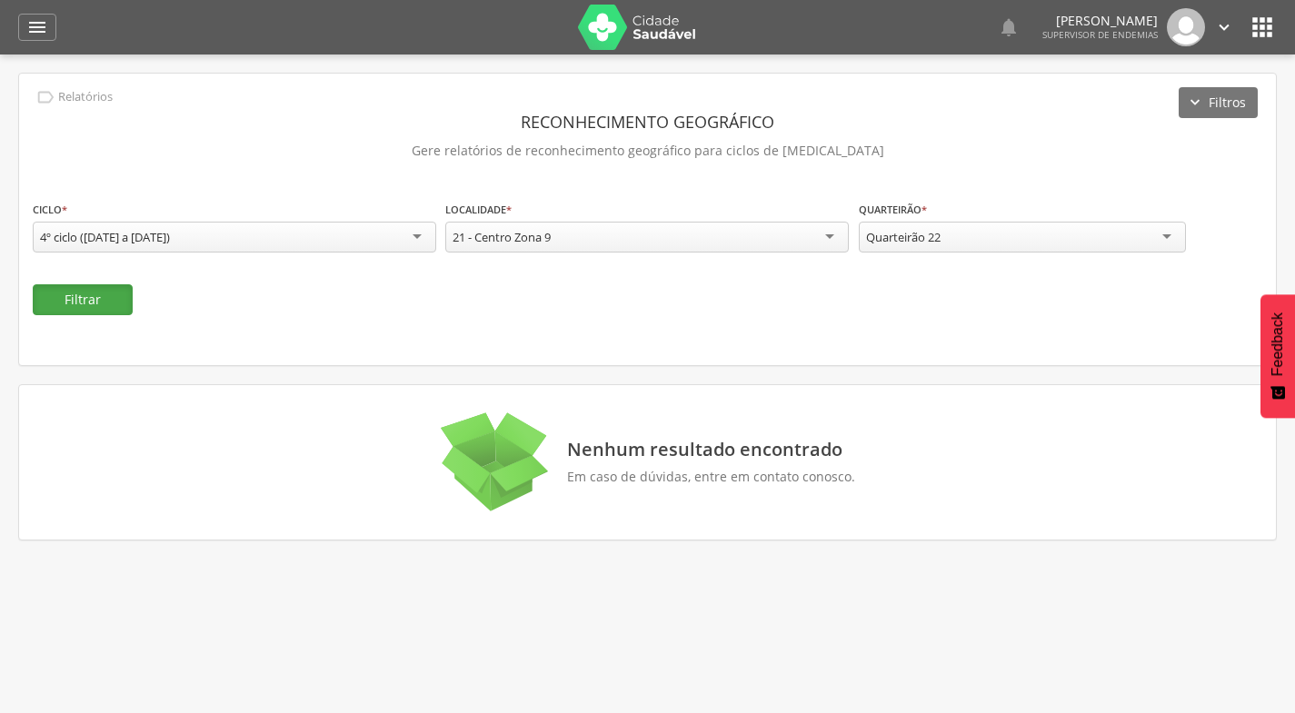
click at [117, 307] on button "Filtrar" at bounding box center [83, 299] width 100 height 31
click at [927, 251] on div "Quarteirão 22 Quarteirão 1 Quarteirão 2 Quarteirão 3 Quarteirão 4 Quarteirão 5 …" at bounding box center [1022, 237] width 327 height 31
click at [86, 294] on button "Filtrar" at bounding box center [83, 299] width 100 height 31
drag, startPoint x: 983, startPoint y: 237, endPoint x: 972, endPoint y: 254, distance: 20.4
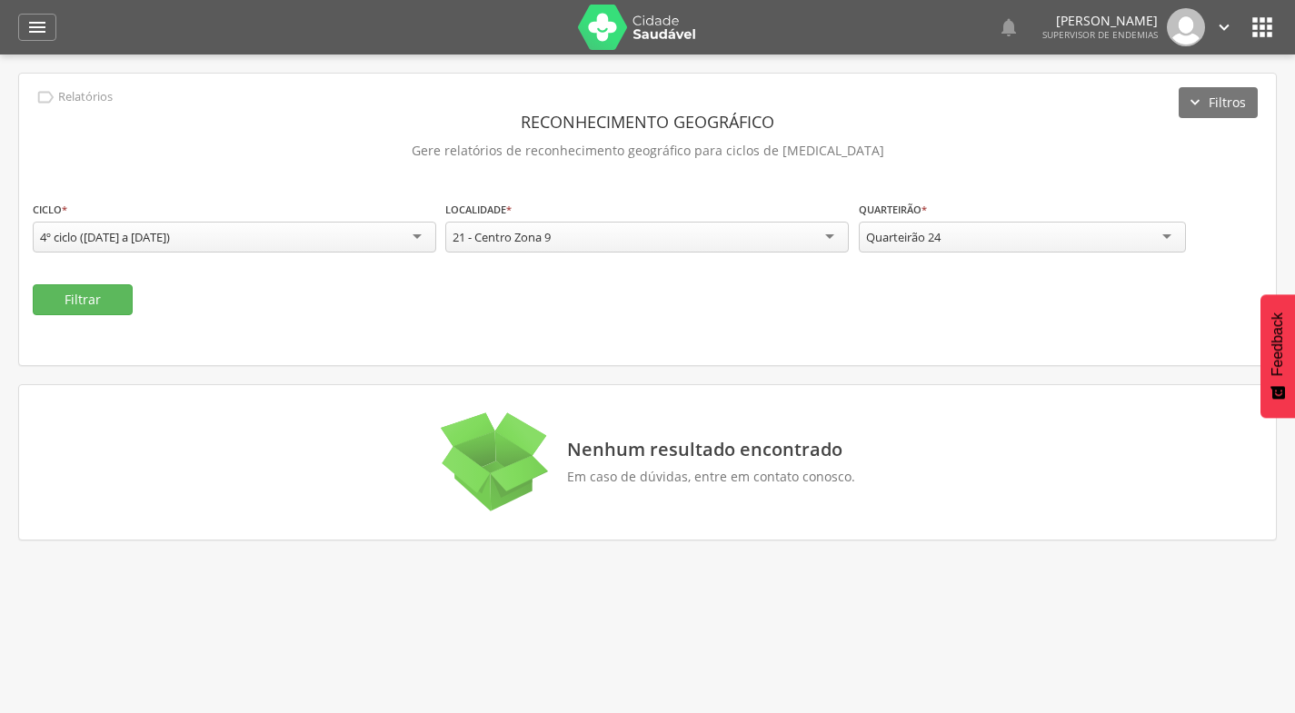
click at [982, 236] on div "Quarteirão 24" at bounding box center [1022, 237] width 327 height 31
click at [91, 301] on button "Filtrar" at bounding box center [83, 299] width 100 height 31
click at [967, 242] on div "Quarteirão 23" at bounding box center [1022, 237] width 327 height 31
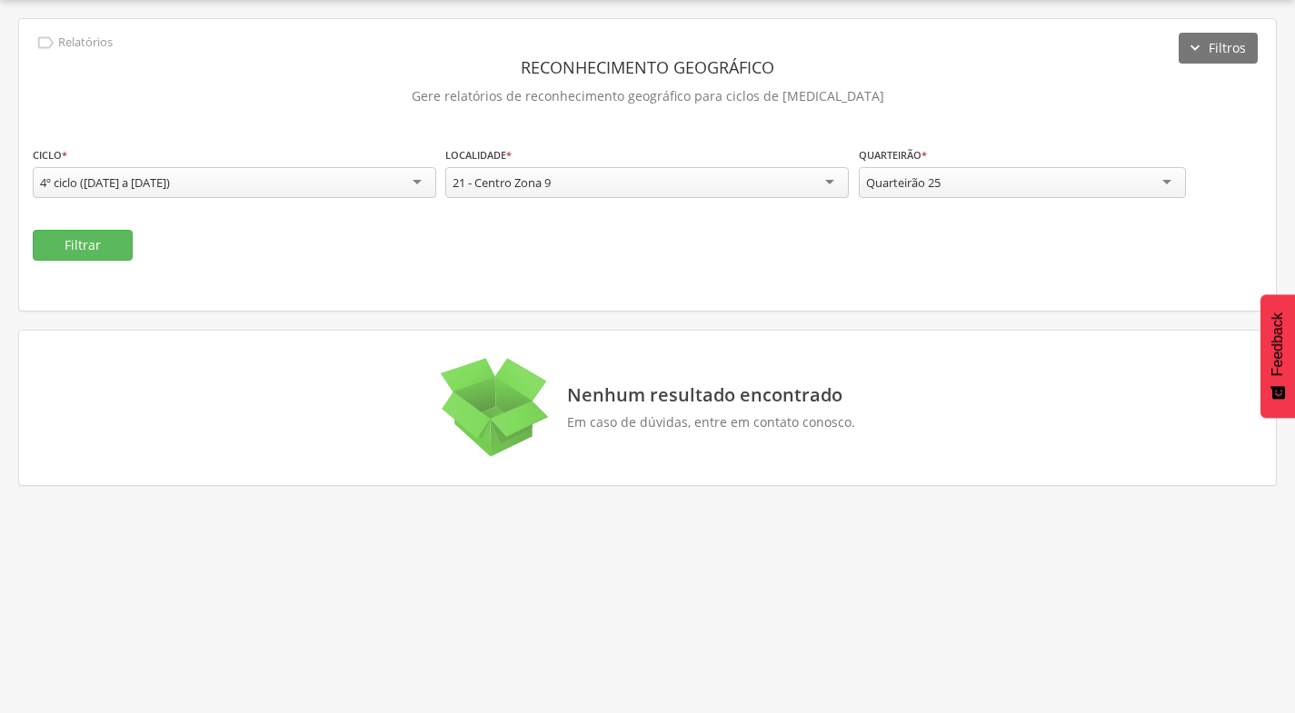
scroll to position [0, 0]
drag, startPoint x: 120, startPoint y: 233, endPoint x: 136, endPoint y: 212, distance: 26.5
click at [119, 233] on button "Filtrar" at bounding box center [83, 245] width 100 height 31
click at [1029, 191] on div "Quarteirão 25" at bounding box center [1022, 182] width 327 height 31
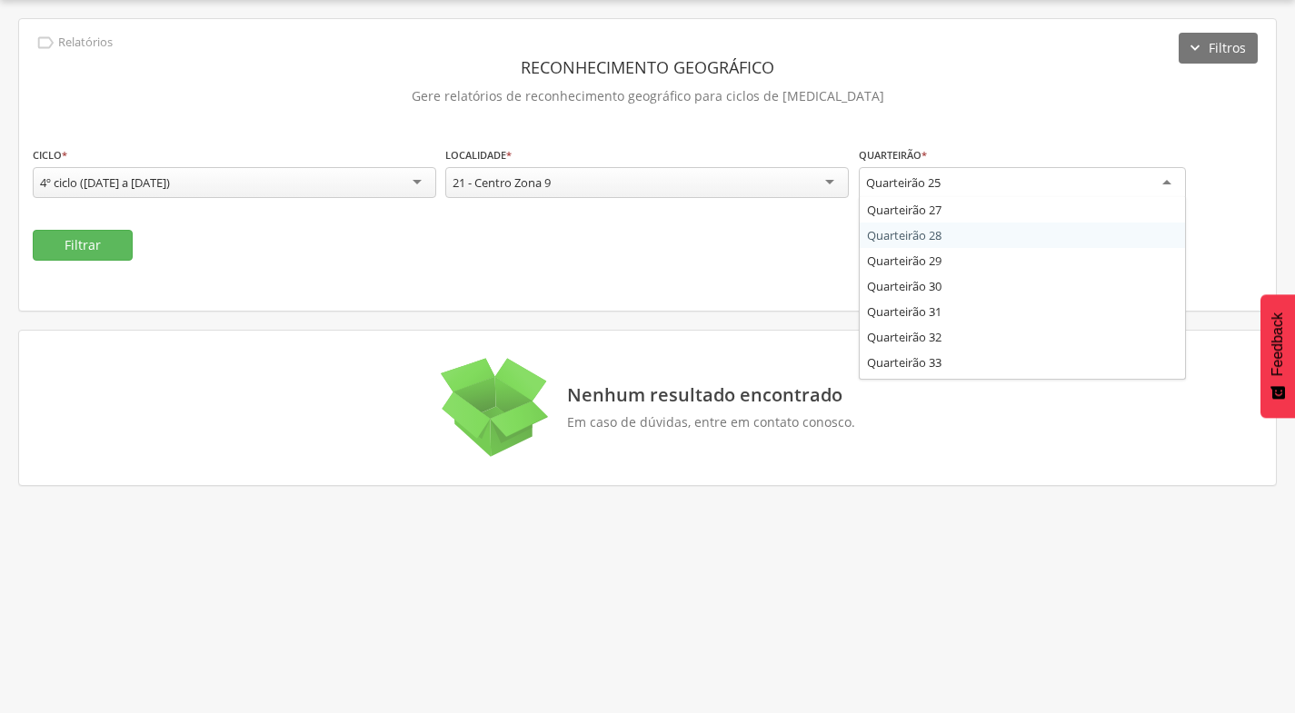
scroll to position [571, 0]
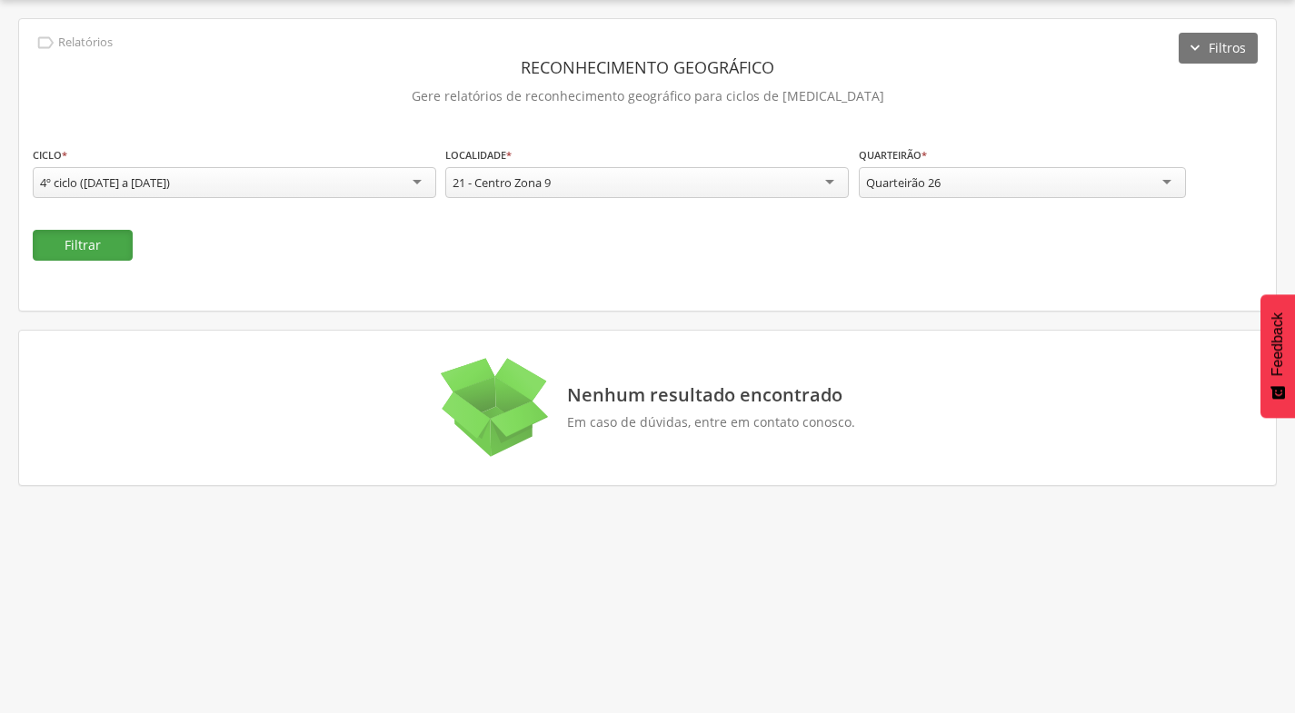
click at [106, 245] on button "Filtrar" at bounding box center [83, 245] width 100 height 31
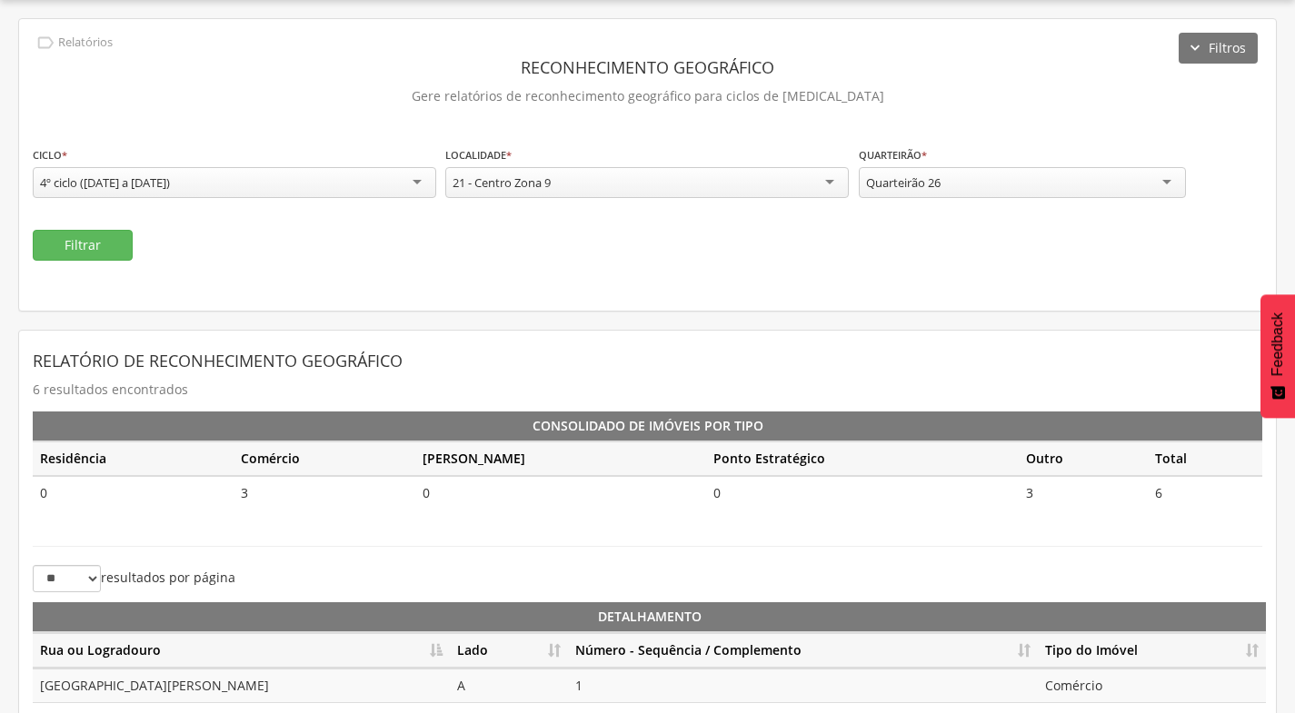
click at [1041, 185] on div "Quarteirão 26" at bounding box center [1022, 182] width 327 height 31
click at [66, 246] on button "Filtrar" at bounding box center [83, 245] width 100 height 31
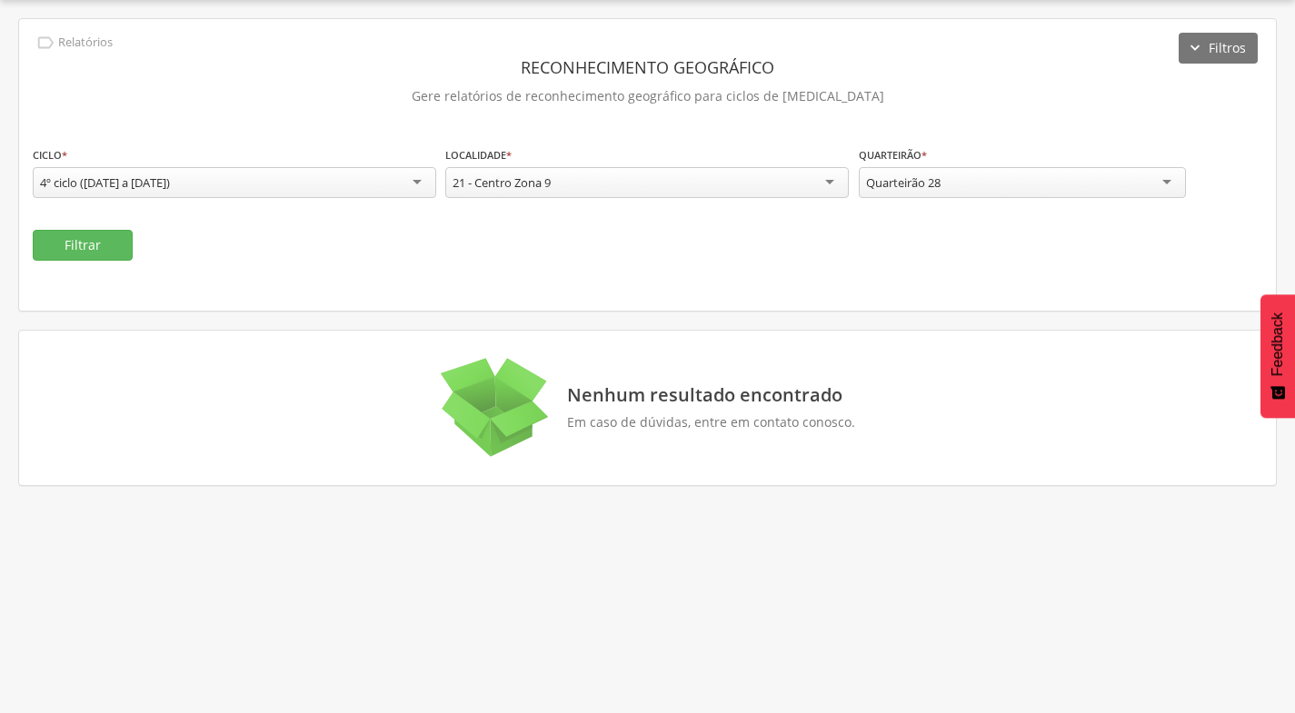
click at [1064, 189] on div "Quarteirão 28" at bounding box center [1022, 182] width 327 height 31
click at [105, 237] on button "Filtrar" at bounding box center [83, 245] width 100 height 31
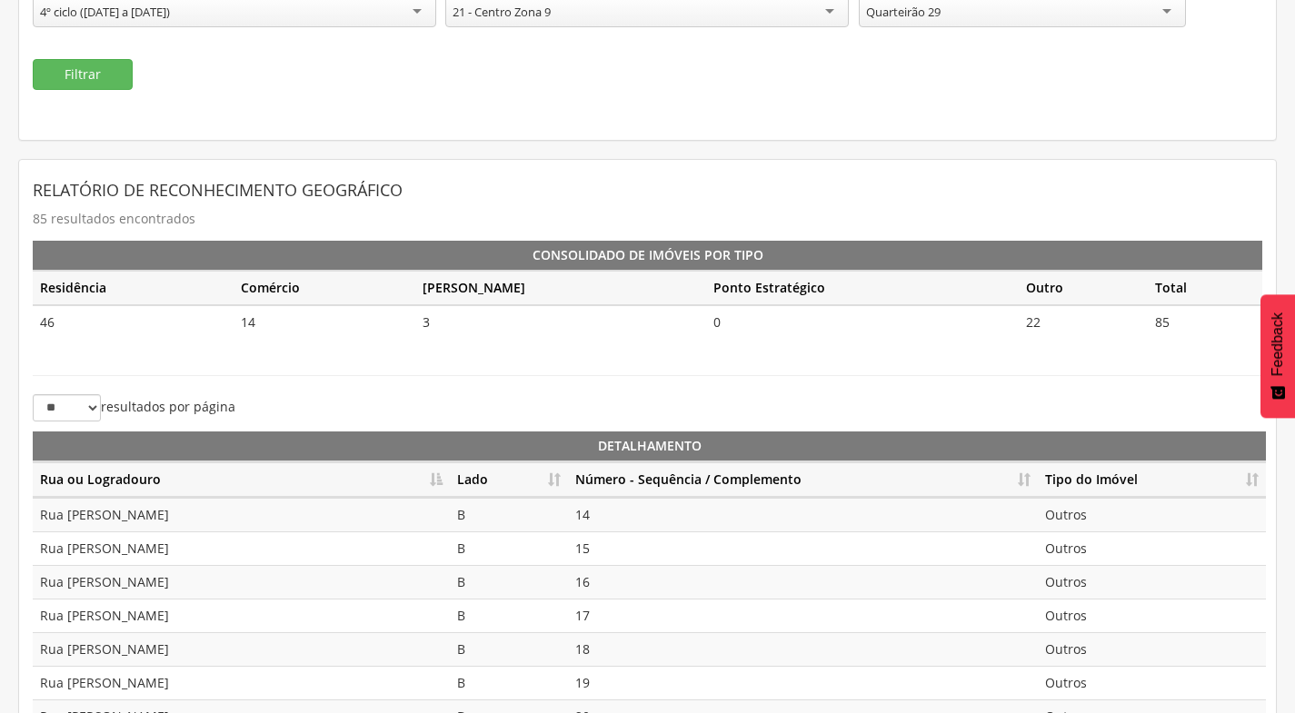
scroll to position [327, 0]
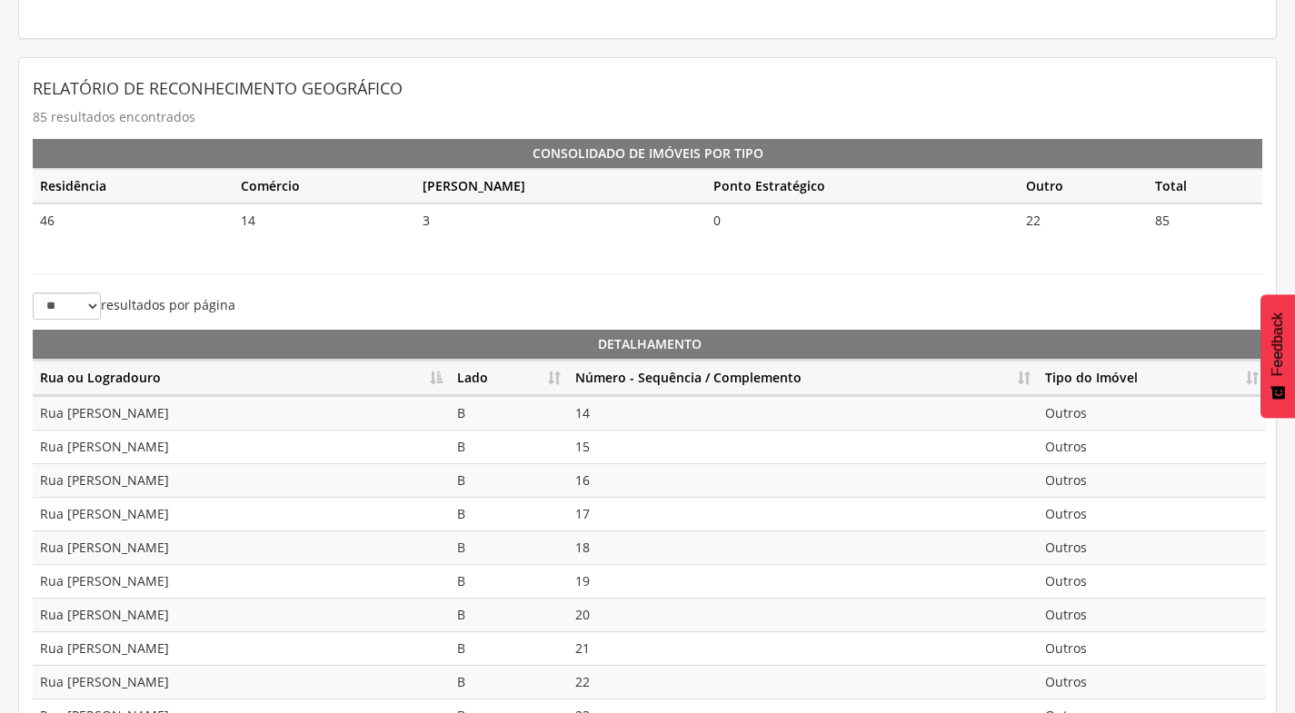
click at [1028, 373] on th "Número - Sequência / Complemento" at bounding box center [803, 378] width 470 height 35
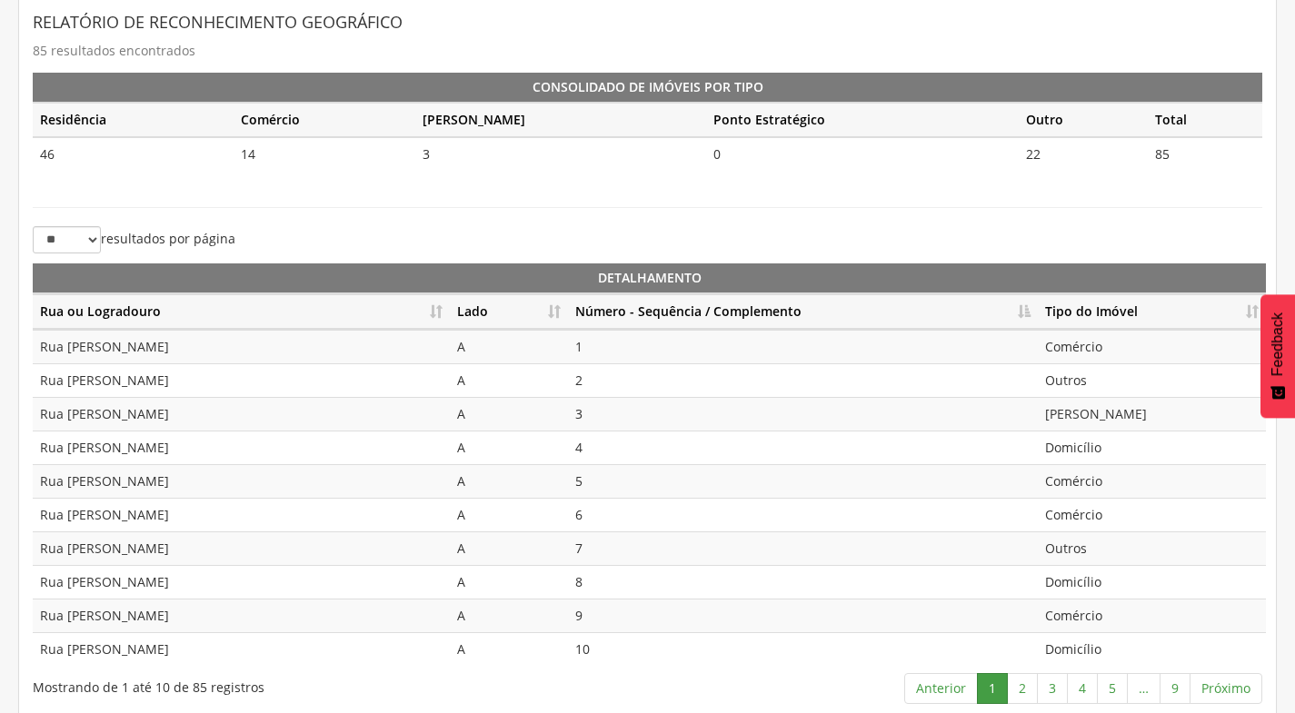
scroll to position [405, 0]
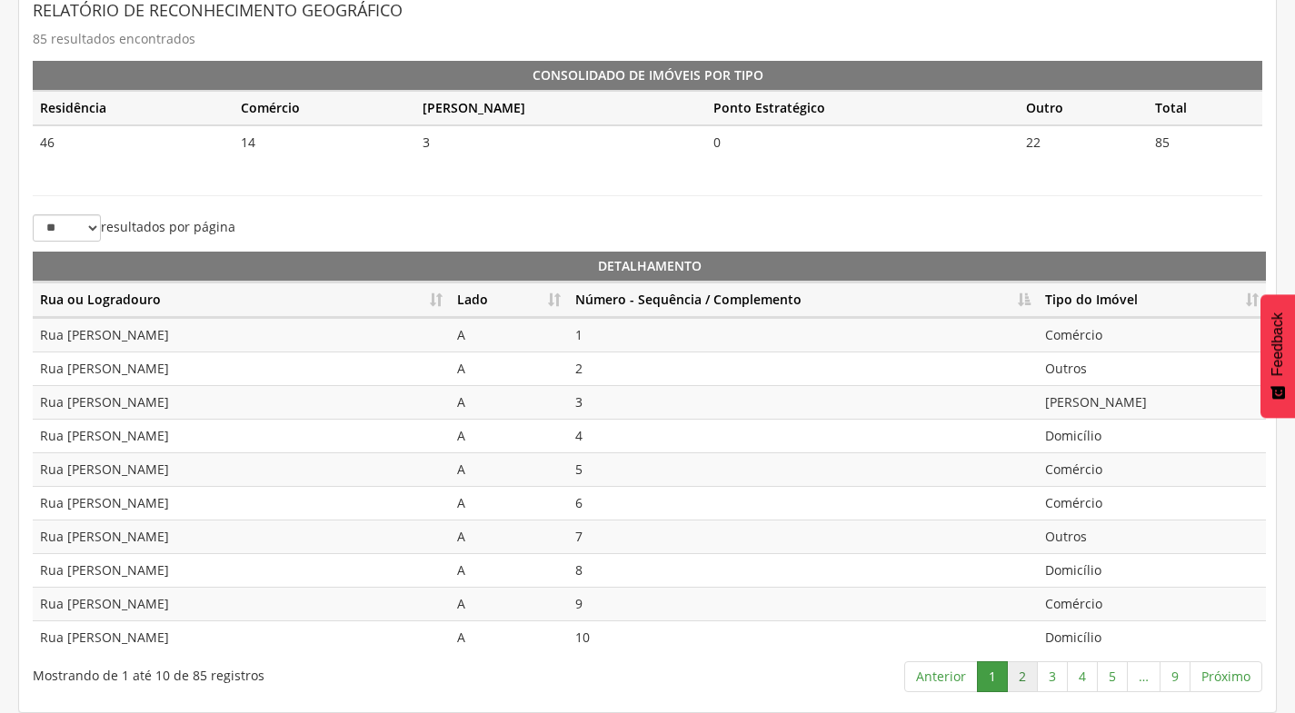
click at [1019, 682] on link "2" at bounding box center [1022, 677] width 31 height 31
click at [1049, 676] on link "3" at bounding box center [1052, 677] width 31 height 31
click at [1081, 354] on td "Outros" at bounding box center [1152, 369] width 228 height 34
click at [1077, 376] on td "Outros" at bounding box center [1152, 369] width 228 height 34
click at [1074, 399] on td "Outros" at bounding box center [1152, 402] width 228 height 34
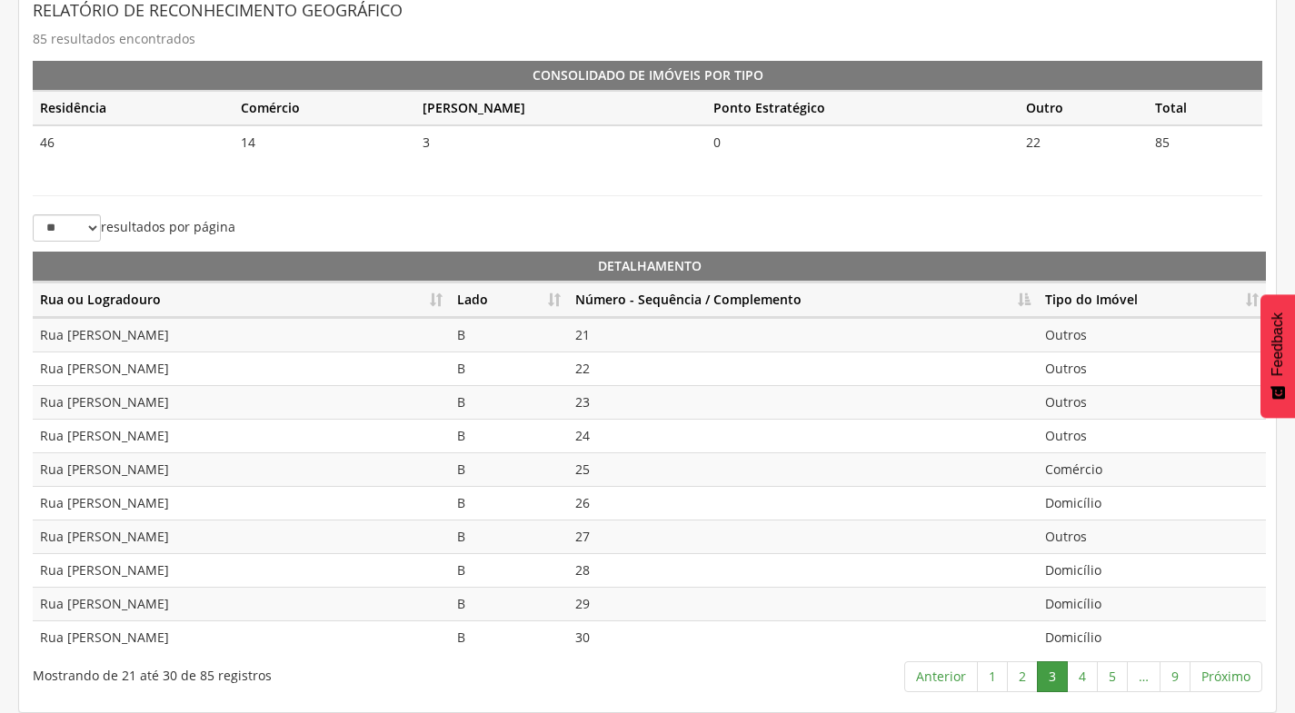
click at [1061, 453] on td "Comércio" at bounding box center [1152, 470] width 228 height 34
click at [1077, 685] on link "4" at bounding box center [1082, 677] width 31 height 31
click at [1110, 679] on link "5" at bounding box center [1112, 677] width 31 height 31
click at [1047, 674] on link "4" at bounding box center [1052, 677] width 31 height 31
click at [1106, 679] on link "5" at bounding box center [1112, 677] width 31 height 31
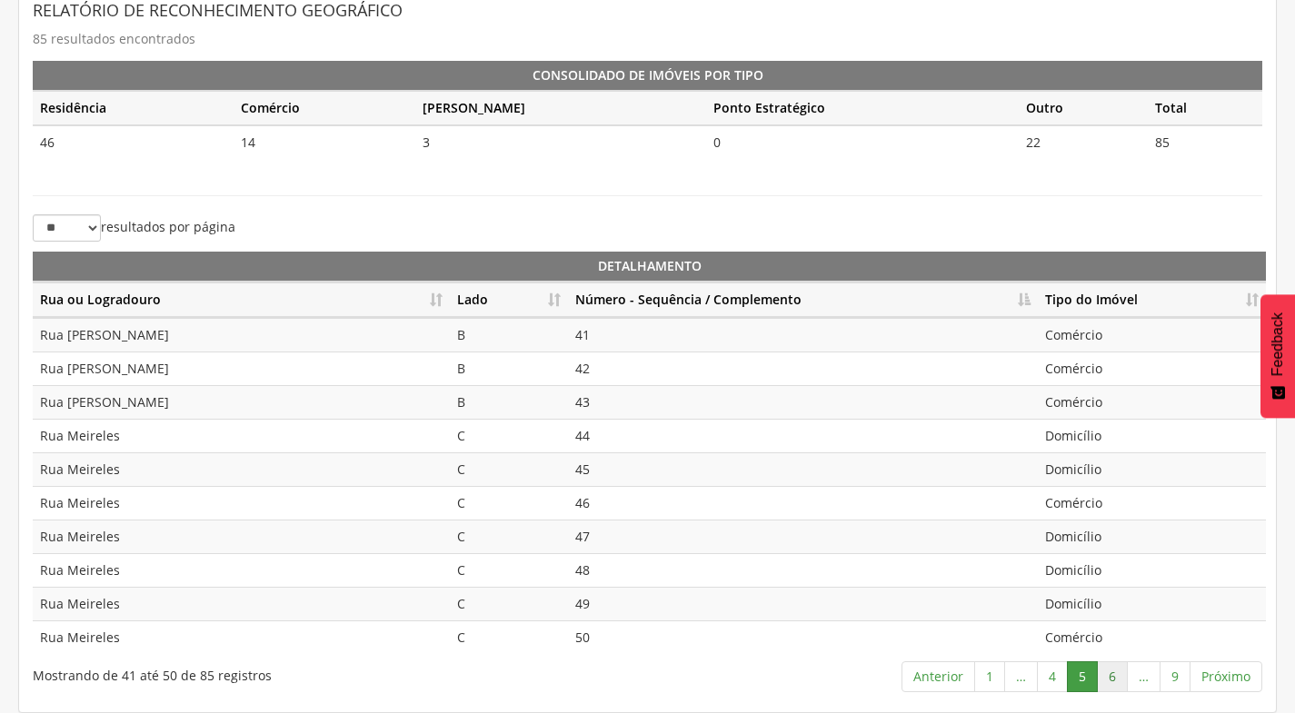
click at [1116, 676] on link "6" at bounding box center [1112, 677] width 31 height 31
click at [1056, 672] on link "5" at bounding box center [1055, 677] width 31 height 31
click at [1107, 678] on link "6" at bounding box center [1112, 677] width 31 height 31
click at [1121, 671] on link "7" at bounding box center [1115, 677] width 31 height 31
click at [1112, 372] on td "Outros" at bounding box center [1152, 369] width 228 height 34
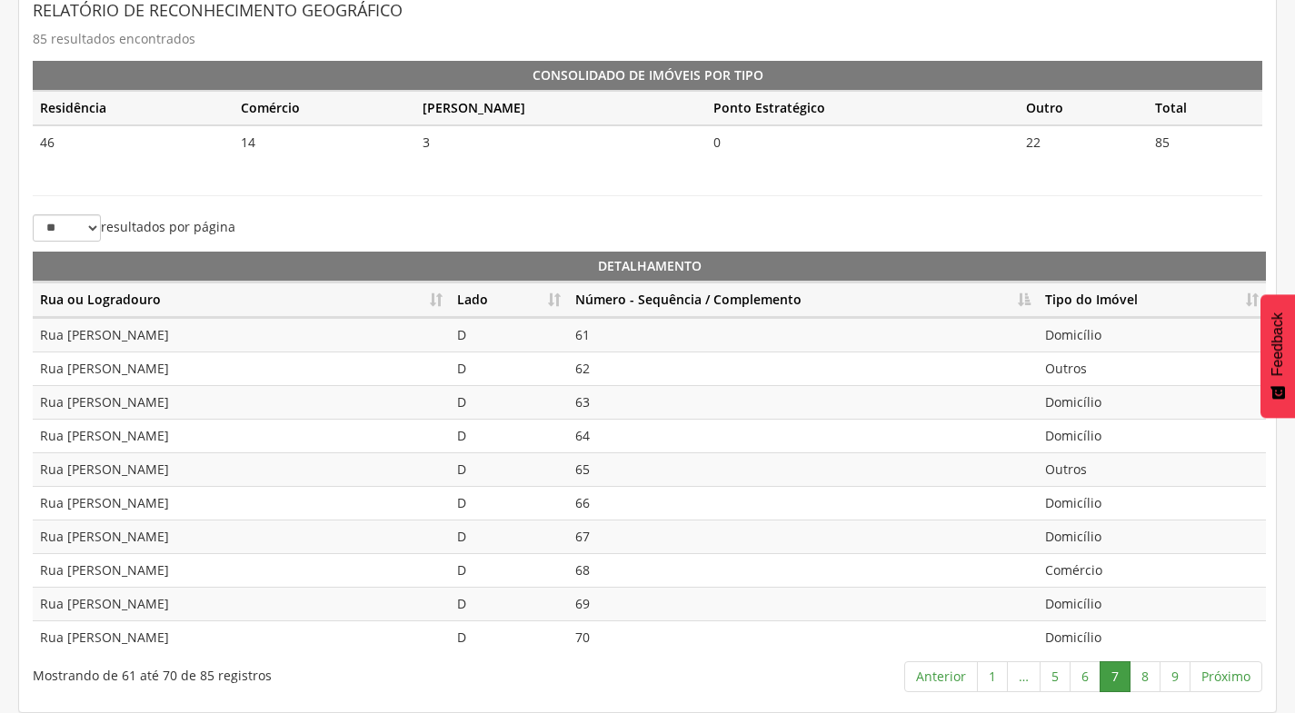
click at [1105, 378] on td "Outros" at bounding box center [1152, 369] width 228 height 34
click at [1098, 467] on td "Outros" at bounding box center [1152, 470] width 228 height 34
click at [1150, 679] on link "8" at bounding box center [1145, 677] width 31 height 31
click at [1177, 679] on link "9" at bounding box center [1175, 677] width 31 height 31
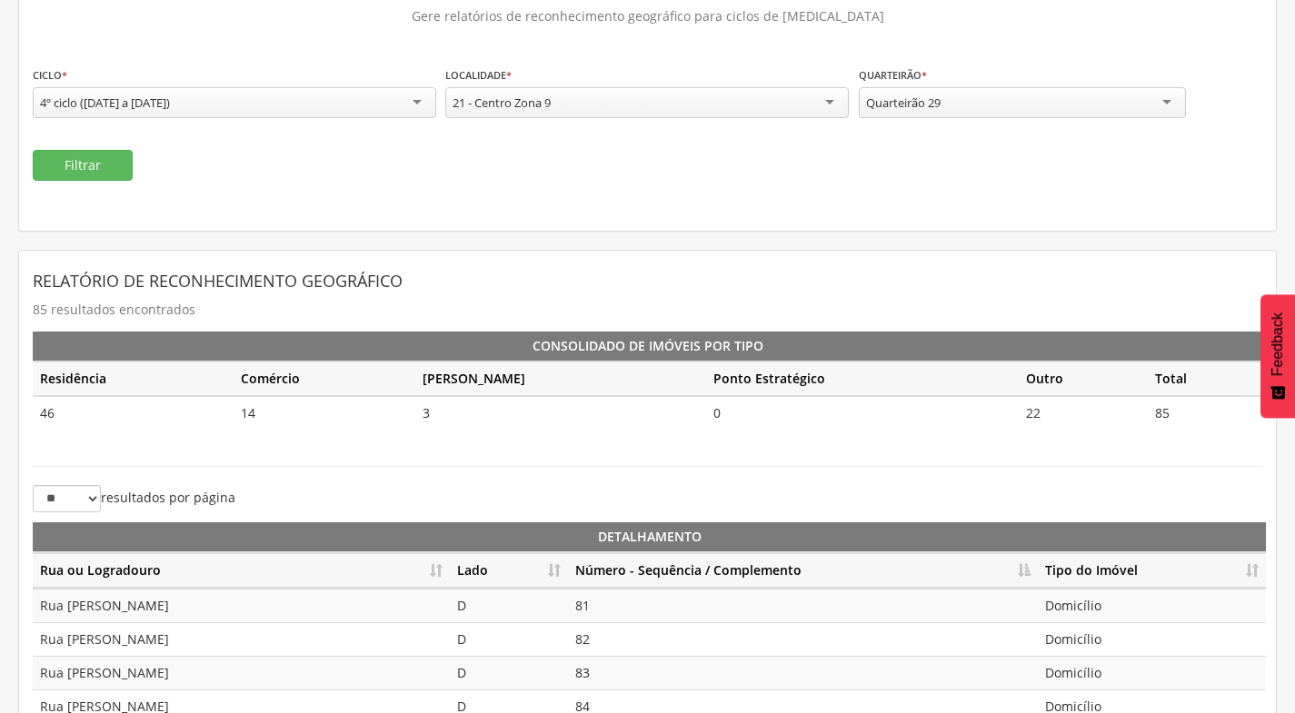
scroll to position [0, 0]
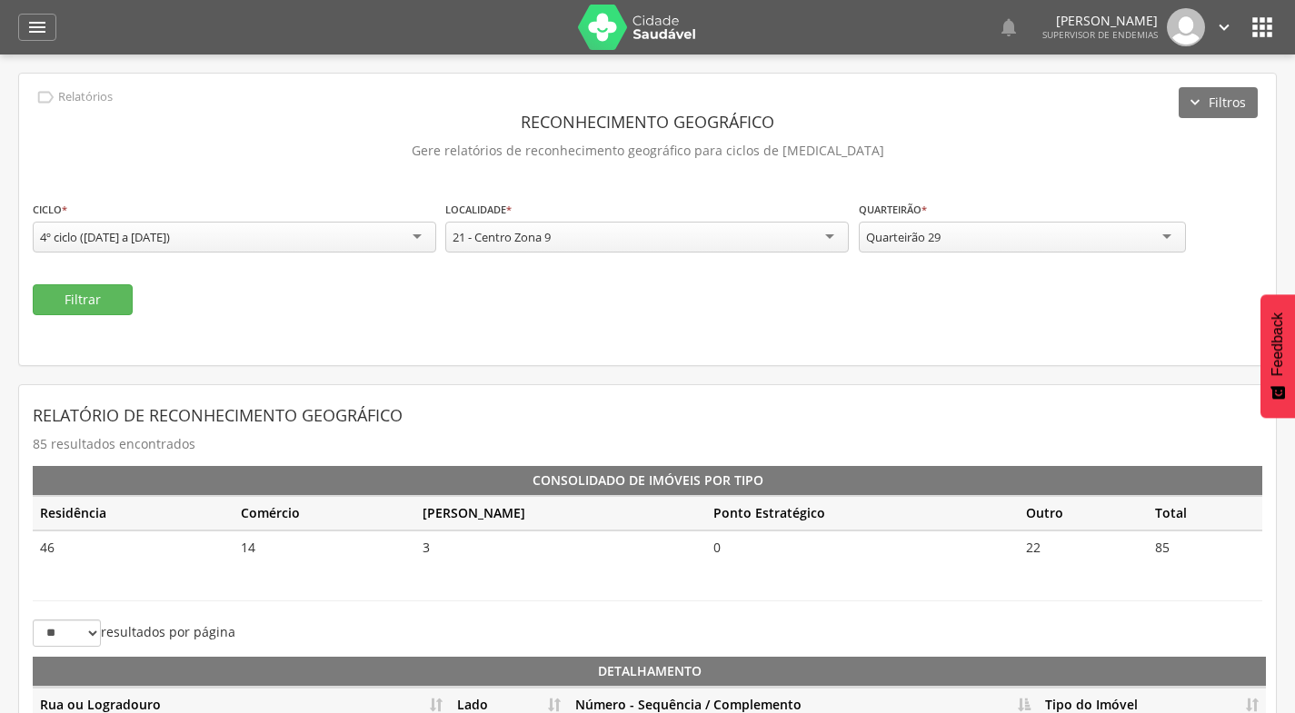
click at [993, 244] on div "Quarteirão 29" at bounding box center [1022, 237] width 327 height 31
click at [95, 314] on button "Filtrar" at bounding box center [83, 299] width 100 height 31
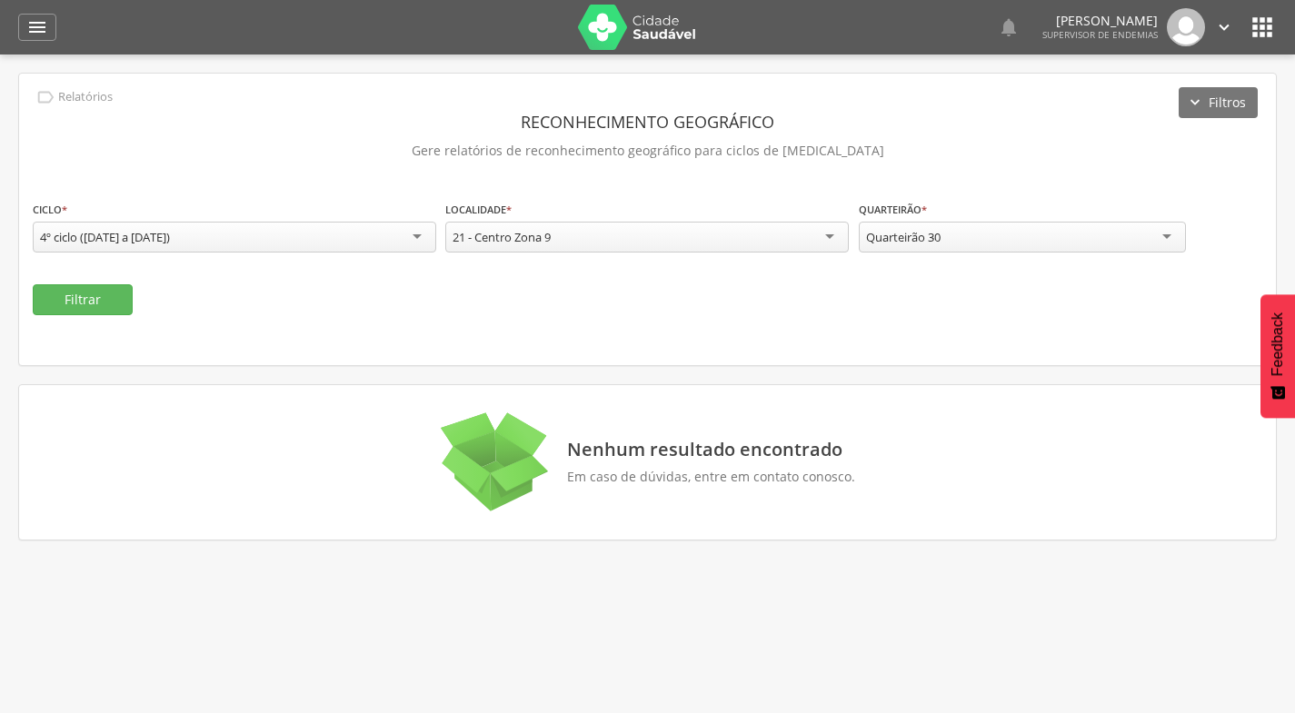
click at [1003, 240] on div "Quarteirão 30" at bounding box center [1022, 237] width 327 height 31
click at [84, 294] on button "Filtrar" at bounding box center [83, 299] width 100 height 31
click at [1052, 244] on div "Quarteirão 31" at bounding box center [1022, 237] width 327 height 31
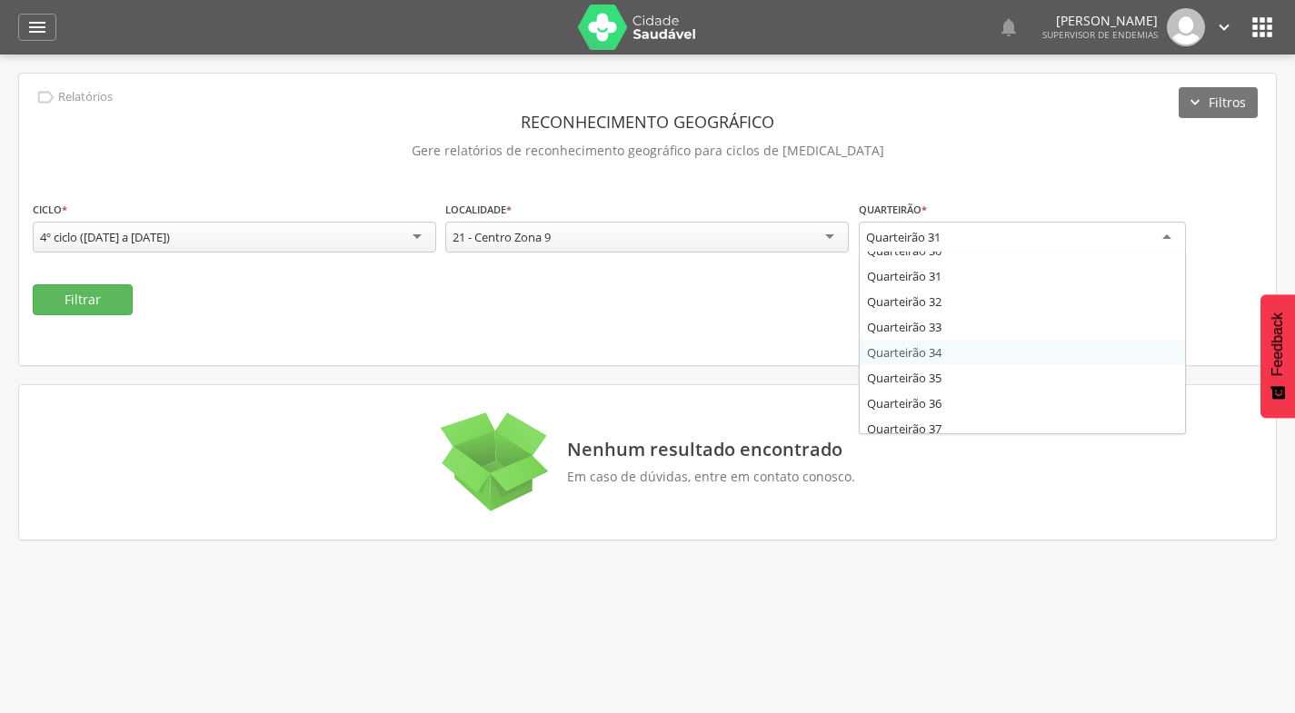
scroll to position [720, 0]
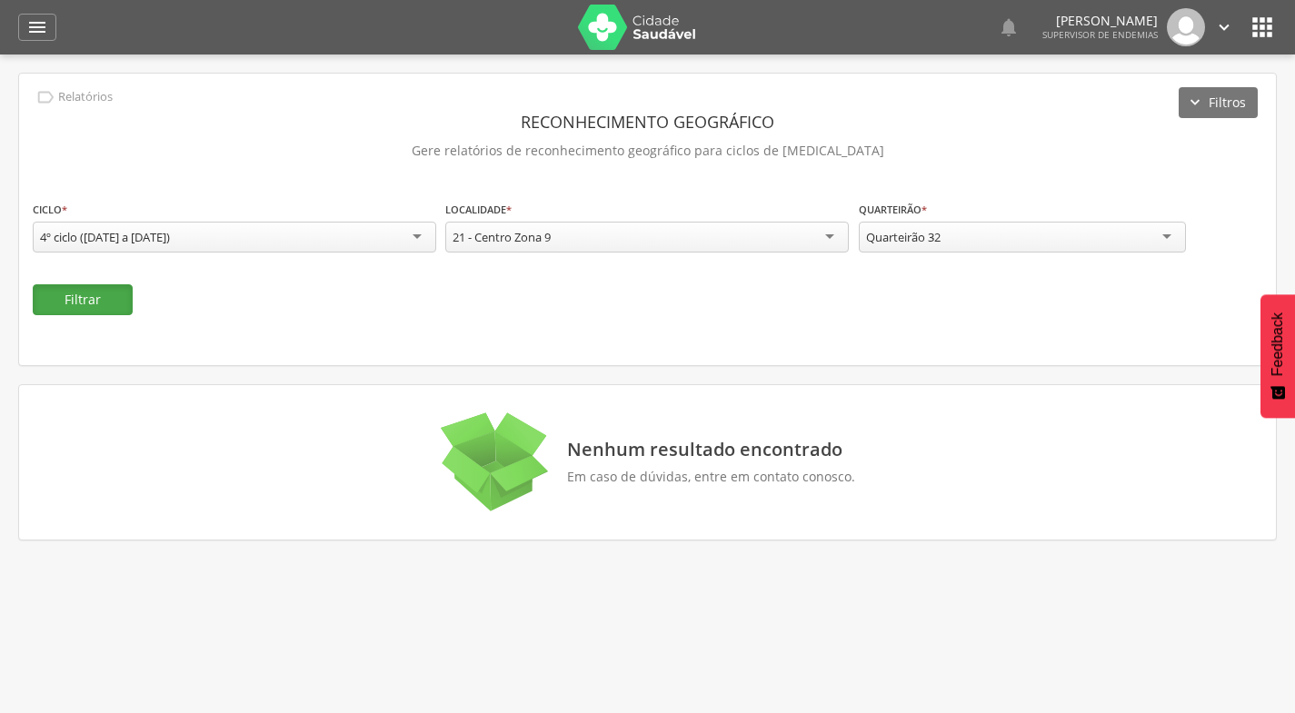
click at [77, 294] on button "Filtrar" at bounding box center [83, 299] width 100 height 31
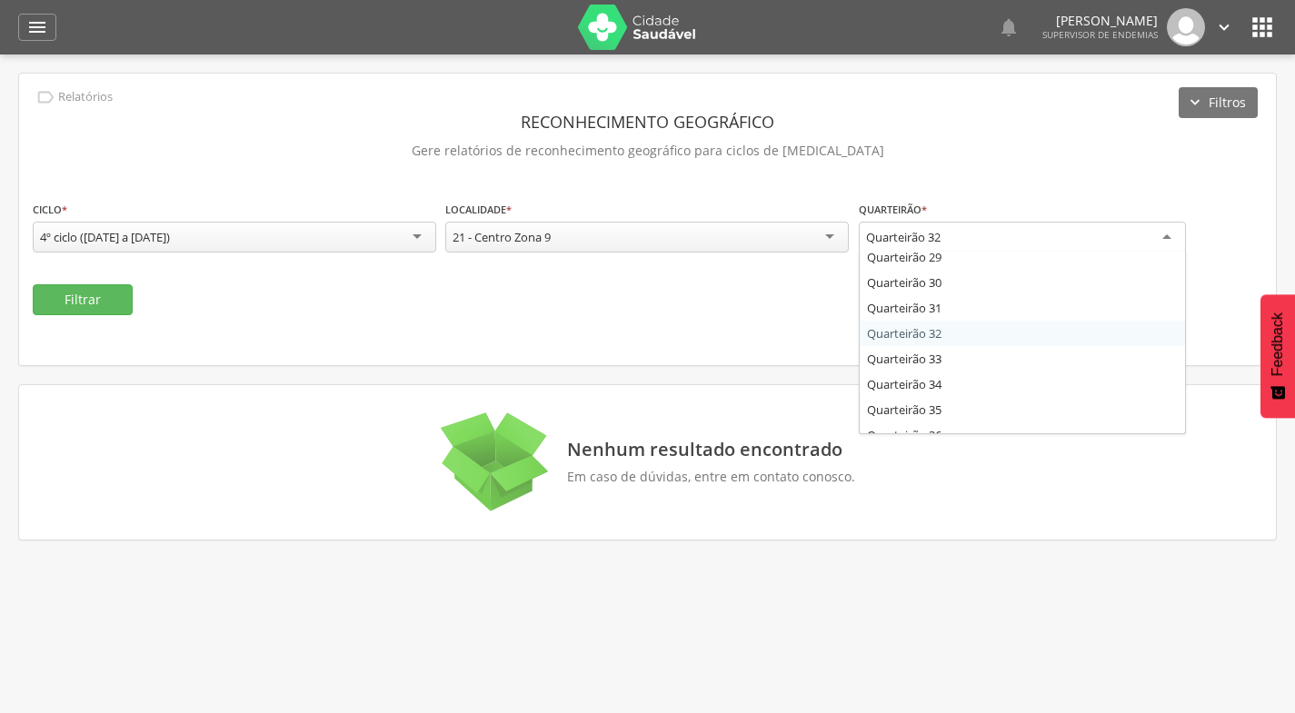
click at [1038, 244] on div "Quarteirão 32" at bounding box center [1022, 238] width 327 height 33
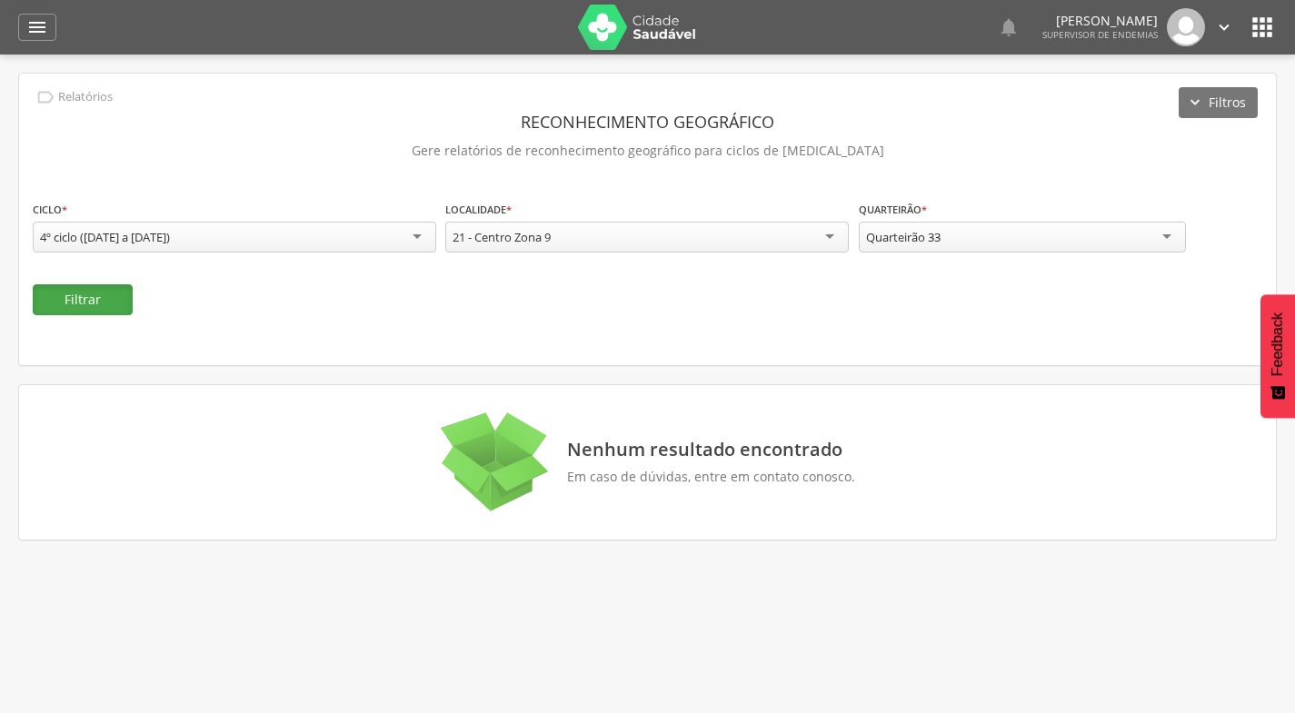
click at [84, 292] on button "Filtrar" at bounding box center [83, 299] width 100 height 31
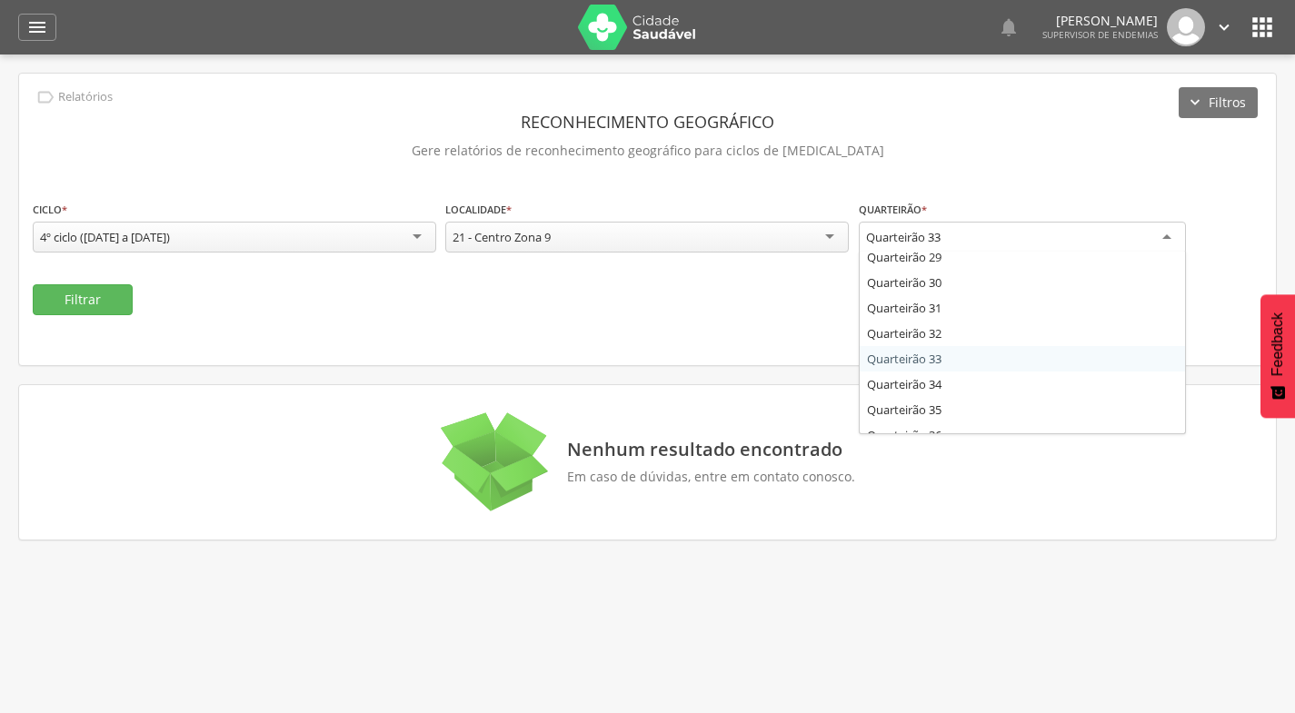
click at [1018, 233] on div "Quarteirão 33" at bounding box center [1022, 238] width 327 height 33
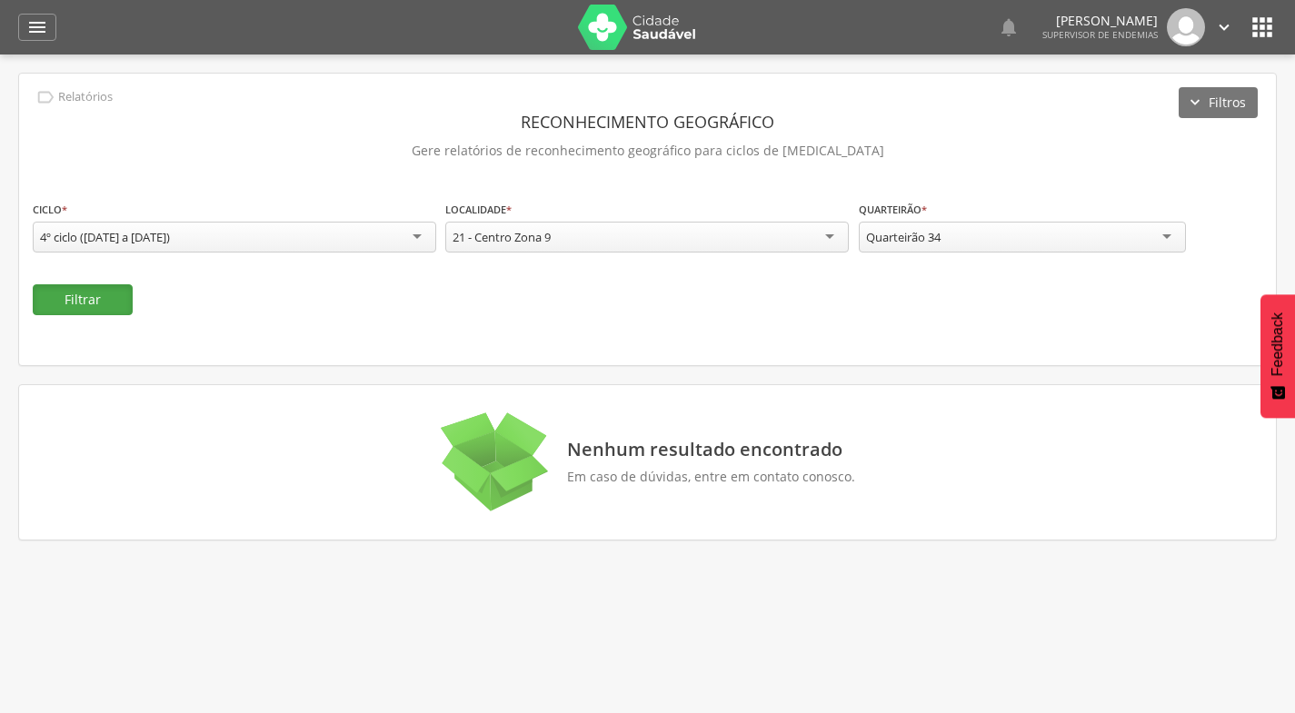
click at [55, 288] on button "Filtrar" at bounding box center [83, 299] width 100 height 31
click at [997, 246] on div "Quarteirão 34" at bounding box center [1022, 237] width 327 height 31
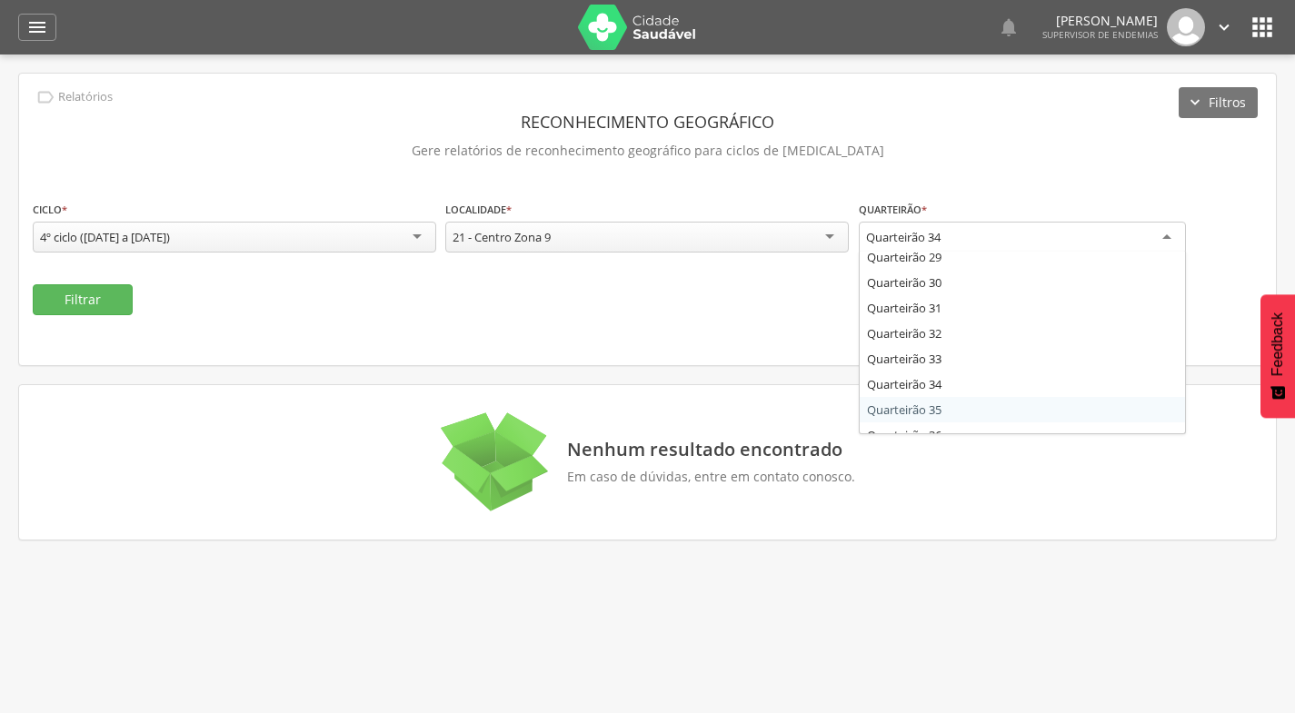
scroll to position [0, 0]
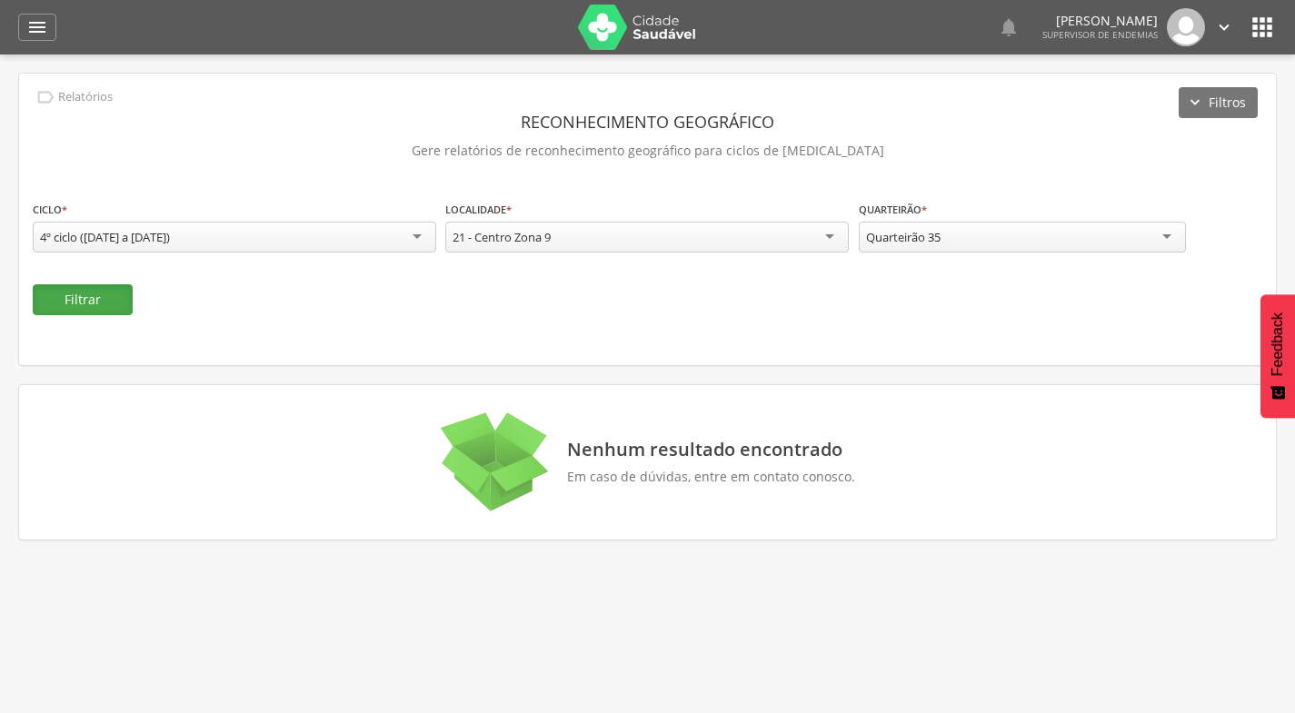
click at [96, 304] on button "Filtrar" at bounding box center [83, 299] width 100 height 31
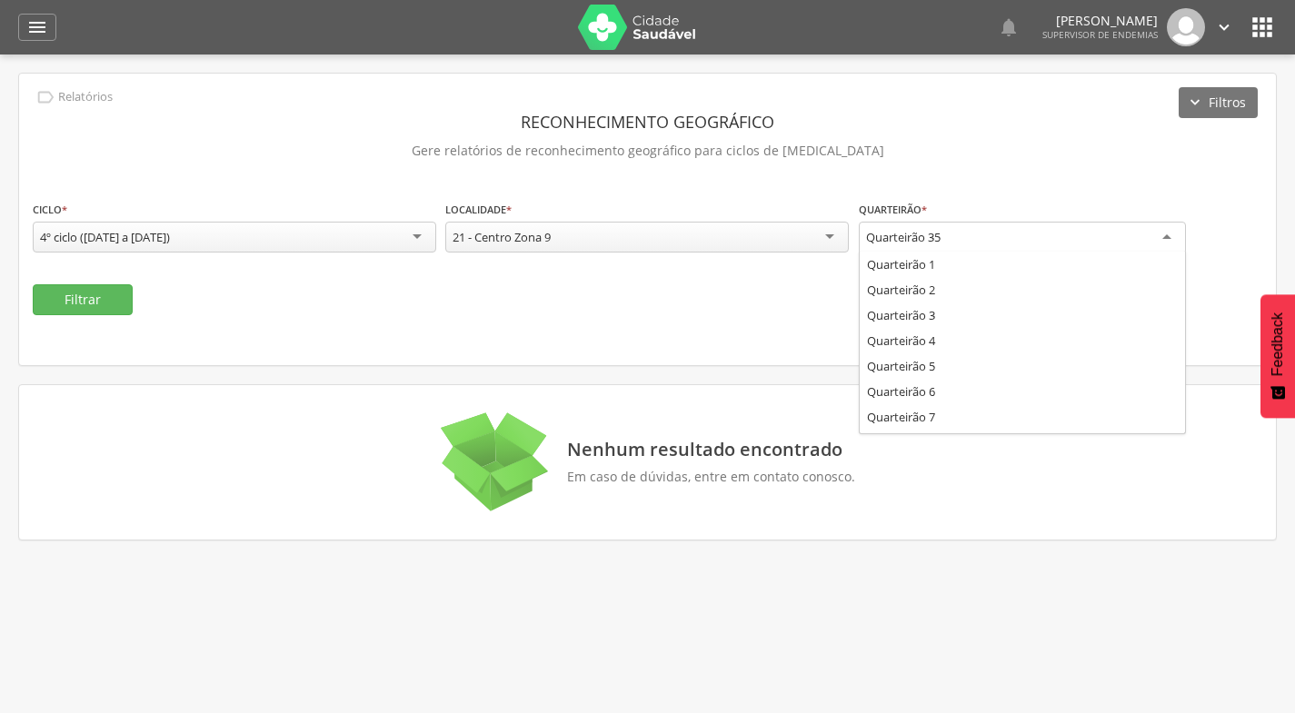
drag, startPoint x: 959, startPoint y: 237, endPoint x: 956, endPoint y: 246, distance: 9.5
click at [959, 236] on div "Quarteirão 35" at bounding box center [1022, 238] width 327 height 33
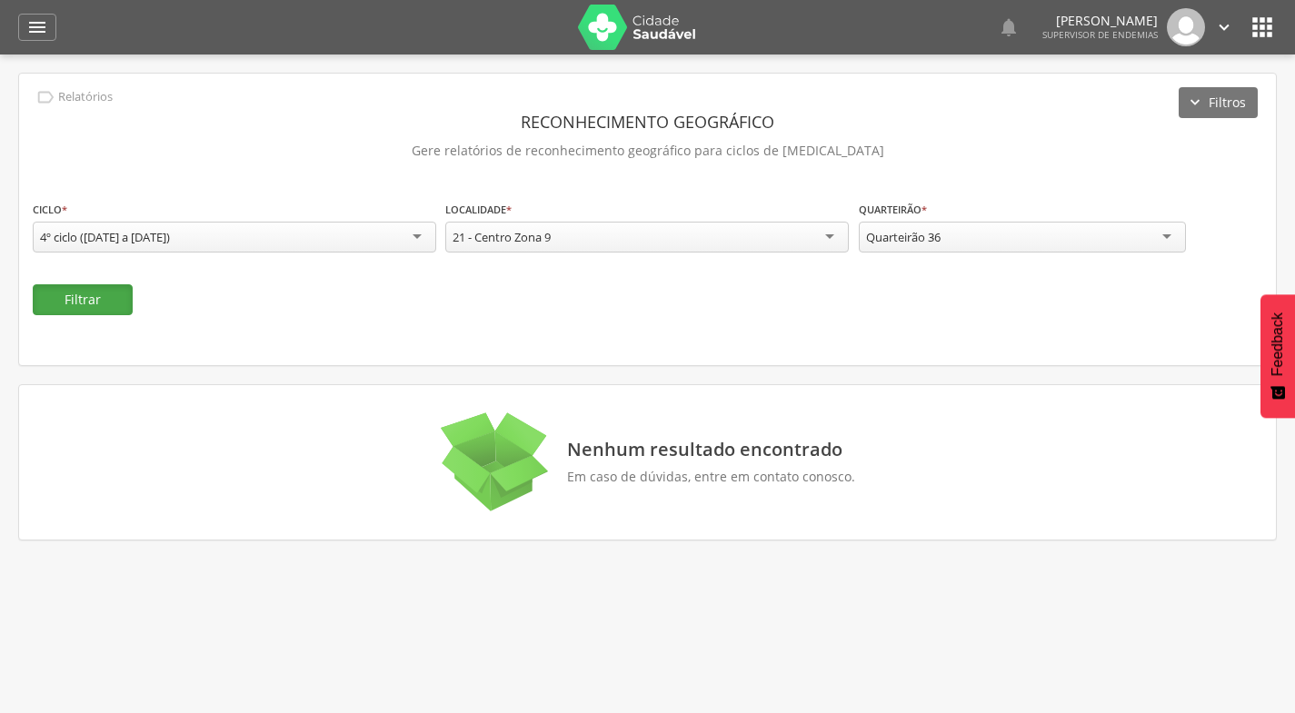
click at [66, 296] on button "Filtrar" at bounding box center [83, 299] width 100 height 31
click at [899, 253] on div "**********" at bounding box center [1022, 228] width 327 height 57
click at [901, 241] on div "Quarteirão 36" at bounding box center [903, 237] width 75 height 16
click at [129, 303] on button "Filtrar" at bounding box center [83, 299] width 100 height 31
click at [954, 236] on div "Quarteirão 37" at bounding box center [1022, 237] width 327 height 31
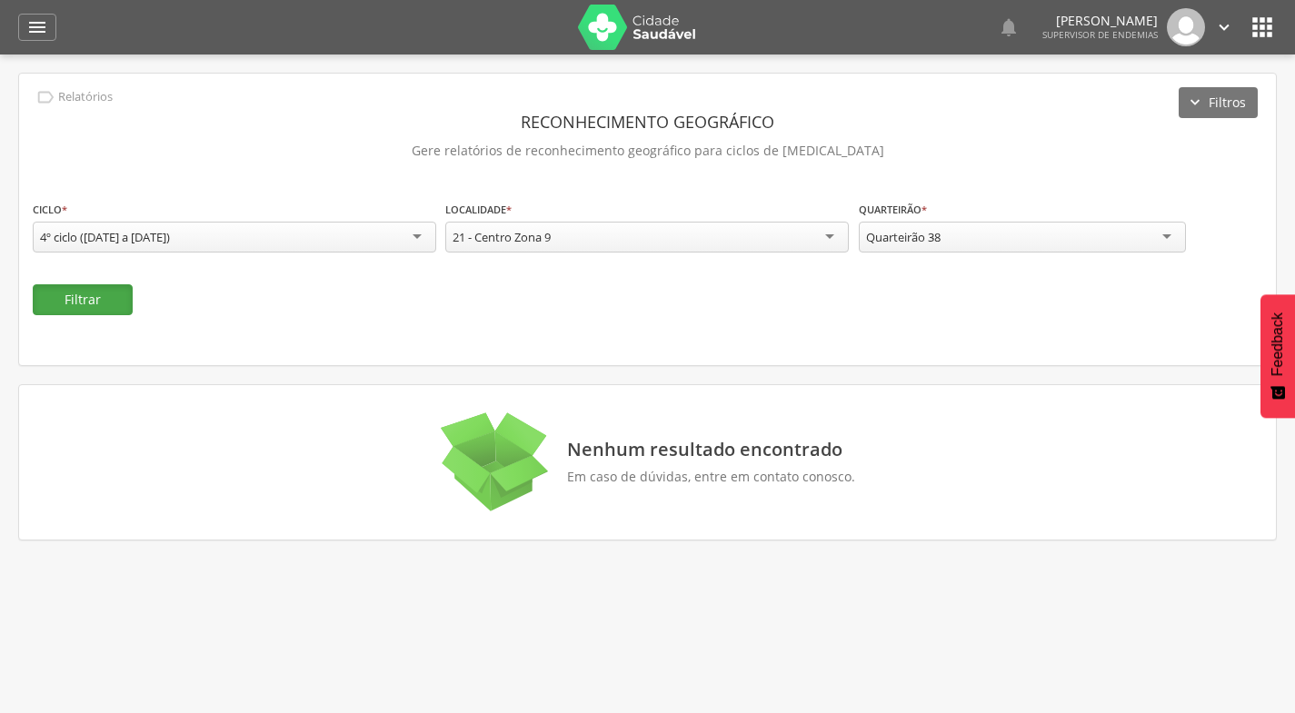
click at [113, 294] on button "Filtrar" at bounding box center [83, 299] width 100 height 31
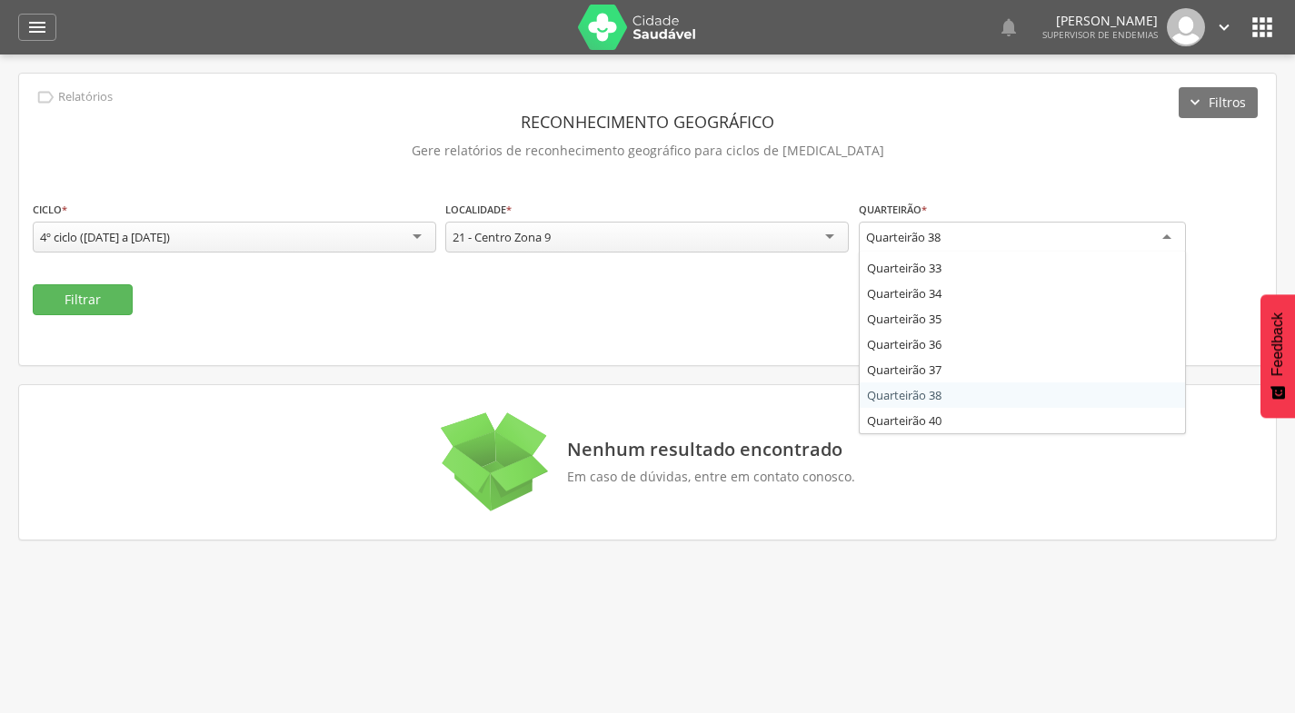
click at [964, 240] on div "Quarteirão 38" at bounding box center [1022, 238] width 327 height 33
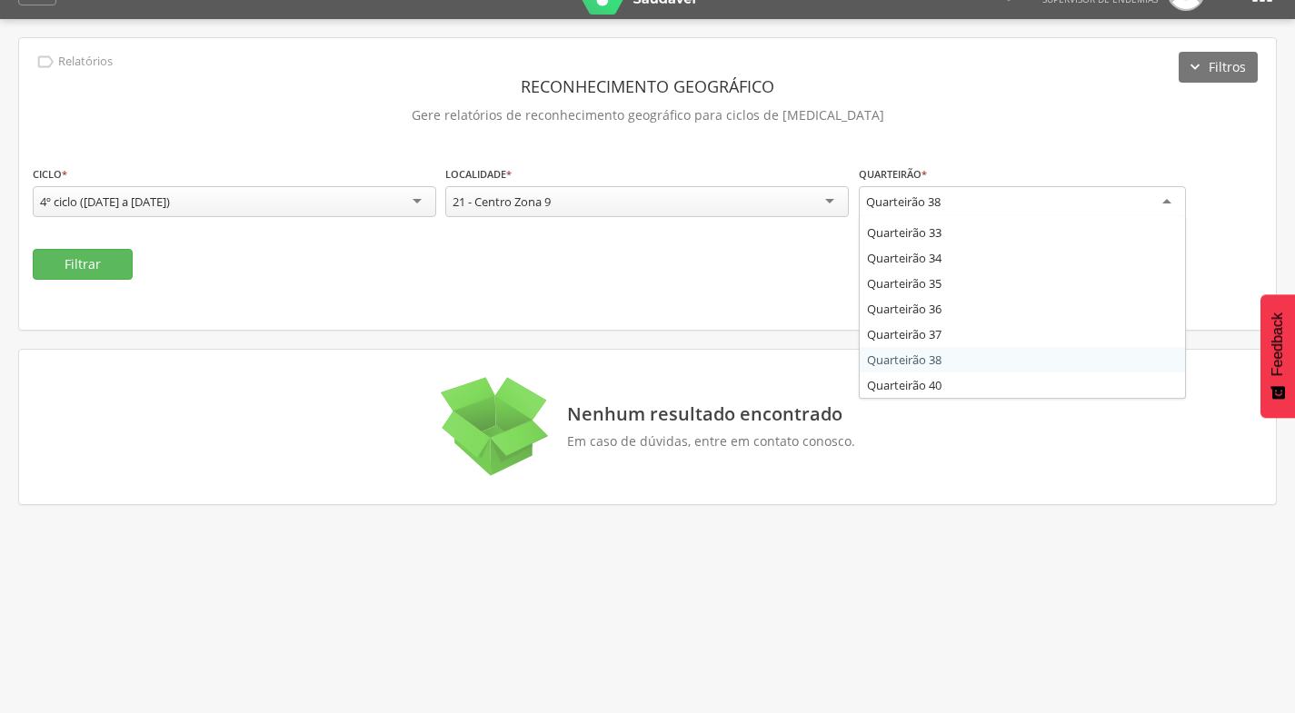
scroll to position [55, 0]
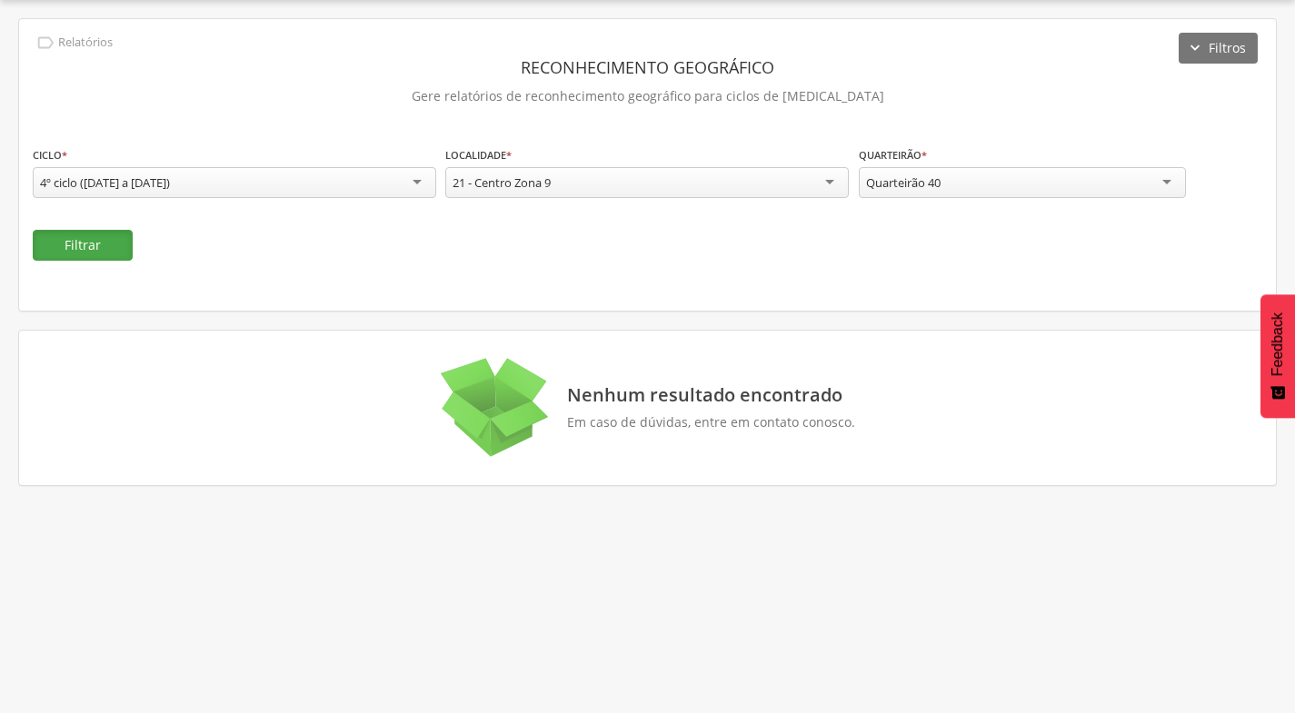
click at [67, 253] on button "Filtrar" at bounding box center [83, 245] width 100 height 31
click at [1004, 199] on div "**********" at bounding box center [1022, 173] width 327 height 57
click at [1004, 192] on div "Quarteirão 40" at bounding box center [1022, 182] width 327 height 31
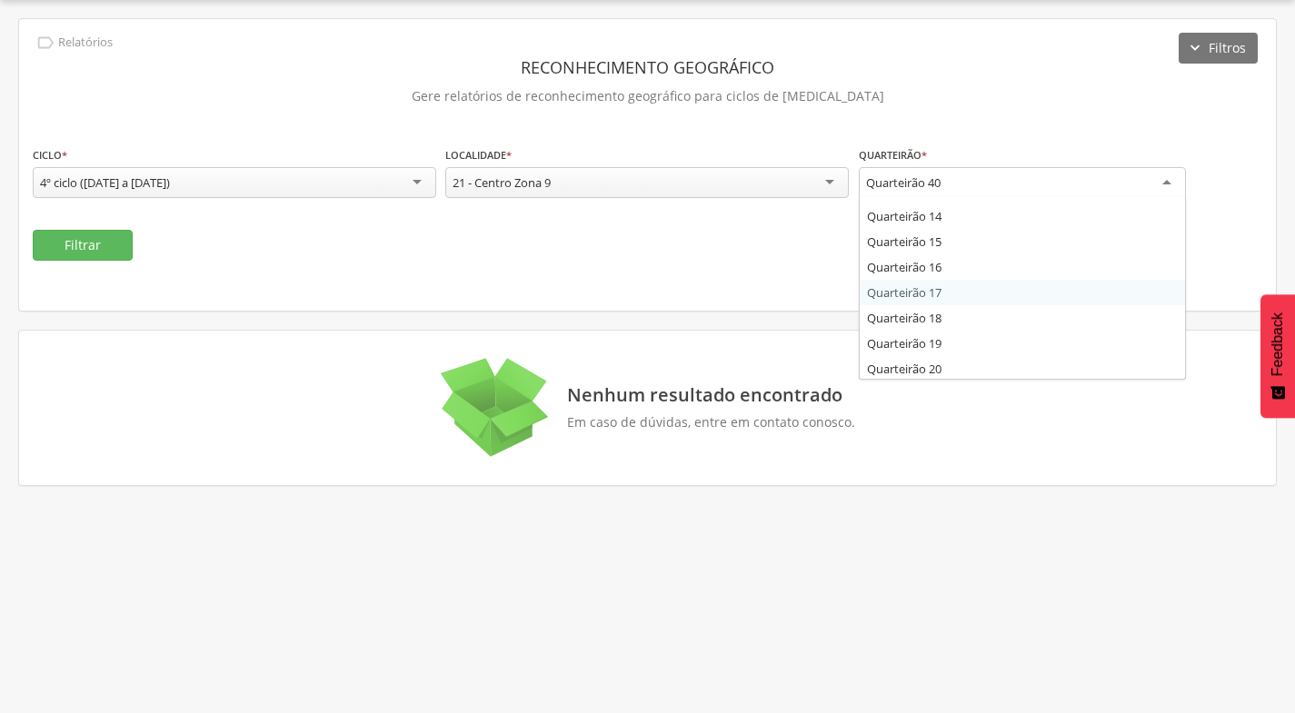
scroll to position [447, 0]
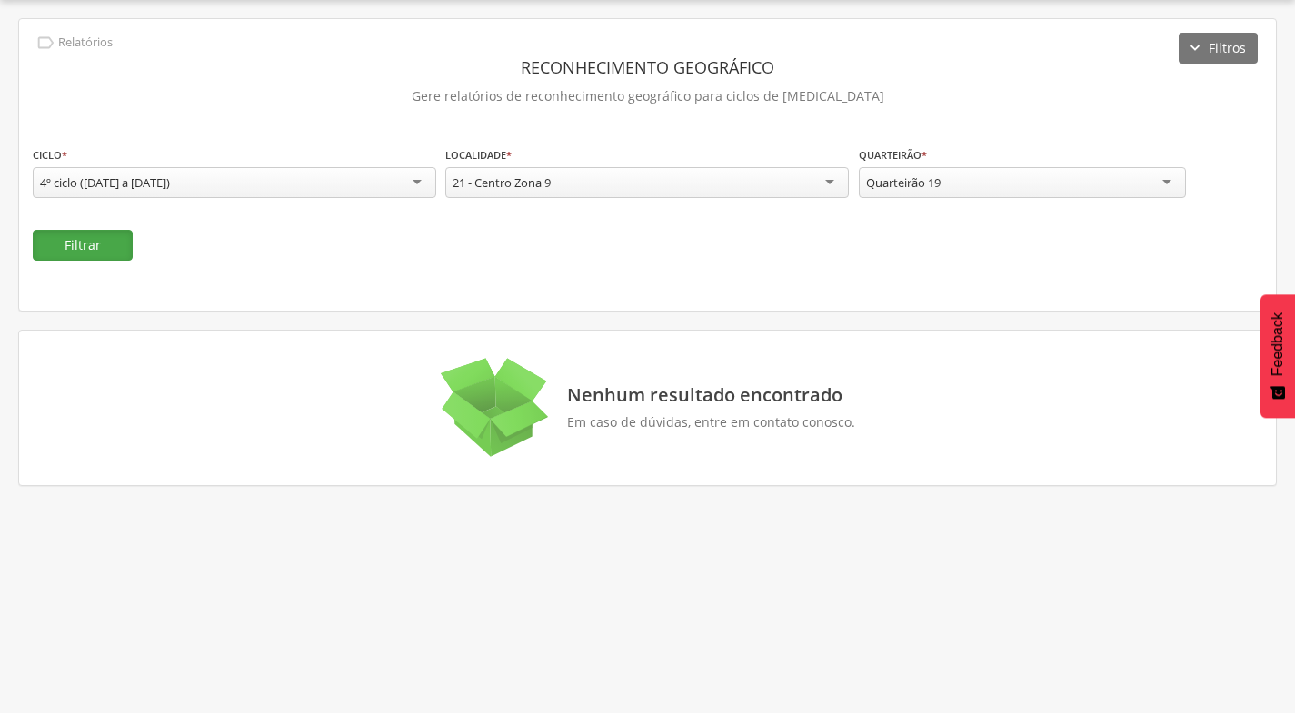
click at [75, 244] on button "Filtrar" at bounding box center [83, 245] width 100 height 31
click at [967, 177] on div "Quarteirão 19" at bounding box center [1022, 182] width 327 height 31
click at [62, 249] on button "Filtrar" at bounding box center [83, 245] width 100 height 31
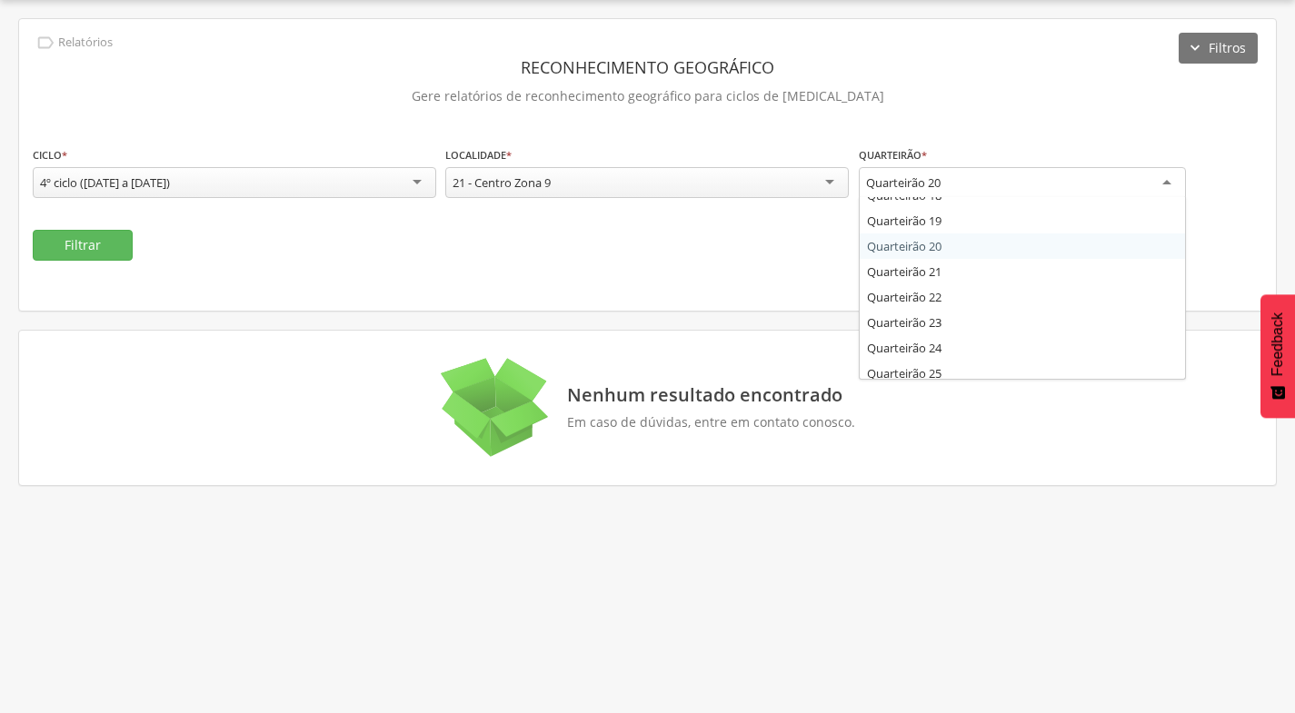
click at [1015, 172] on div "Quarteirão 20" at bounding box center [1022, 183] width 327 height 33
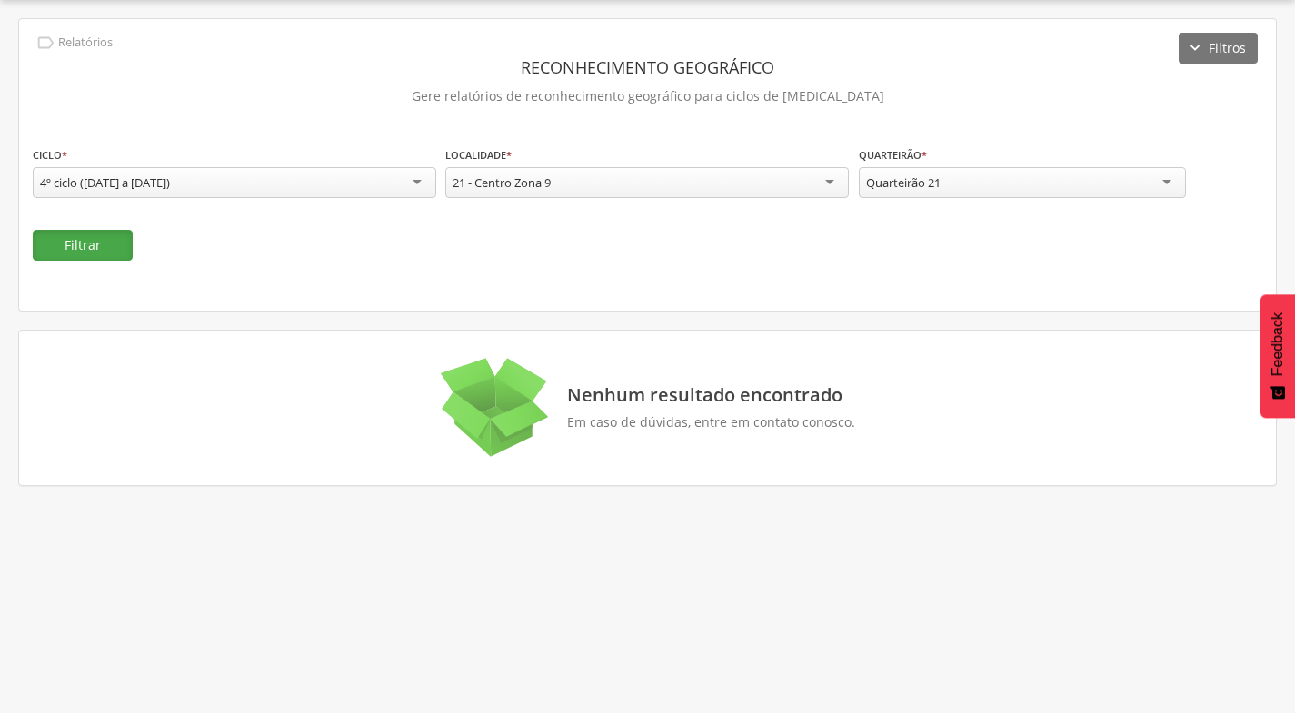
click at [98, 246] on button "Filtrar" at bounding box center [83, 245] width 100 height 31
click at [1033, 177] on div "Quarteirão 21" at bounding box center [1022, 182] width 327 height 31
click at [30, 232] on div "**********" at bounding box center [647, 165] width 1257 height 292
click at [47, 235] on button "Filtrar" at bounding box center [83, 245] width 100 height 31
click at [1038, 183] on div "Quarteirão 22" at bounding box center [1022, 182] width 327 height 31
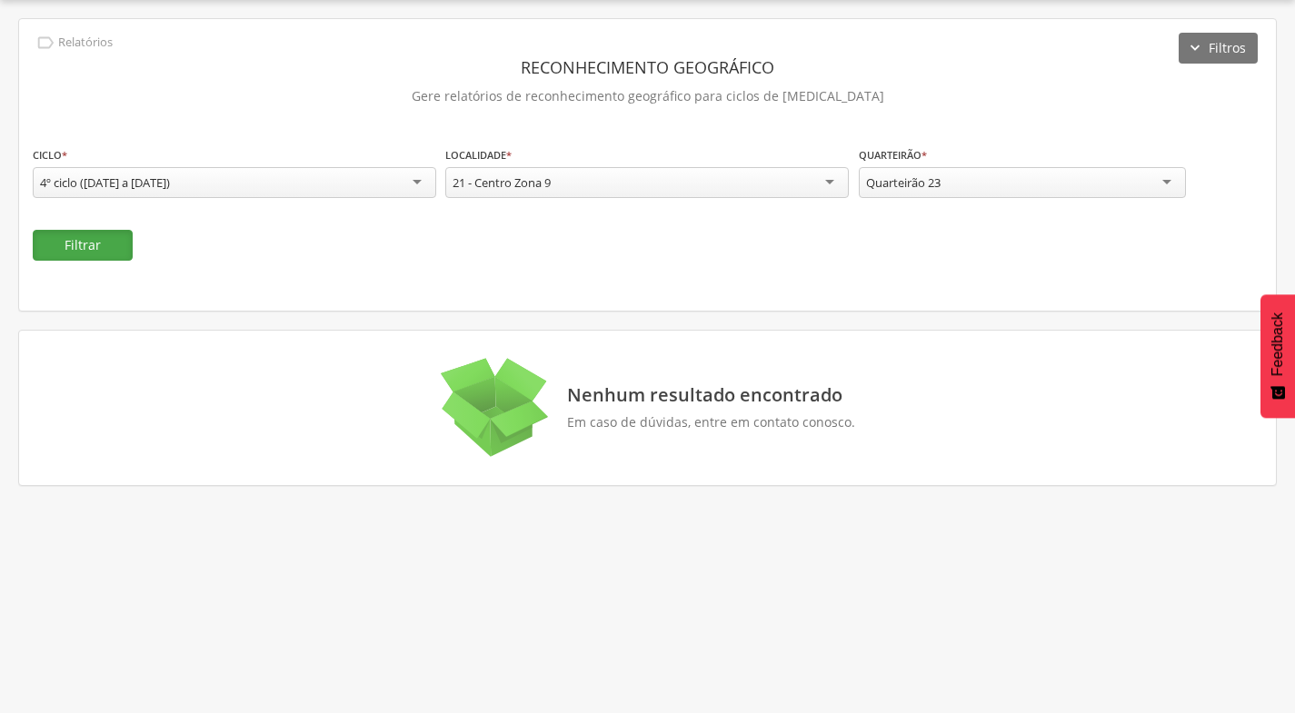
click at [126, 248] on button "Filtrar" at bounding box center [83, 245] width 100 height 31
click at [1022, 184] on div "Quarteirão 23" at bounding box center [1022, 182] width 327 height 31
click at [97, 244] on button "Filtrar" at bounding box center [83, 245] width 100 height 31
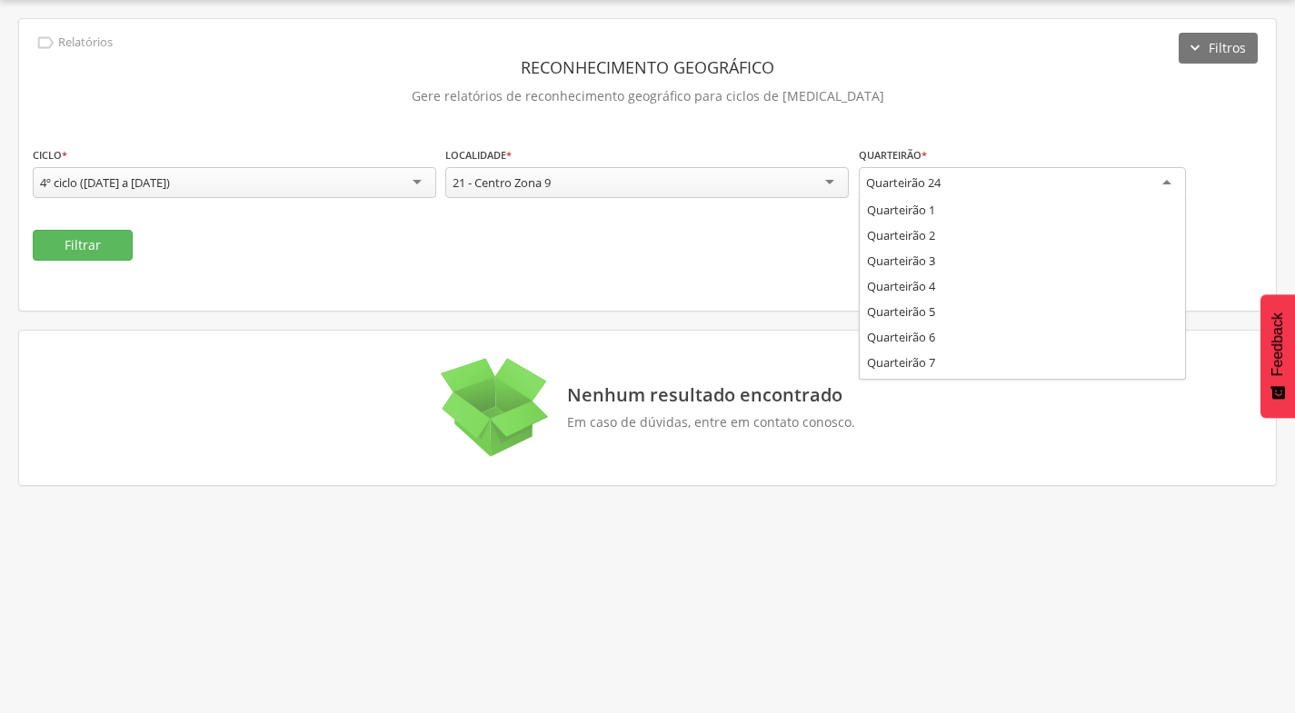
drag, startPoint x: 1089, startPoint y: 182, endPoint x: 1076, endPoint y: 184, distance: 13.0
click at [1086, 183] on div "Quarteirão 24" at bounding box center [1022, 183] width 327 height 33
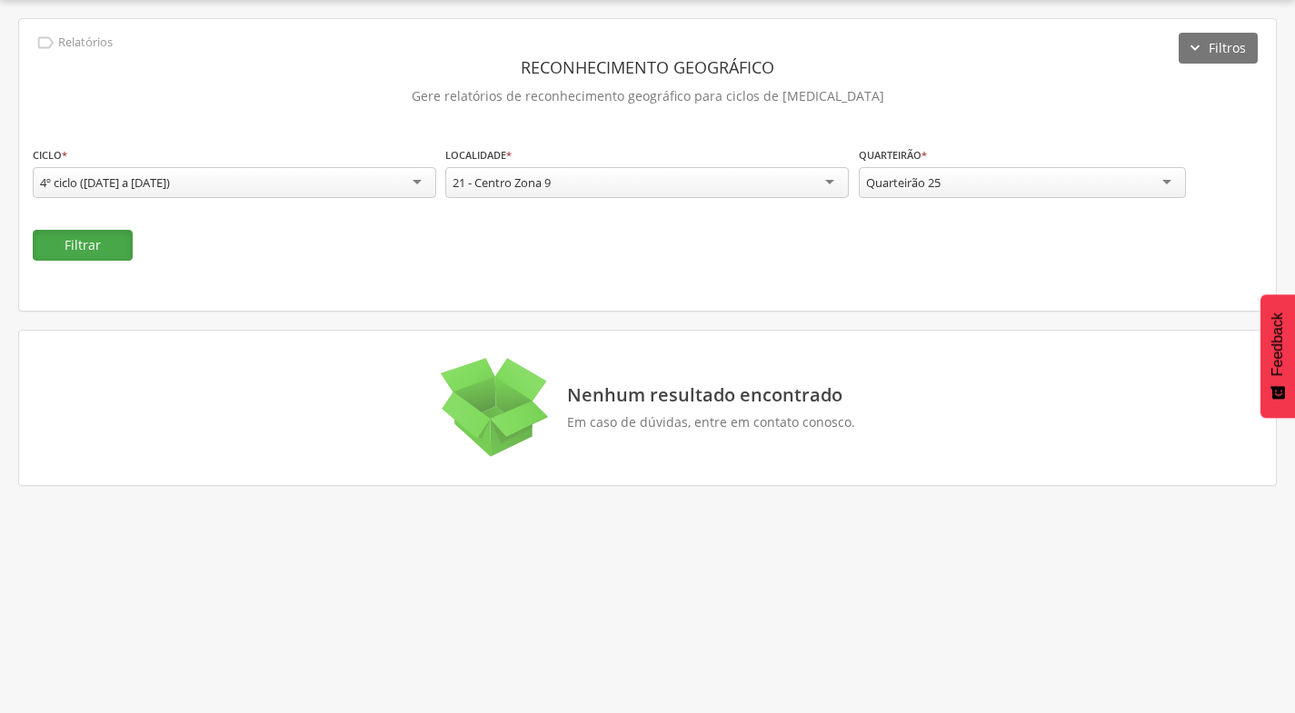
click at [95, 241] on button "Filtrar" at bounding box center [83, 245] width 100 height 31
click at [1037, 192] on div "Quarteirão 25" at bounding box center [1022, 182] width 327 height 31
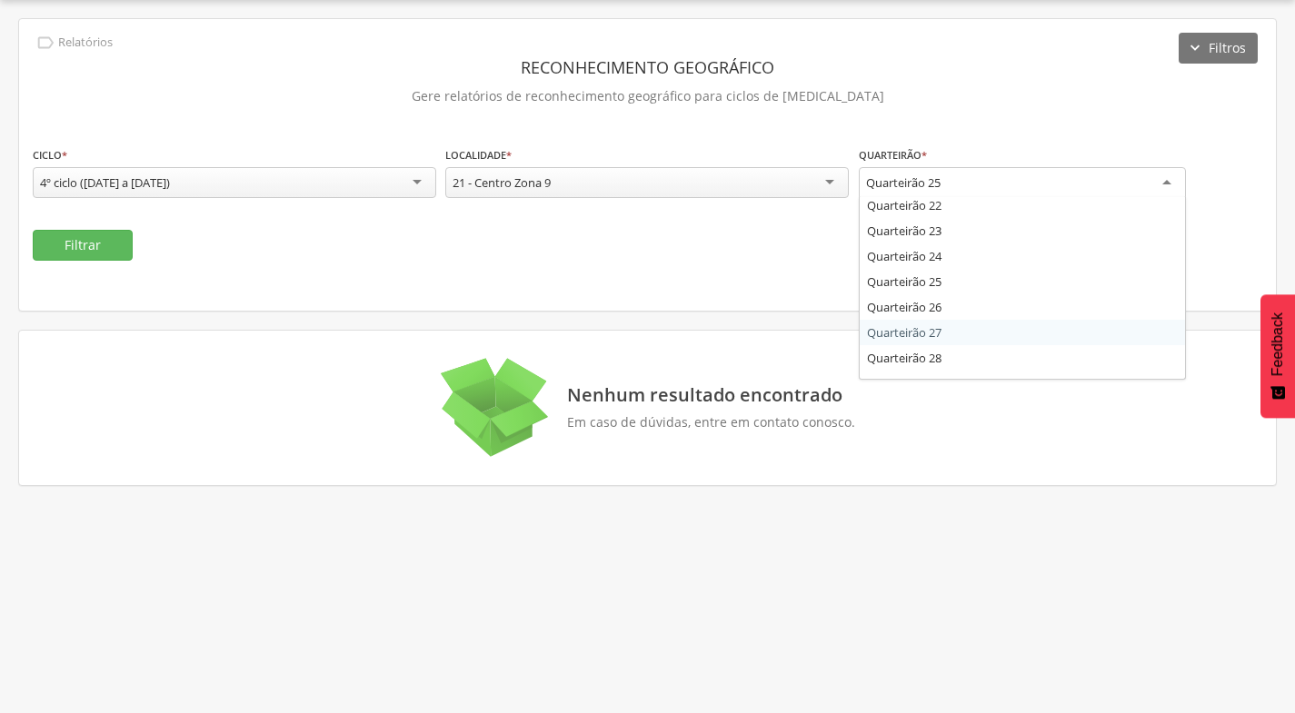
scroll to position [571, 0]
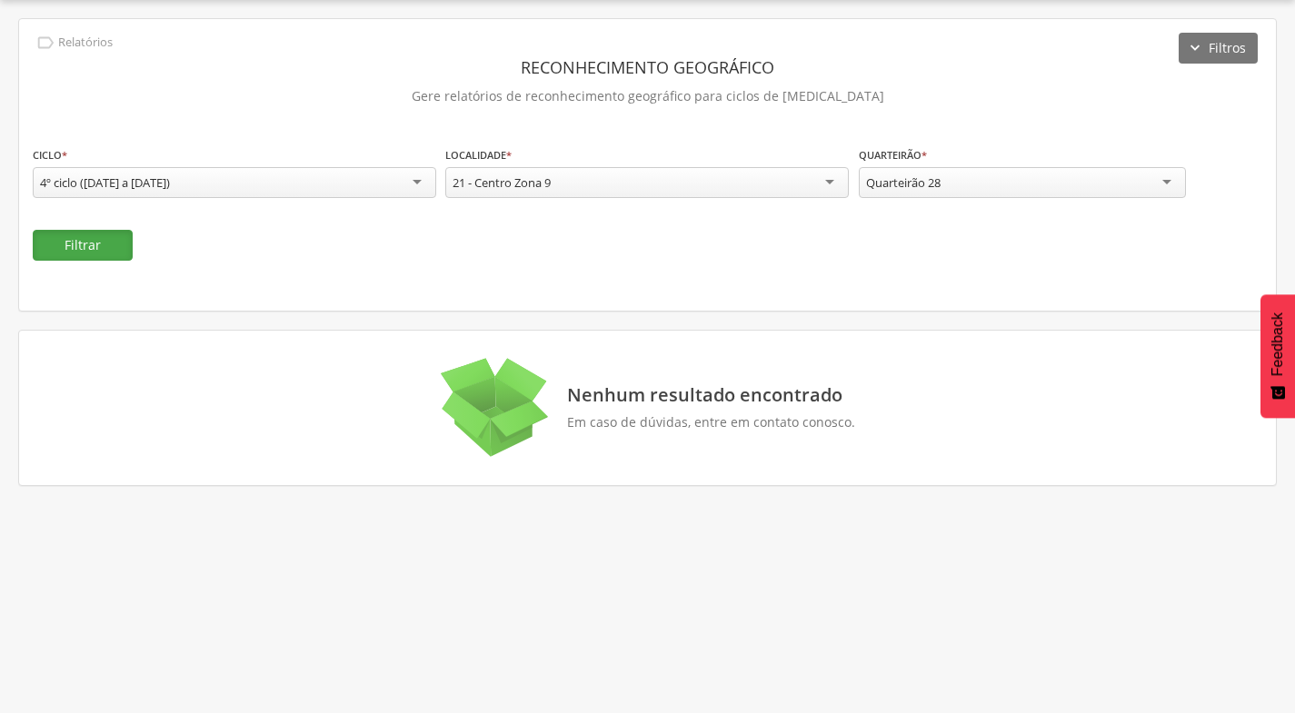
click at [88, 243] on button "Filtrar" at bounding box center [83, 245] width 100 height 31
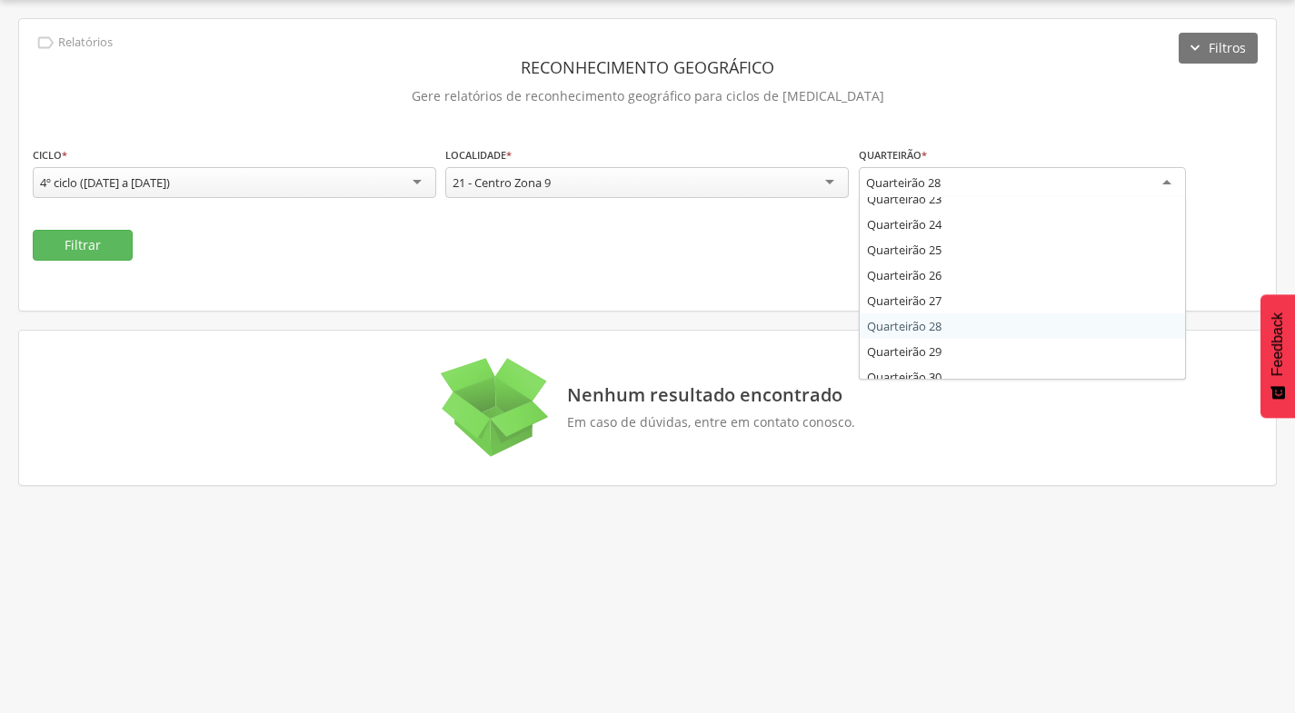
click at [1001, 179] on div "Quarteirão 28" at bounding box center [1022, 183] width 327 height 33
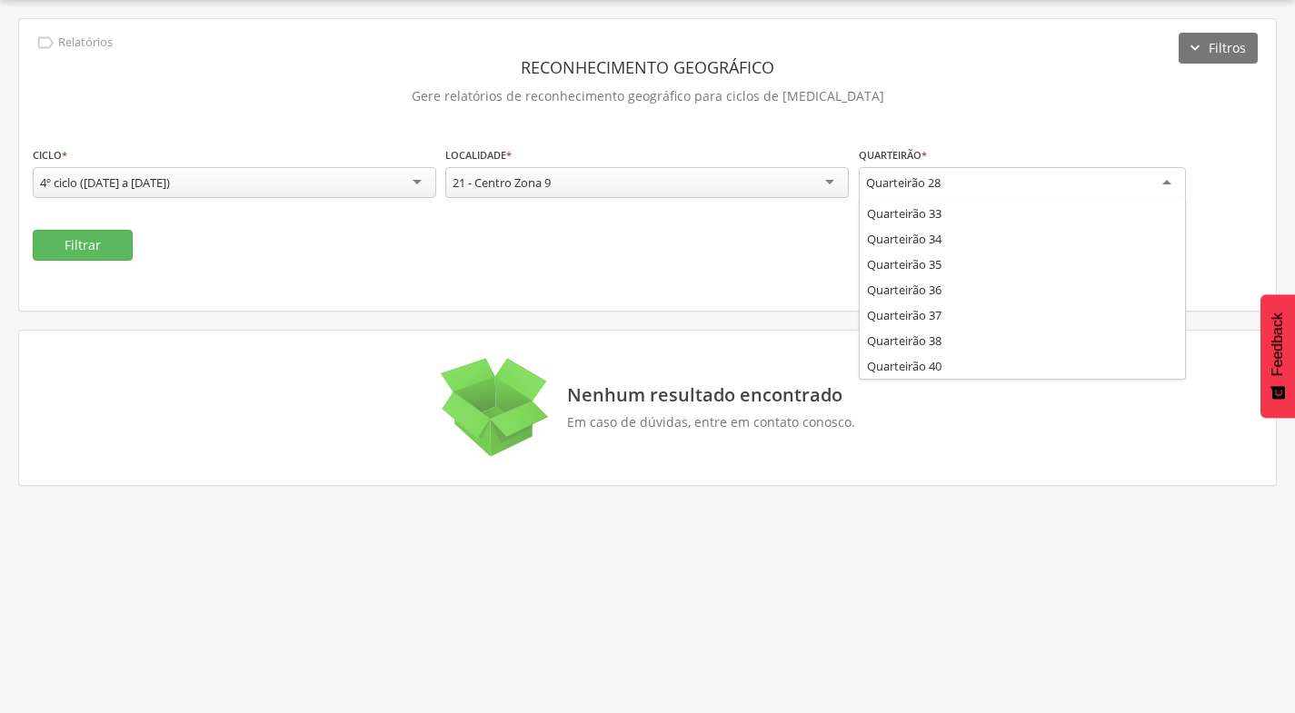
scroll to position [687, 0]
